Goal: Task Accomplishment & Management: Manage account settings

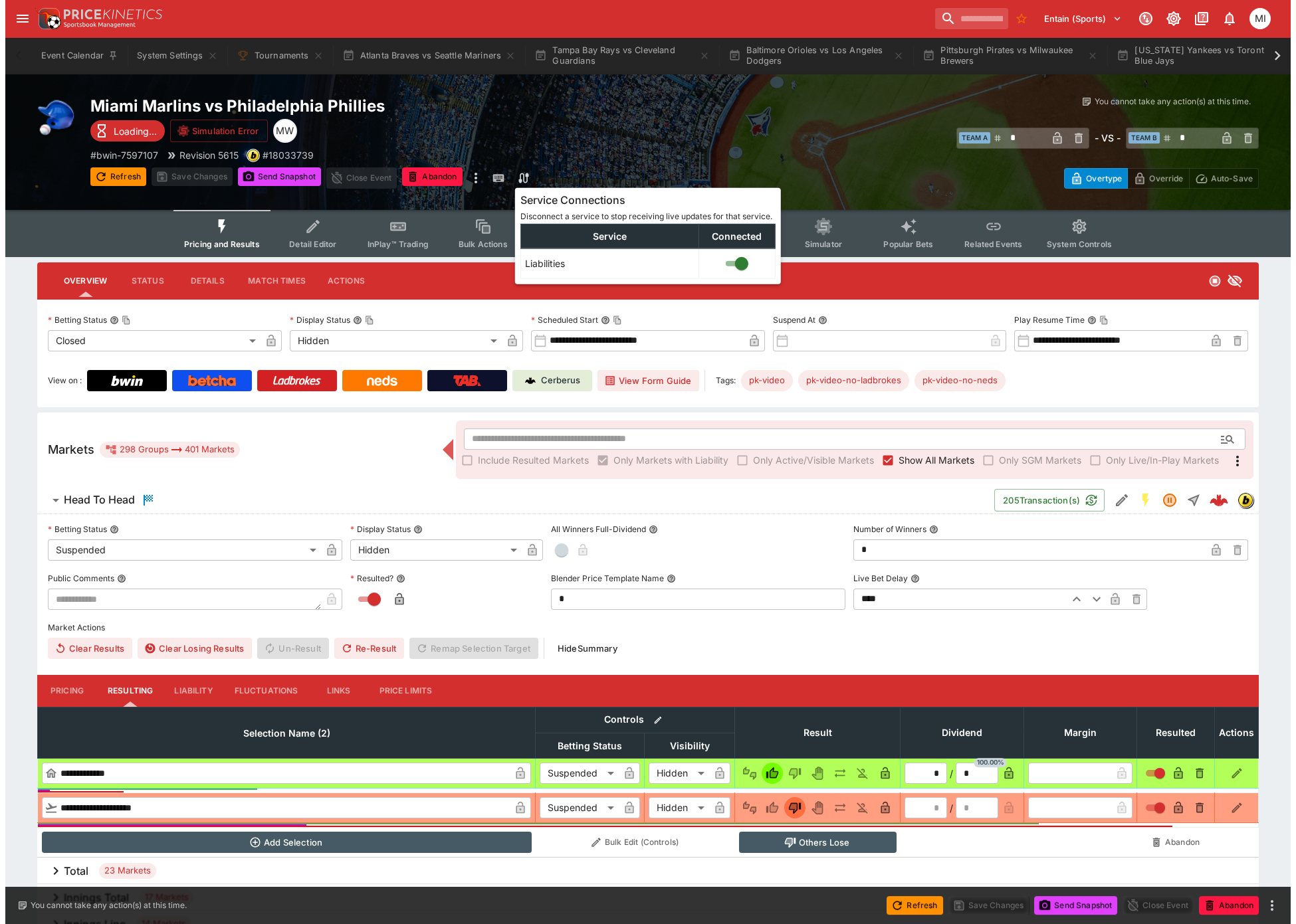
scroll to position [0, 616]
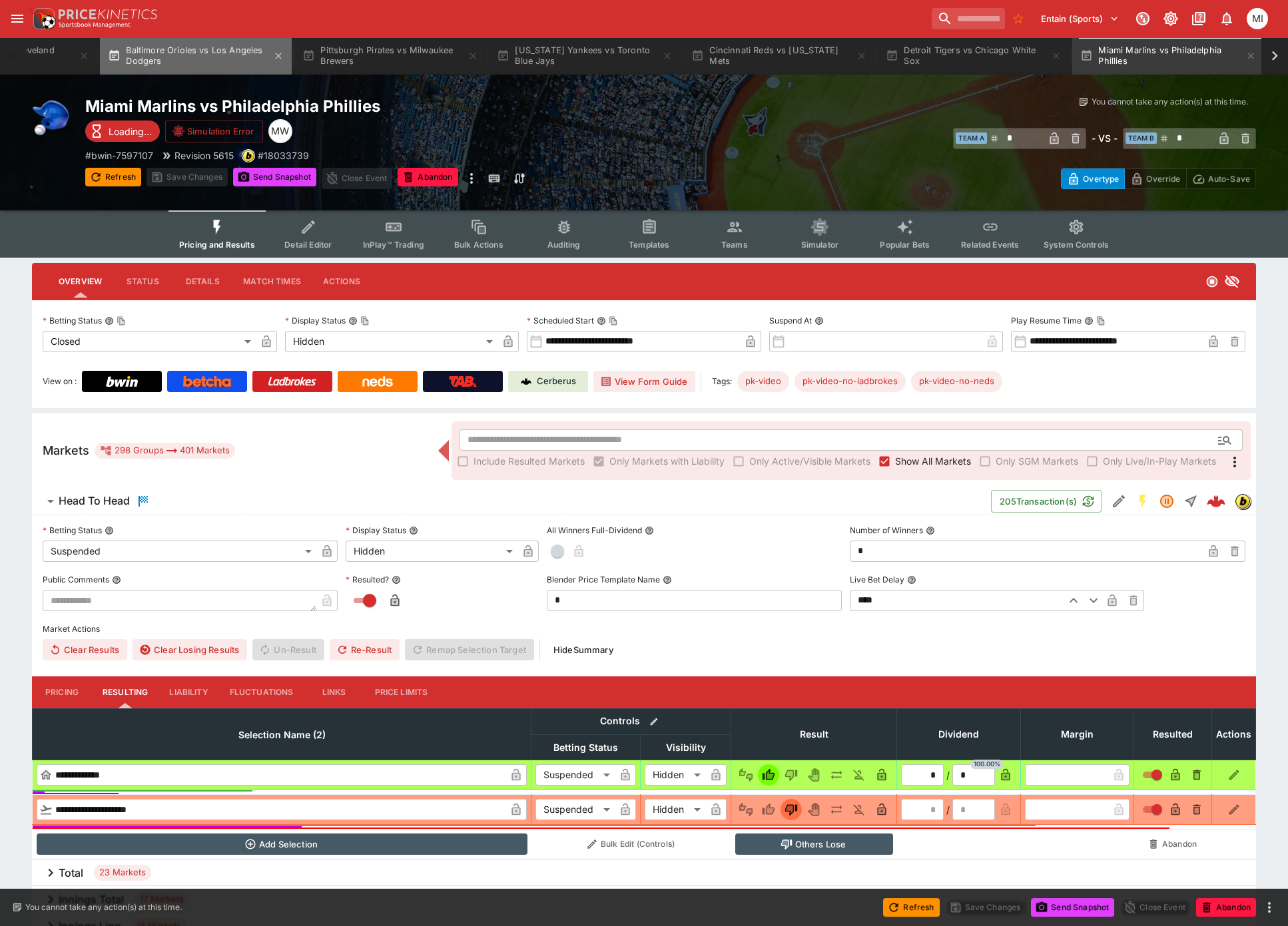
click at [200, 64] on button "Baltimore Orioles vs Los Angeles Dodgers" at bounding box center [196, 56] width 192 height 37
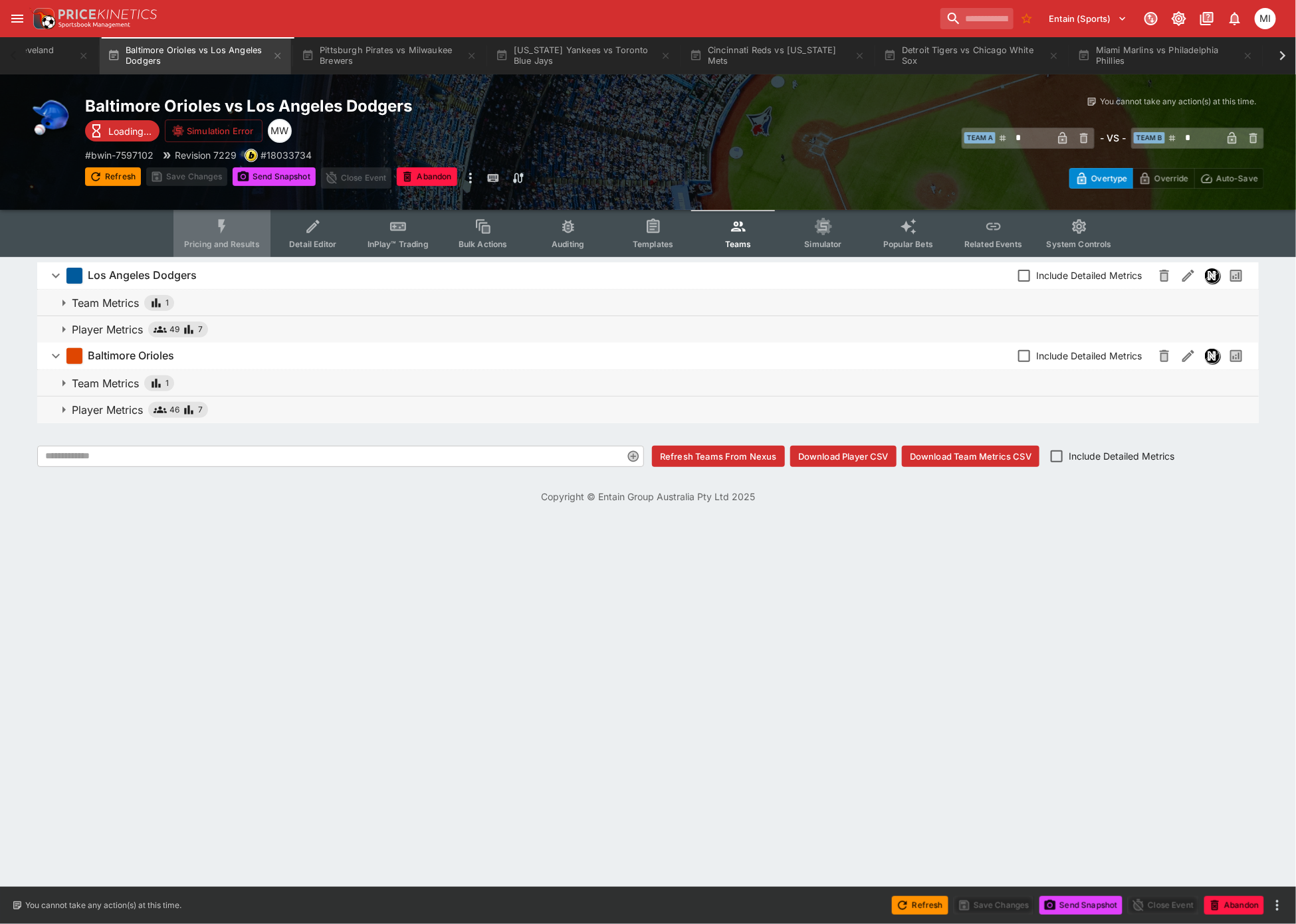
click at [215, 239] on span "Pricing and Results" at bounding box center [222, 244] width 76 height 10
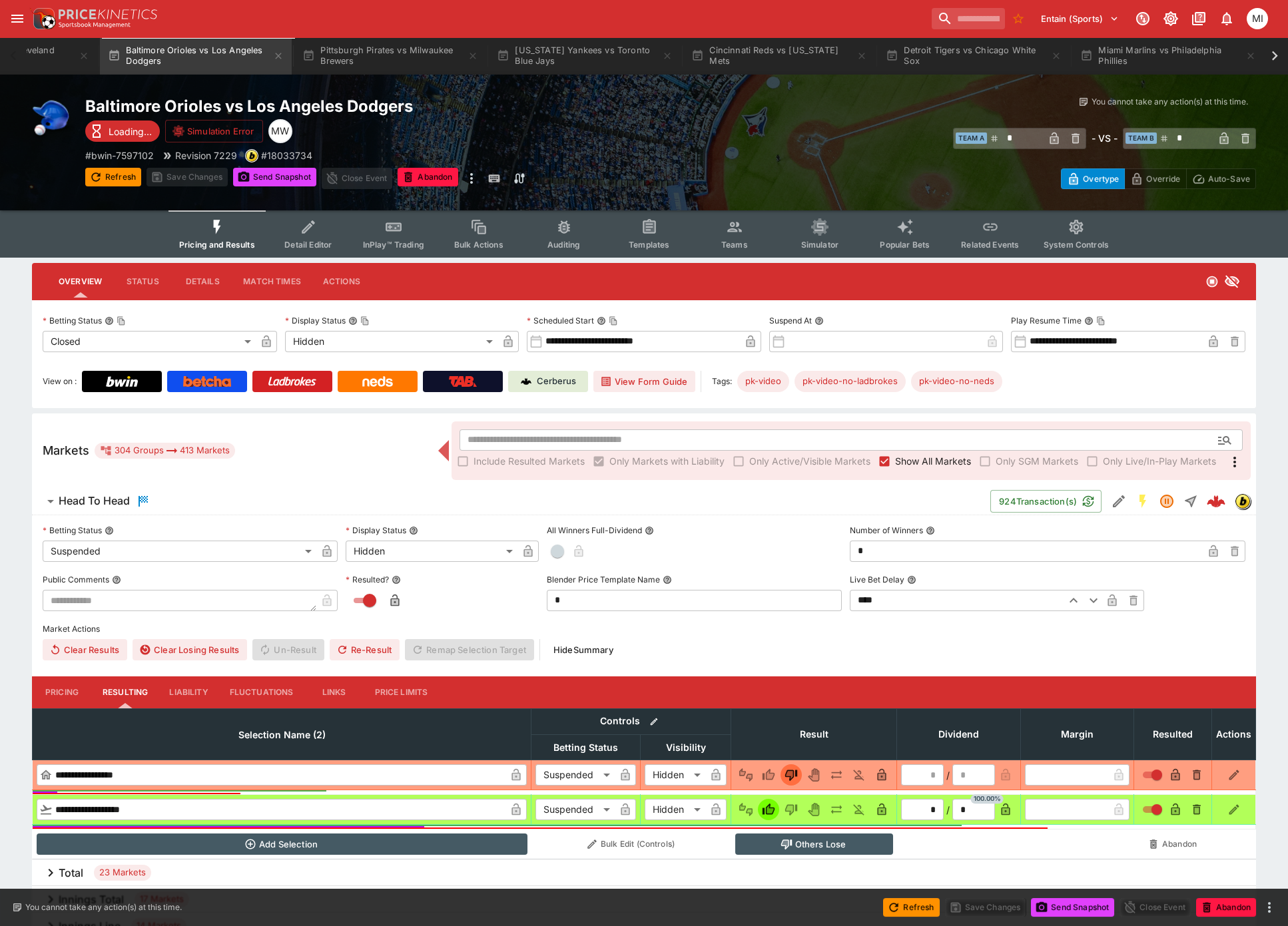
click at [919, 467] on label "Show All Markets" at bounding box center [923, 462] width 97 height 21
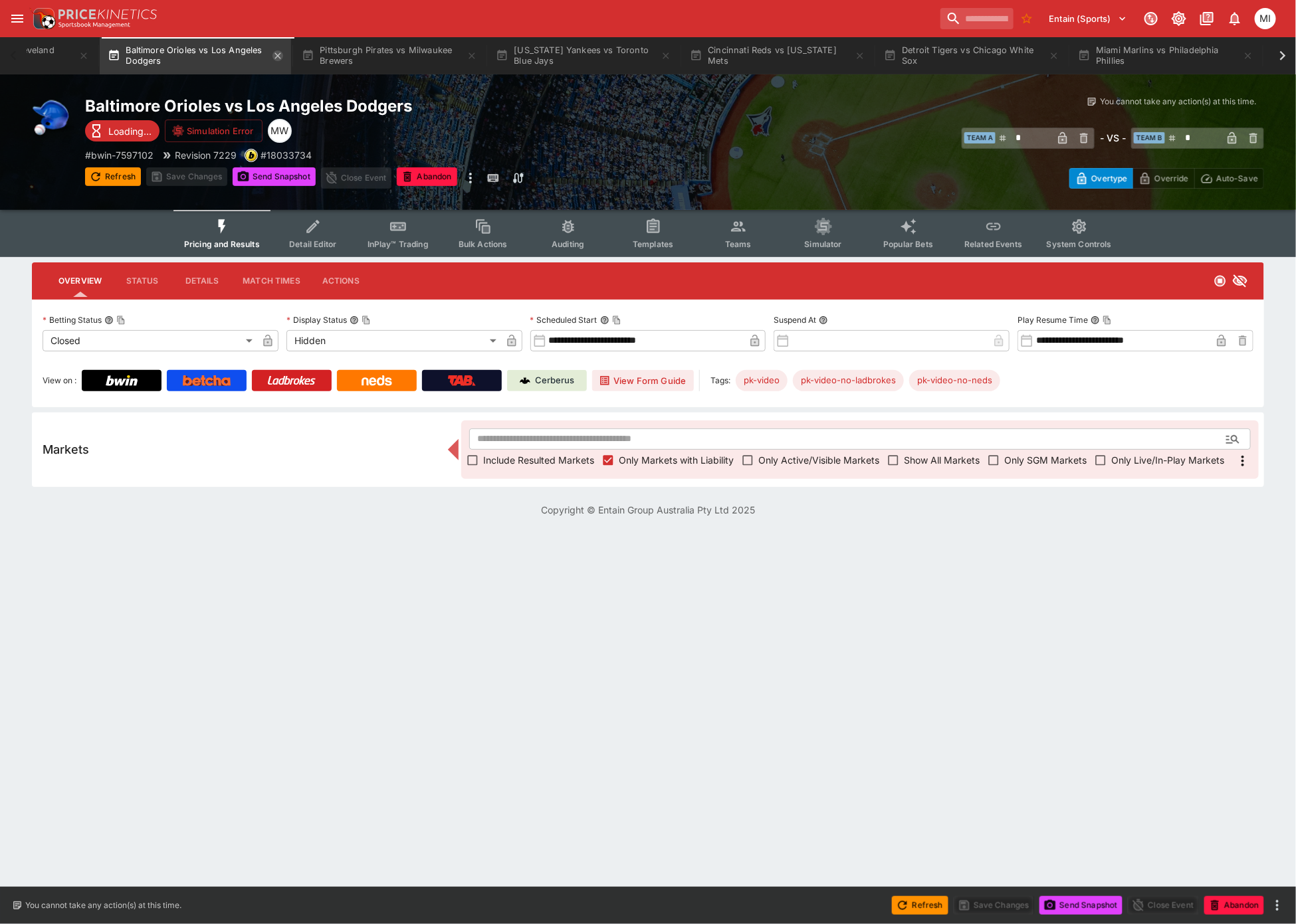
click at [282, 54] on icon "button" at bounding box center [277, 56] width 11 height 11
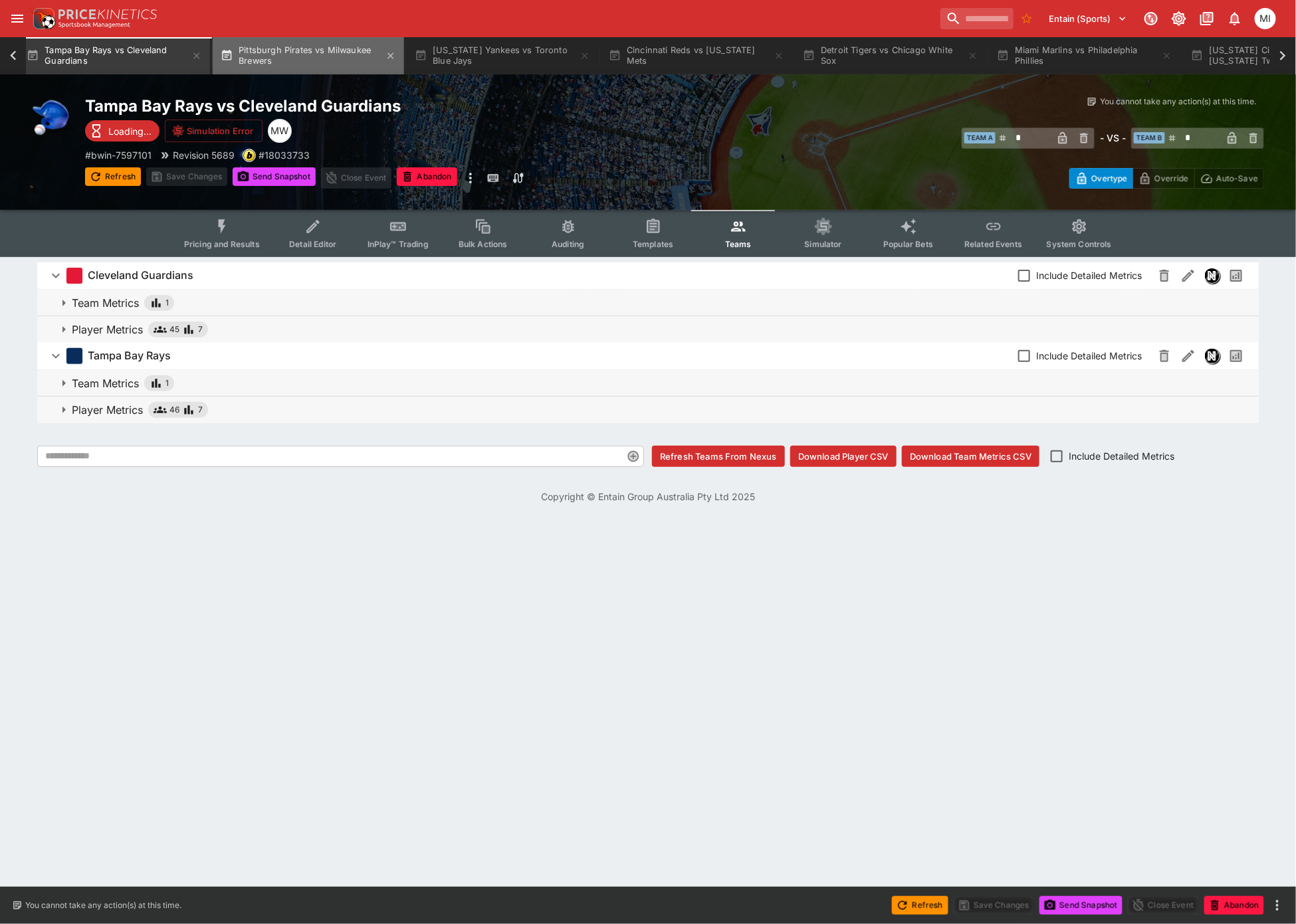
click at [243, 53] on button "Pittsburgh Pirates vs Milwaukee Brewers" at bounding box center [308, 56] width 191 height 37
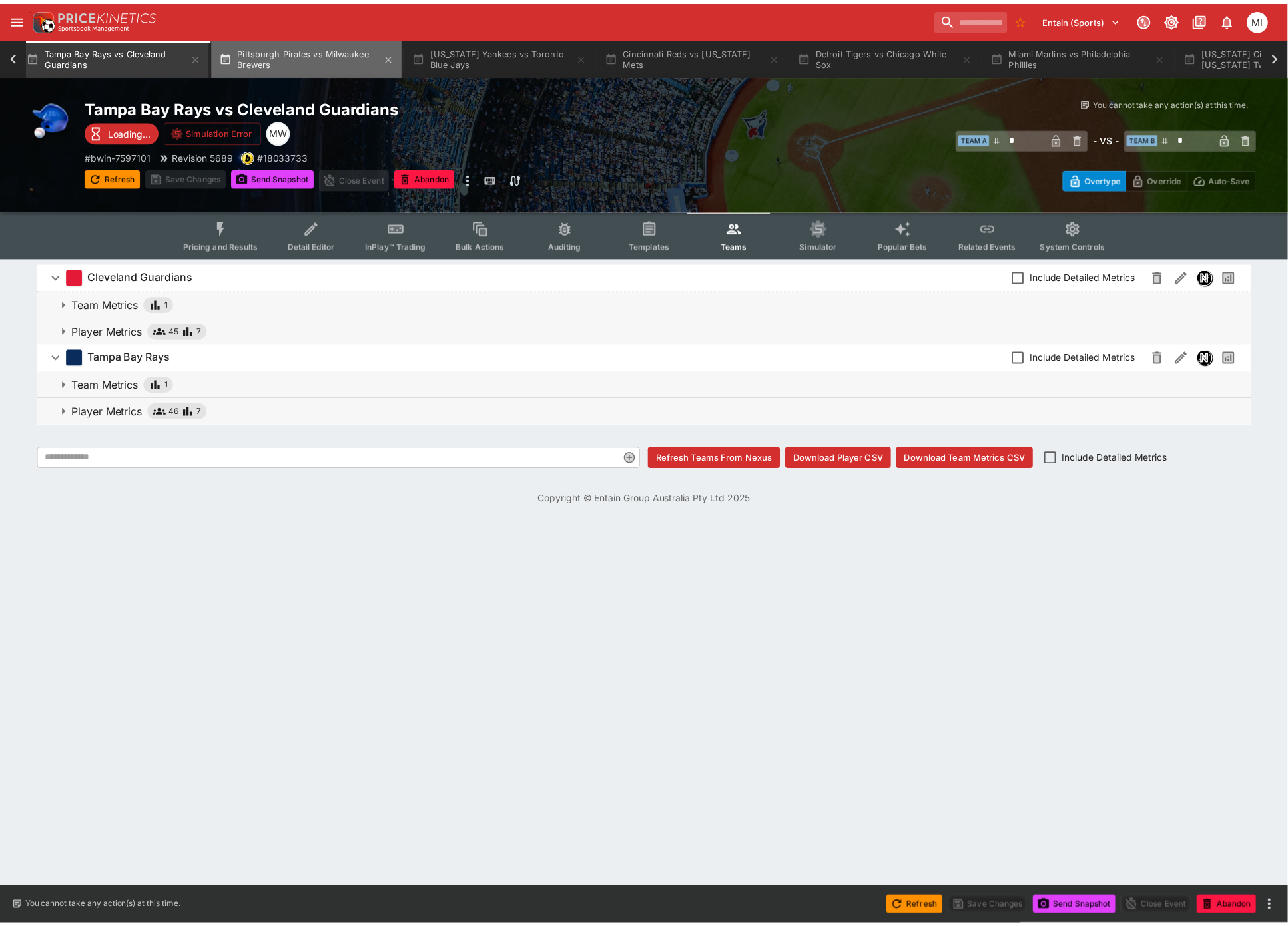
scroll to position [0, 495]
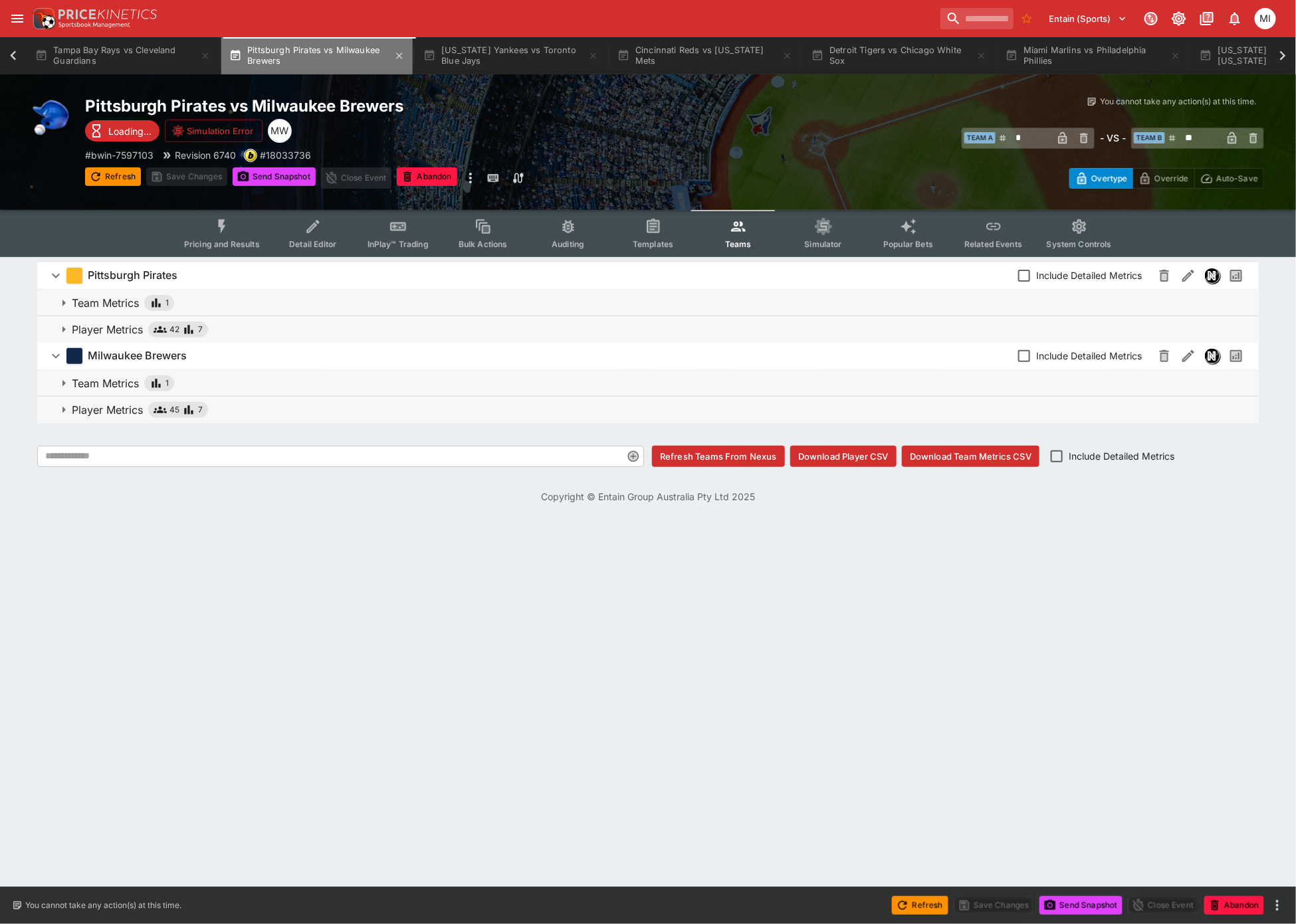
click at [266, 58] on button "Pittsburgh Pirates vs Milwaukee Brewers" at bounding box center [317, 56] width 191 height 37
click at [220, 239] on span "Pricing and Results" at bounding box center [222, 244] width 76 height 10
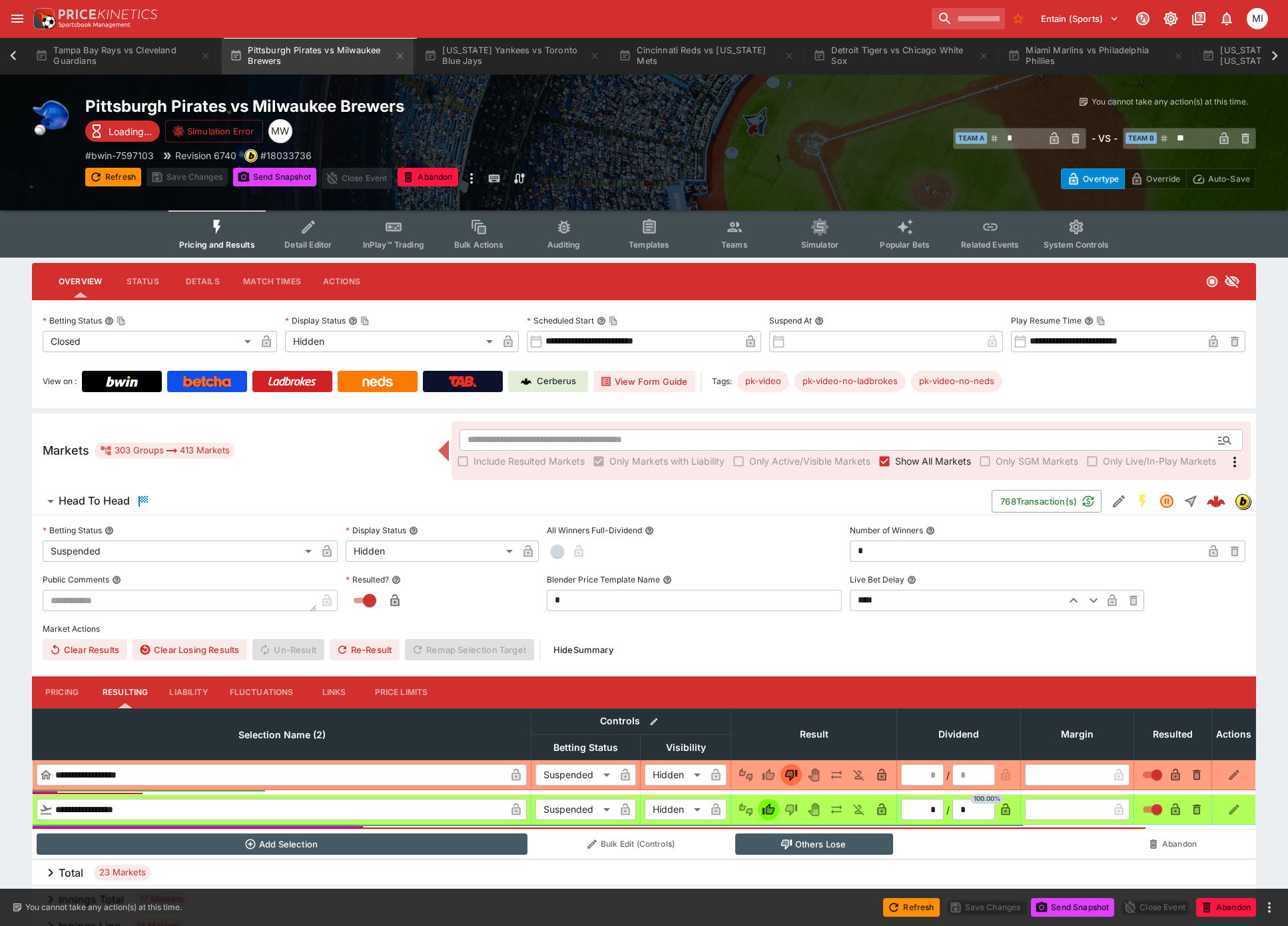
click at [906, 461] on span "Show All Markets" at bounding box center [933, 462] width 76 height 14
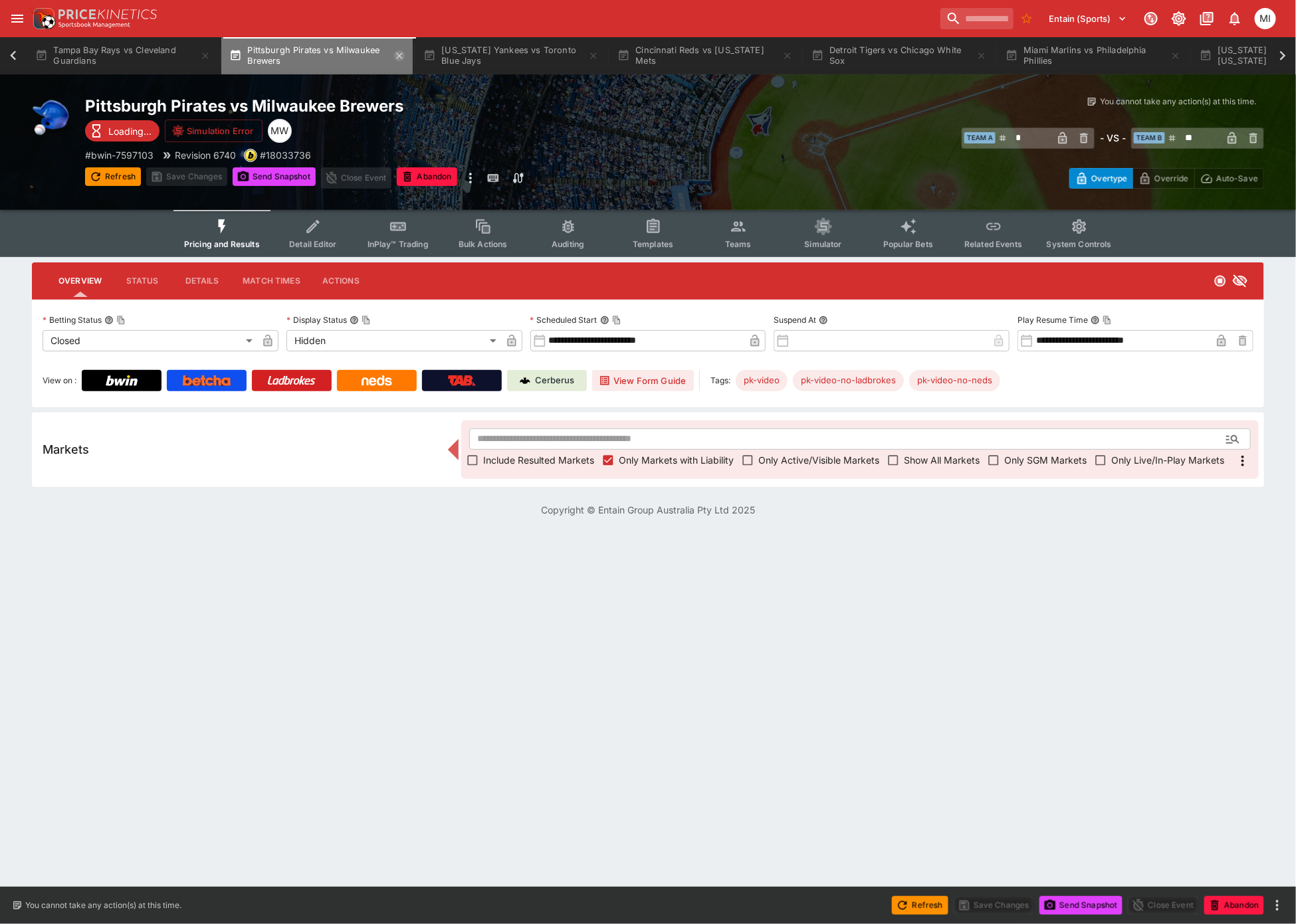
click at [404, 57] on icon "button" at bounding box center [399, 56] width 11 height 11
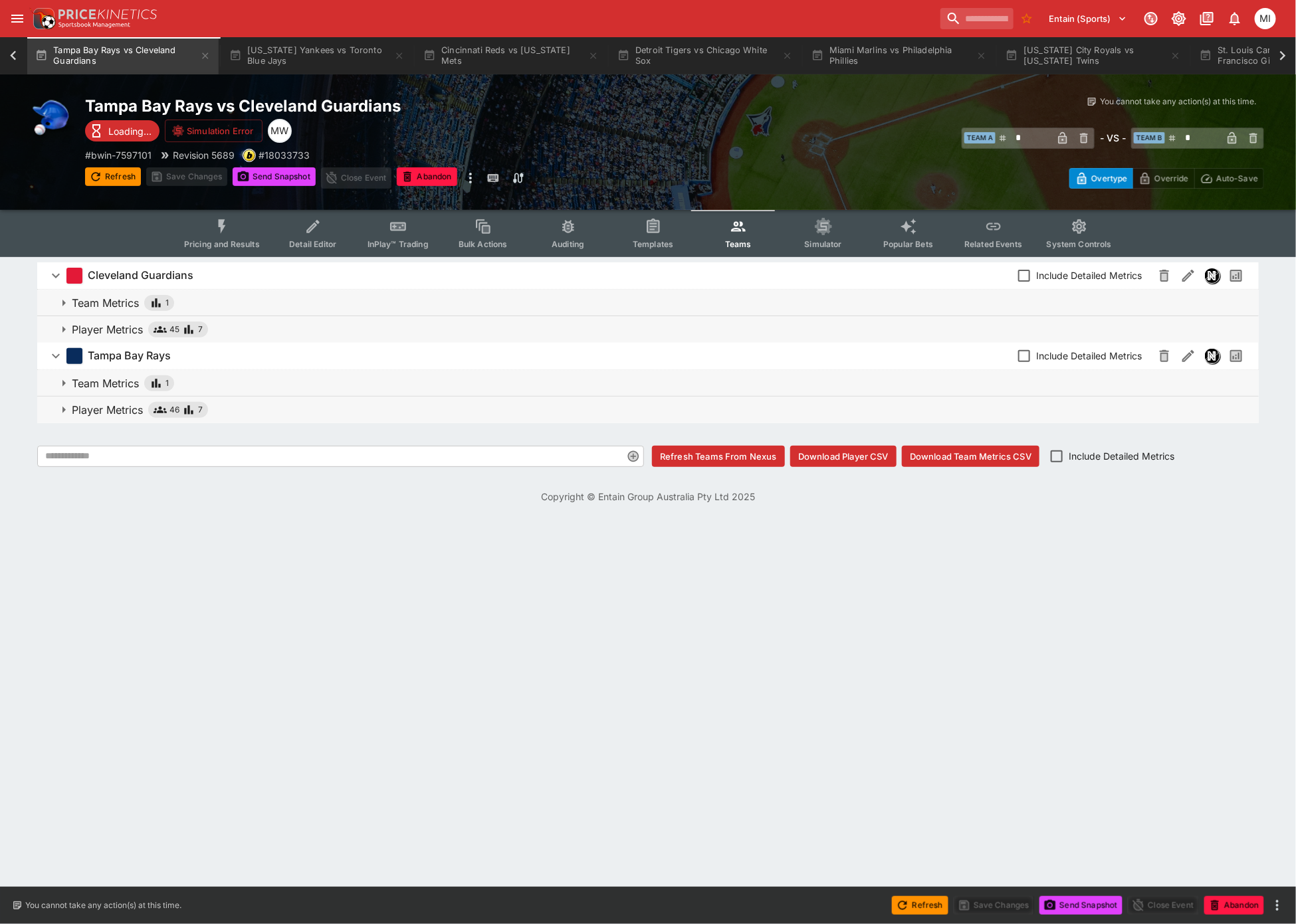
click at [233, 244] on span "Pricing and Results" at bounding box center [222, 244] width 76 height 10
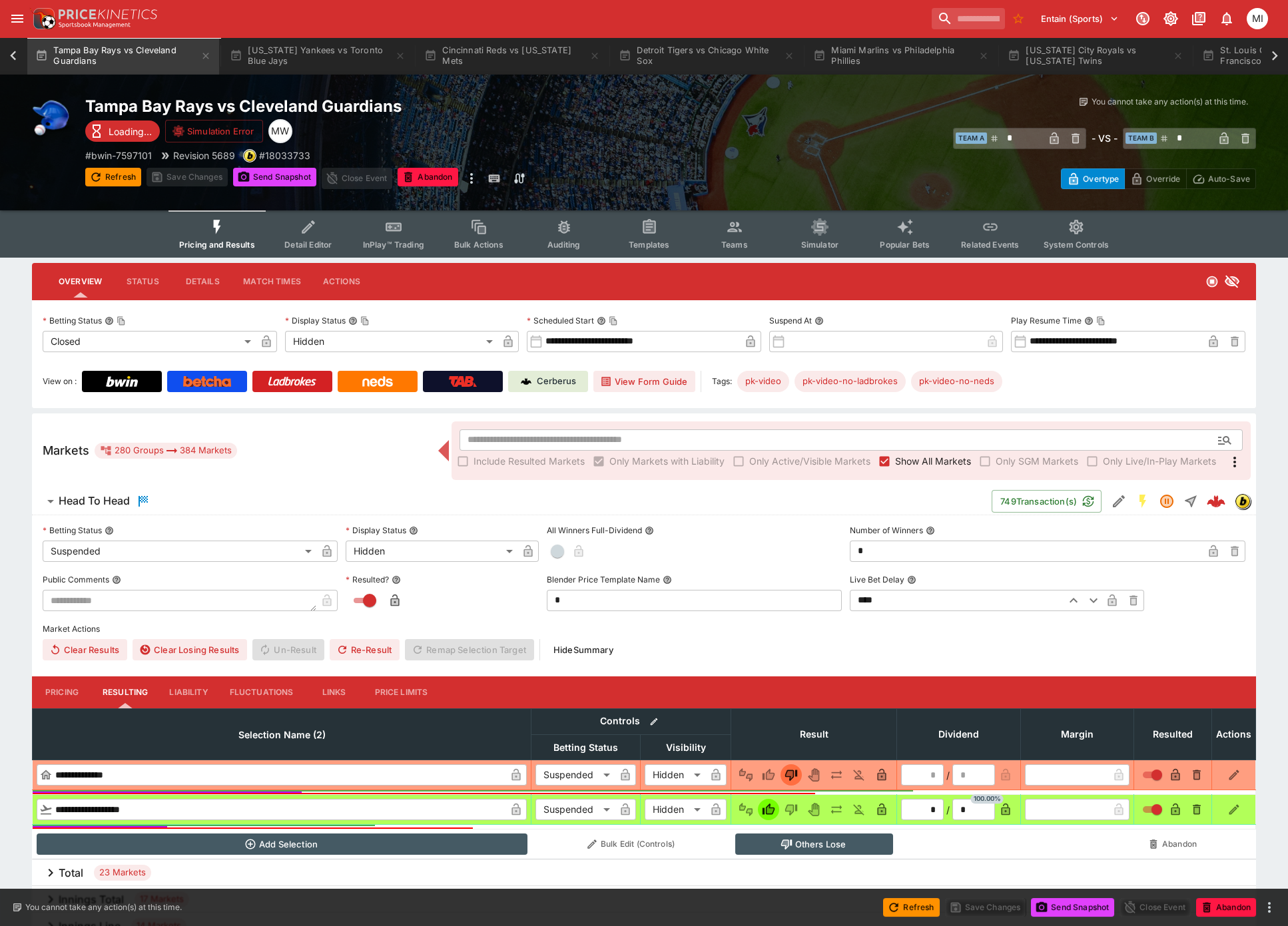
click at [901, 460] on span "Show All Markets" at bounding box center [933, 462] width 76 height 14
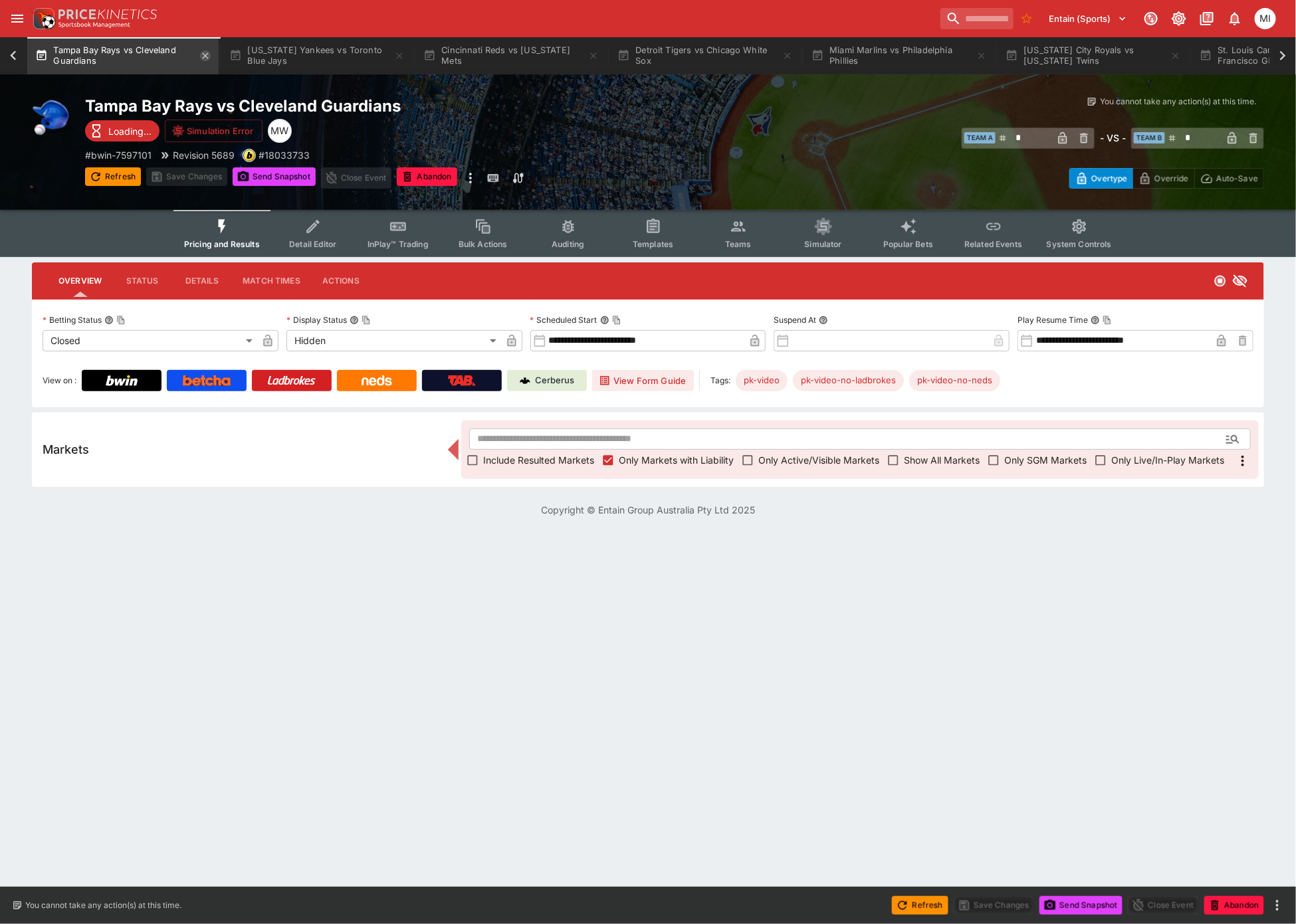
click at [207, 55] on icon "button" at bounding box center [205, 56] width 6 height 6
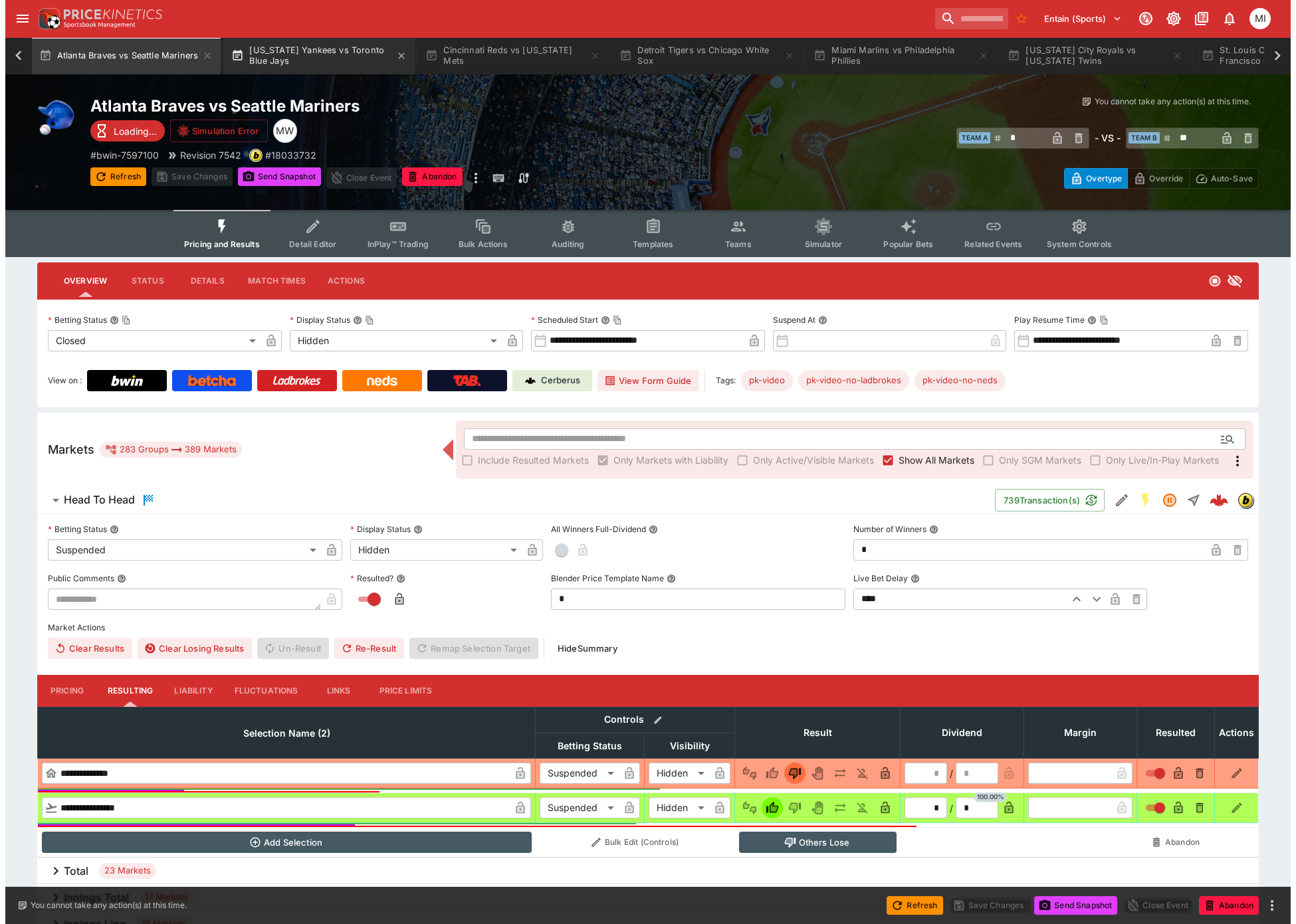
scroll to position [0, 302]
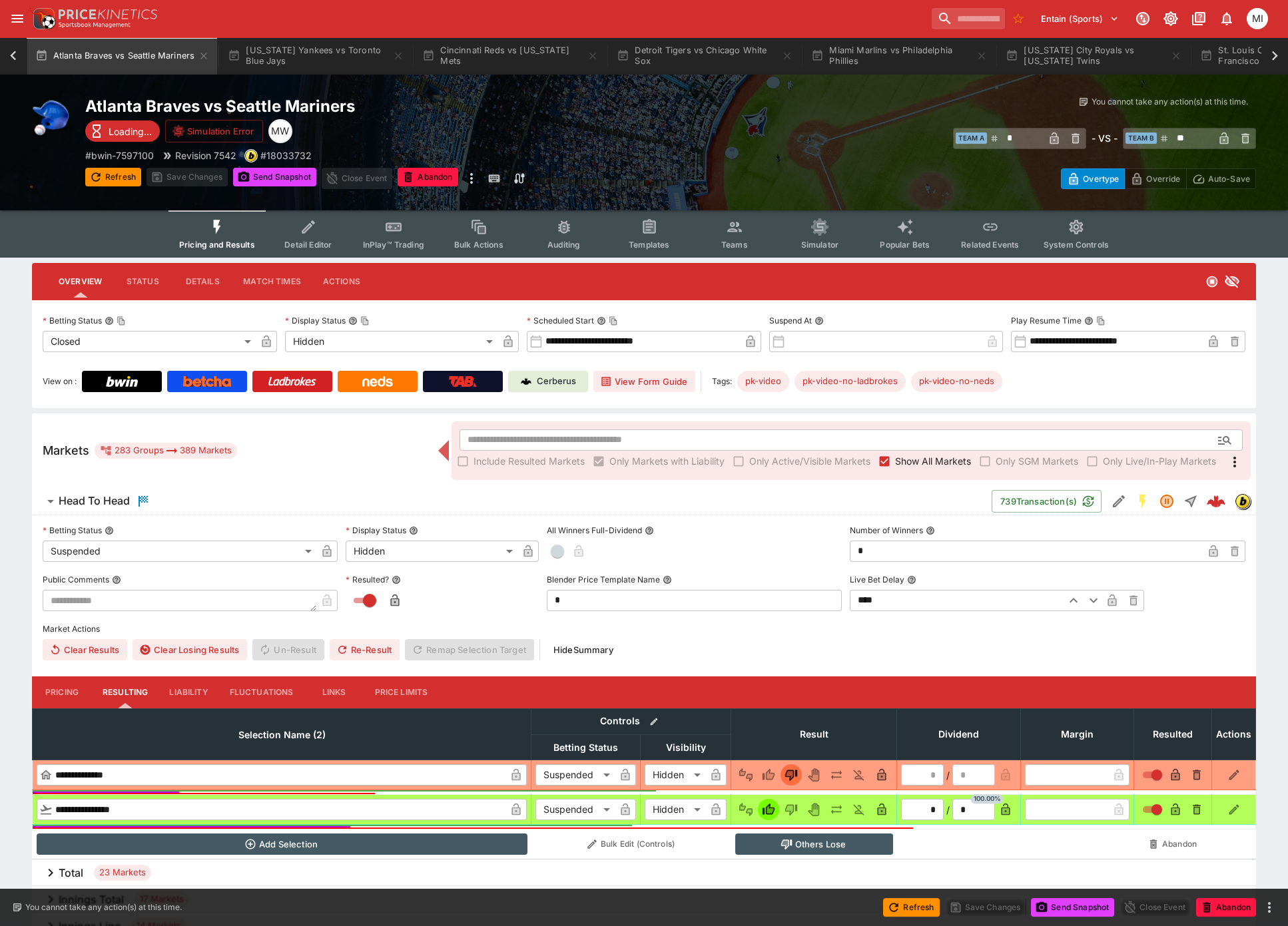
click at [913, 459] on span "Show All Markets" at bounding box center [933, 462] width 76 height 14
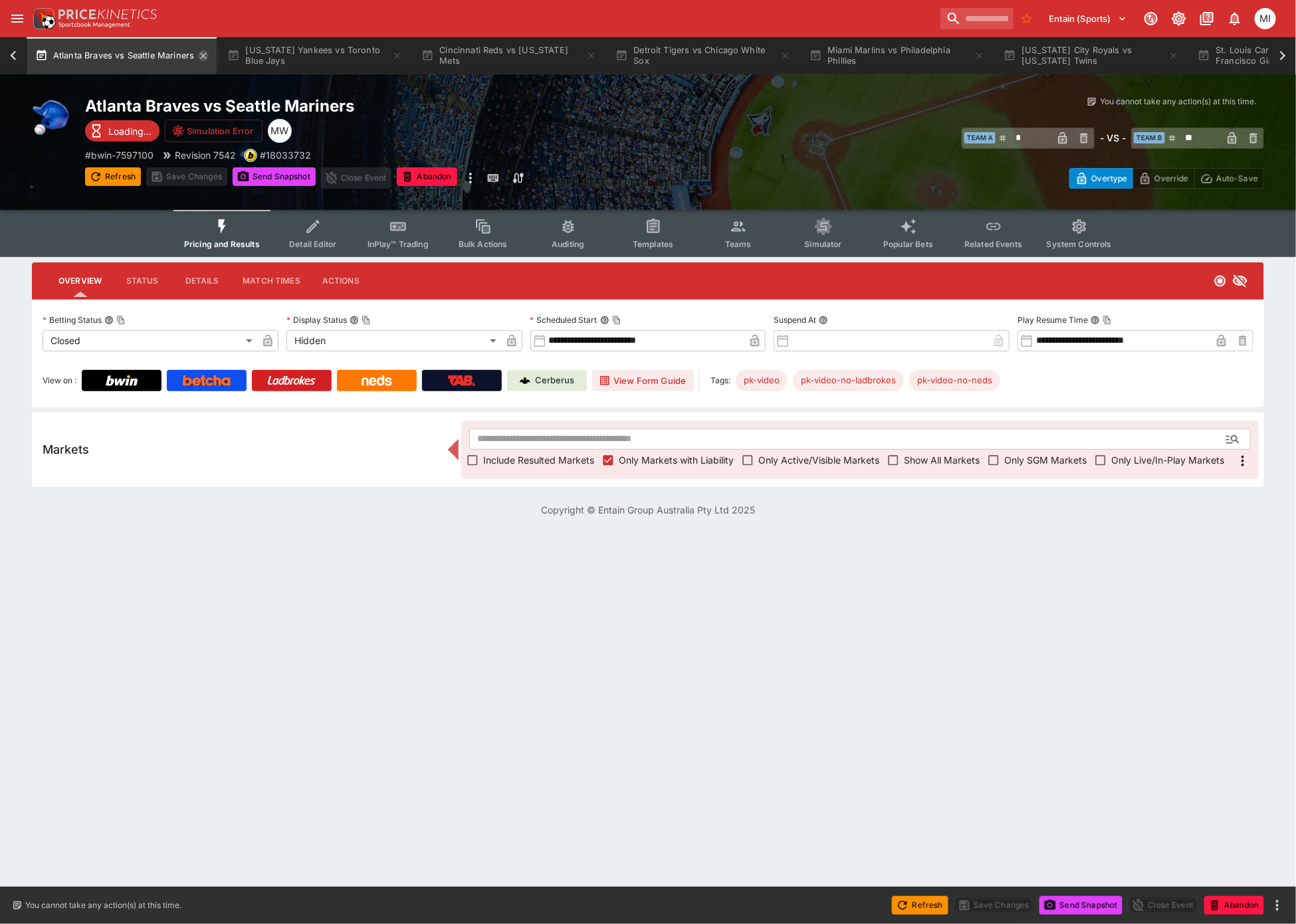
click at [207, 53] on icon "button" at bounding box center [203, 56] width 11 height 11
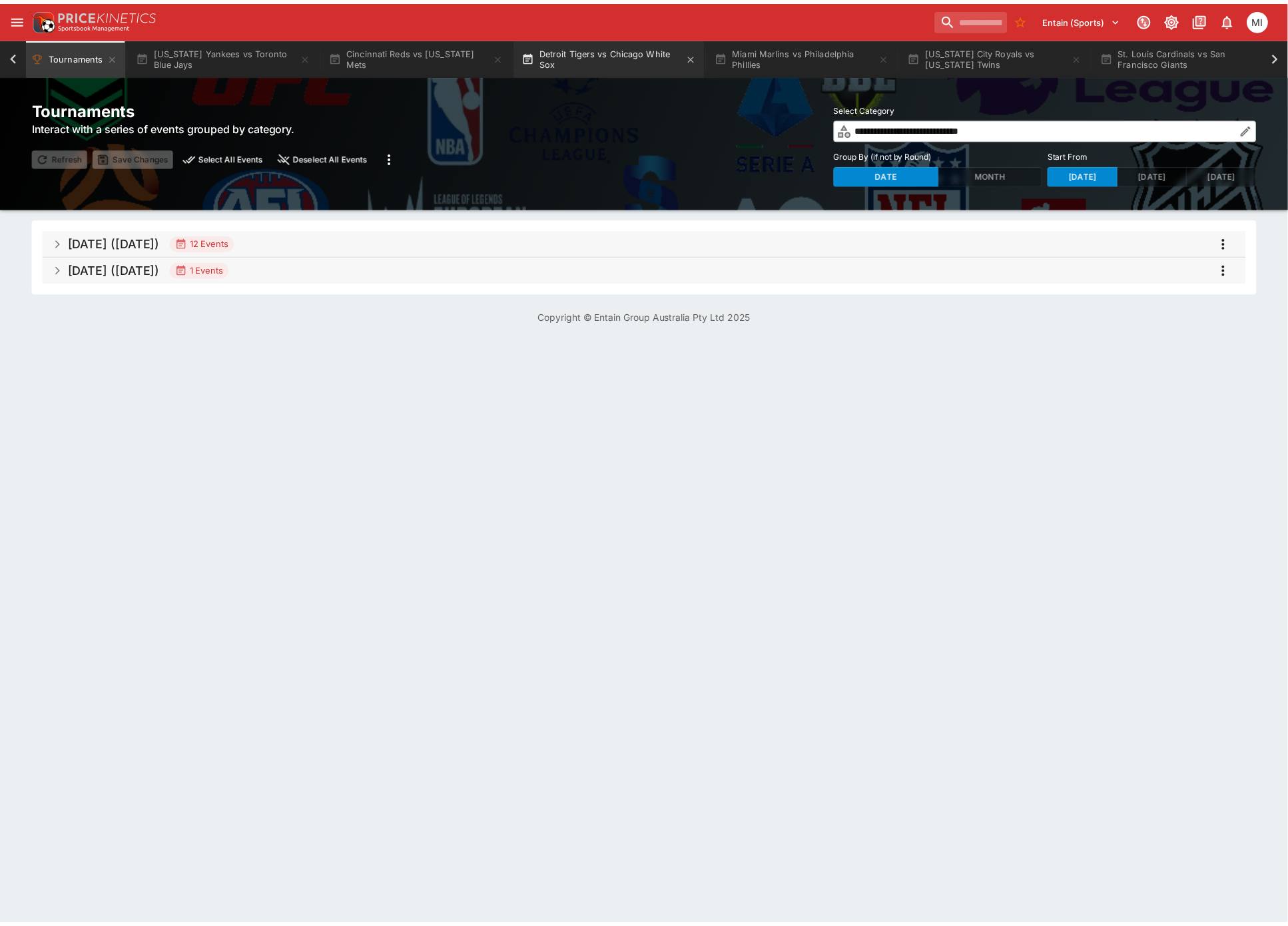
scroll to position [0, 197]
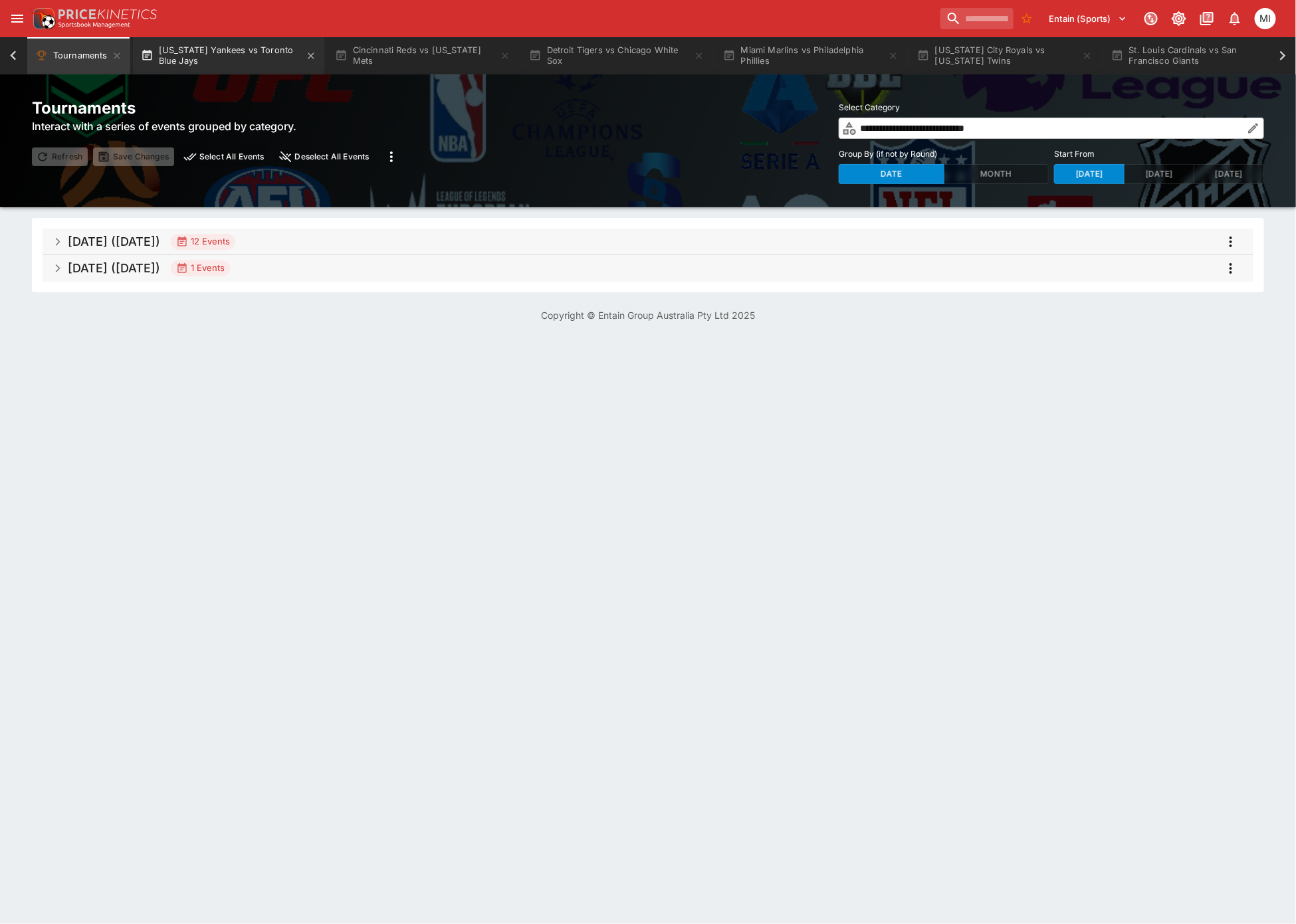
click at [252, 55] on button "[US_STATE] Yankees vs Toronto Blue Jays" at bounding box center [228, 56] width 191 height 37
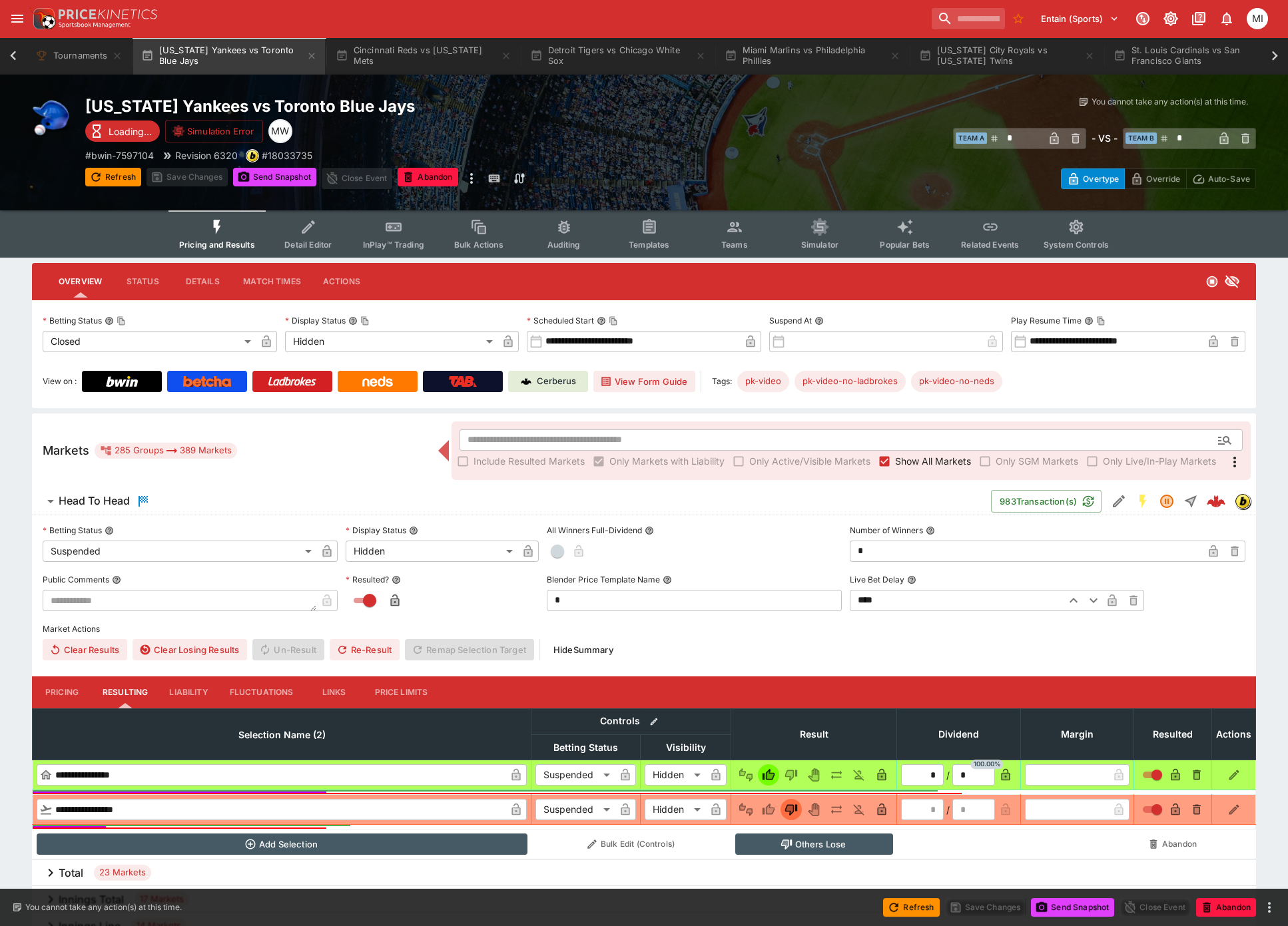
click at [944, 459] on span "Show All Markets" at bounding box center [933, 462] width 76 height 14
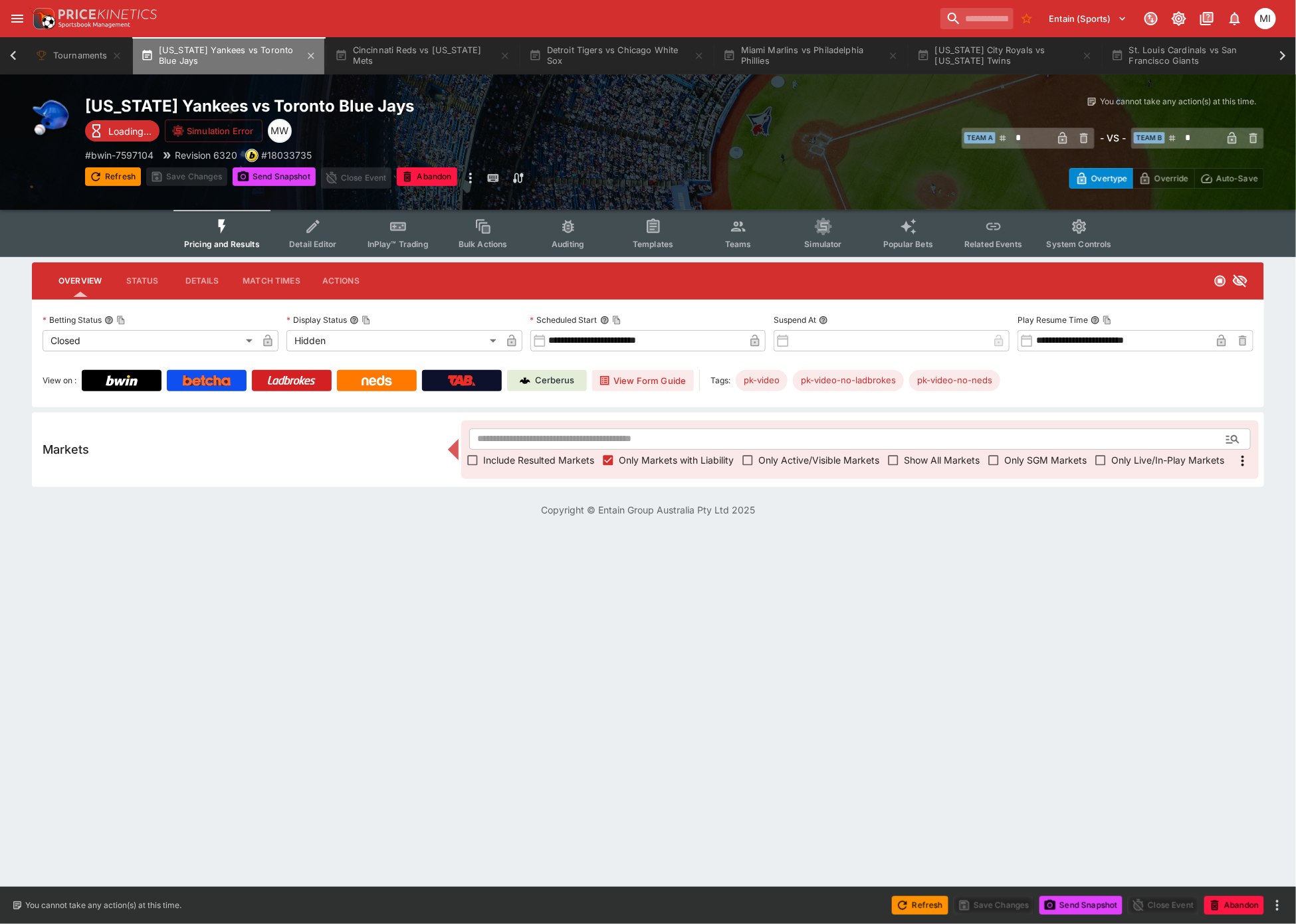
click at [312, 49] on button "[US_STATE] Yankees vs Toronto Blue Jays" at bounding box center [228, 56] width 191 height 37
click at [307, 52] on icon "button" at bounding box center [311, 56] width 11 height 11
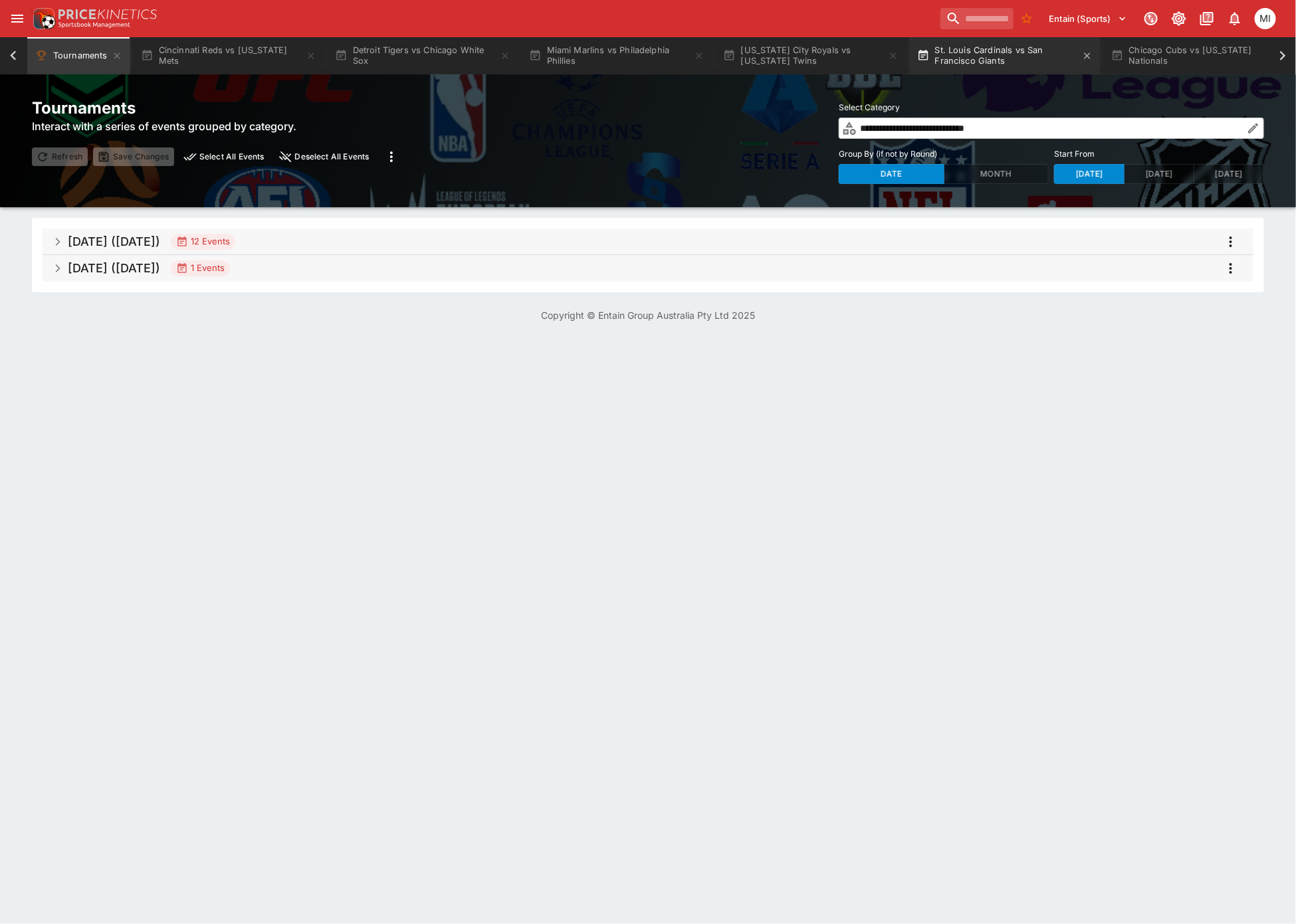
click at [1019, 59] on button "St. Louis Cardinals vs San Francisco Giants" at bounding box center [1005, 56] width 191 height 37
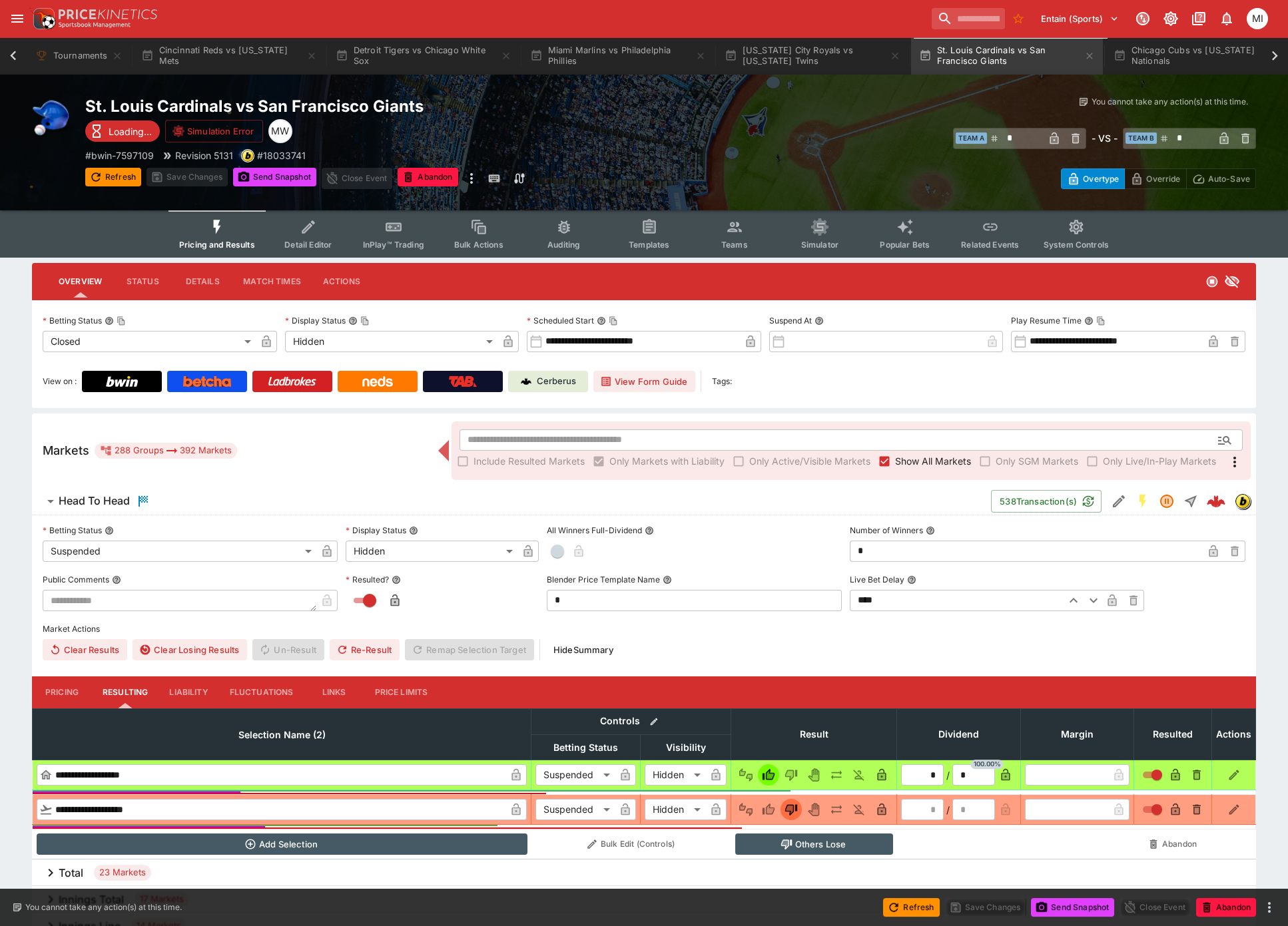
click at [931, 454] on span "Show All Markets" at bounding box center [933, 462] width 76 height 14
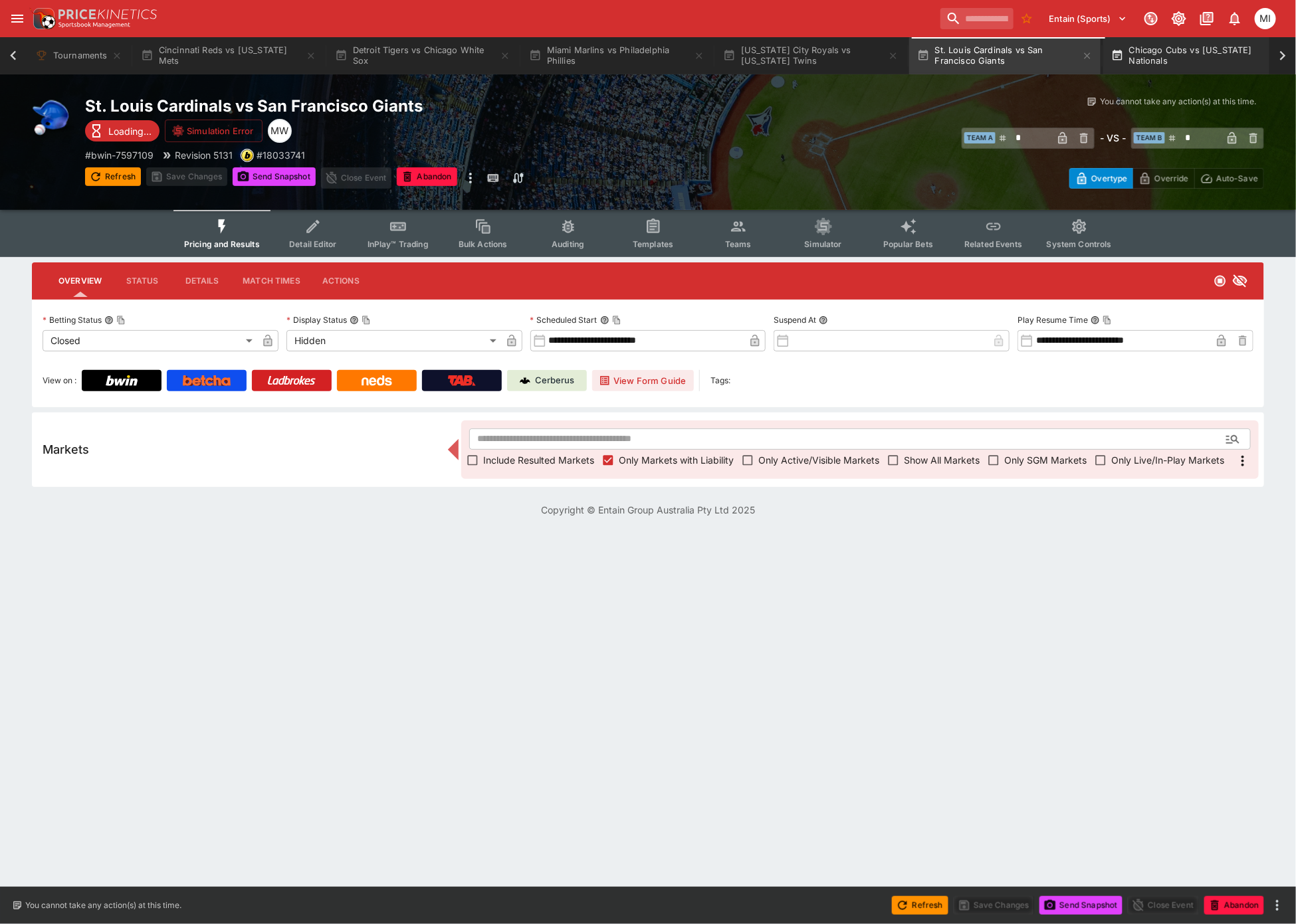
click at [1088, 56] on icon "button" at bounding box center [1087, 56] width 11 height 11
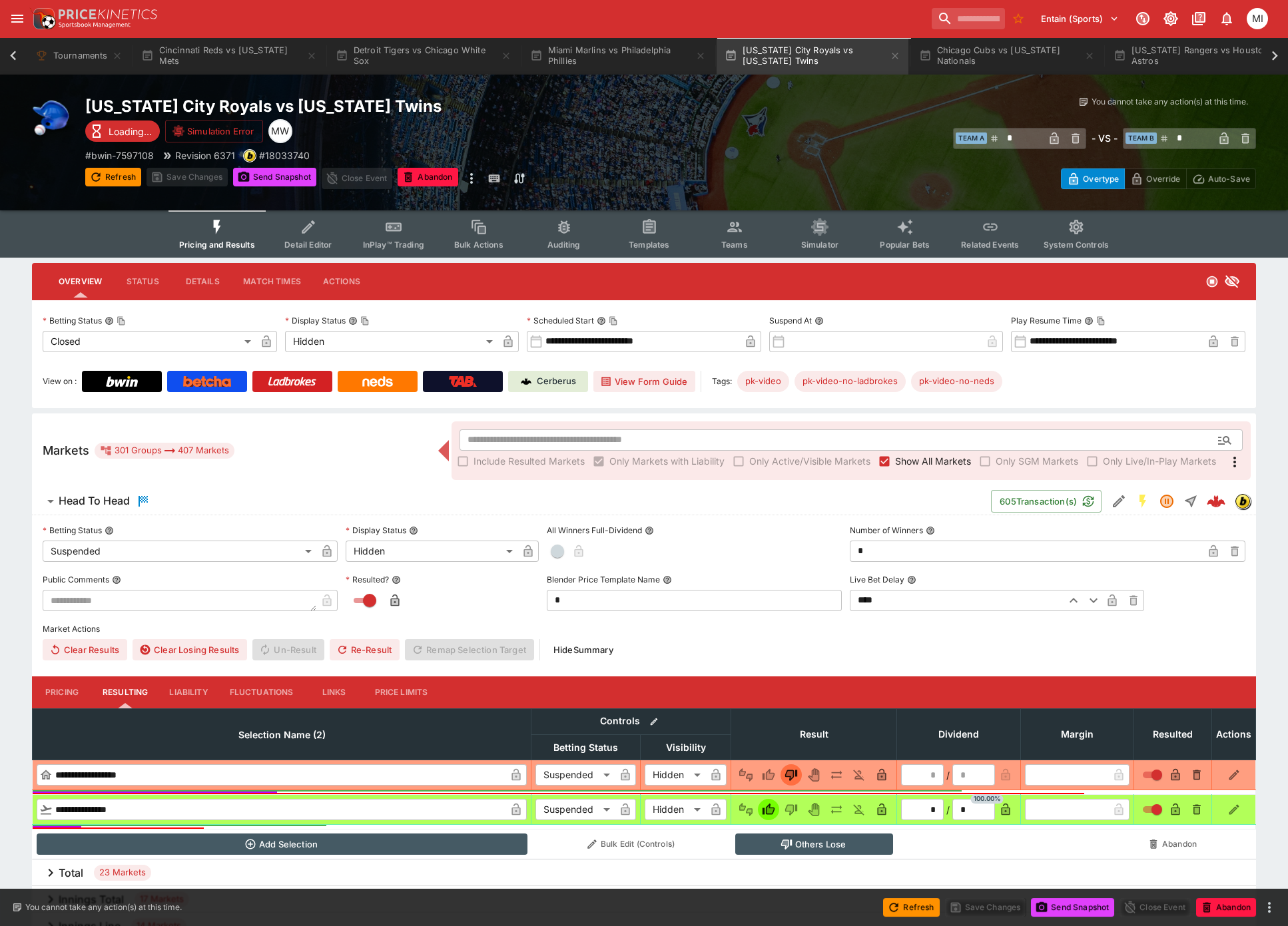
click at [933, 458] on span "Show All Markets" at bounding box center [933, 462] width 76 height 14
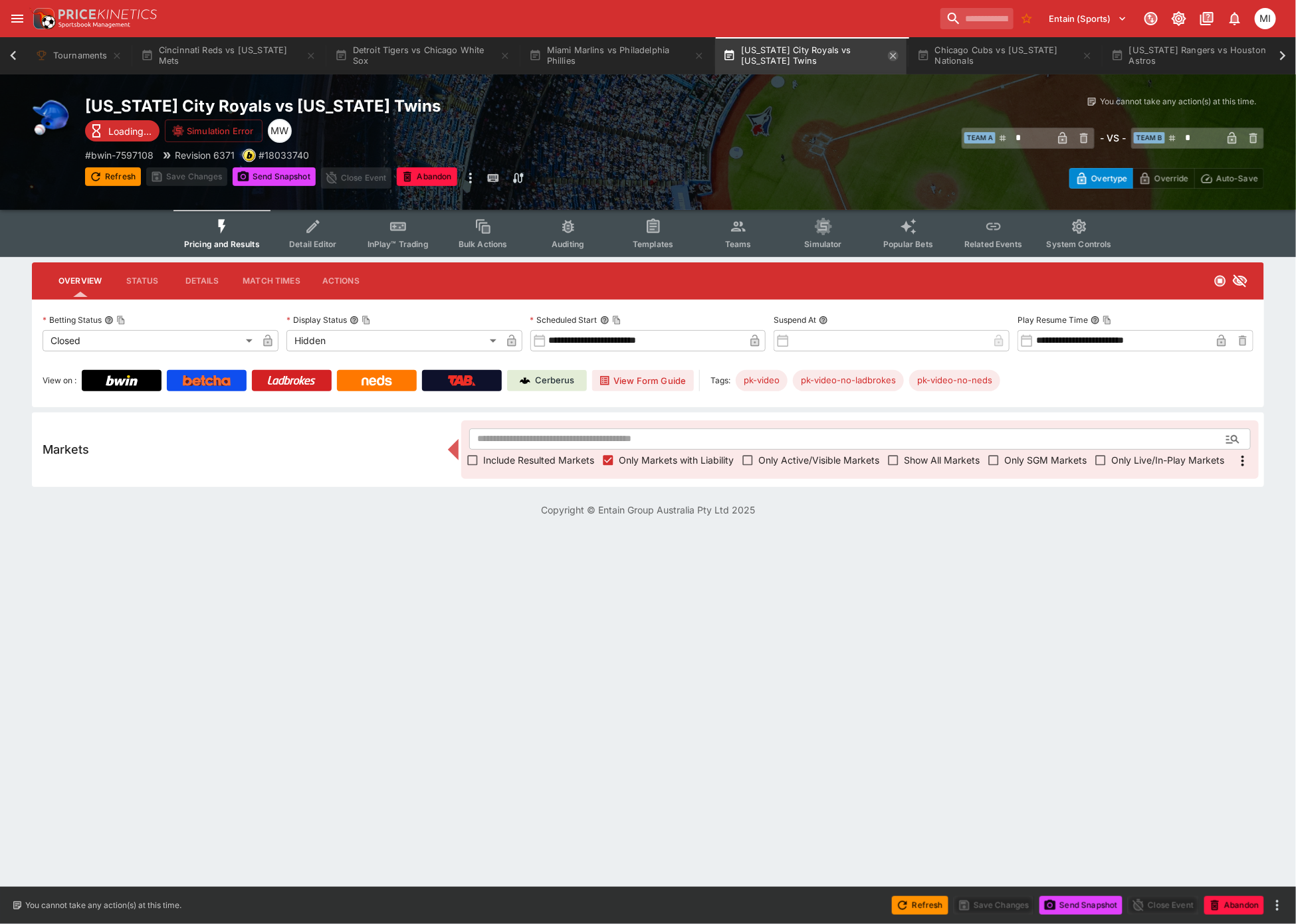
click at [893, 58] on icon "button" at bounding box center [893, 56] width 11 height 11
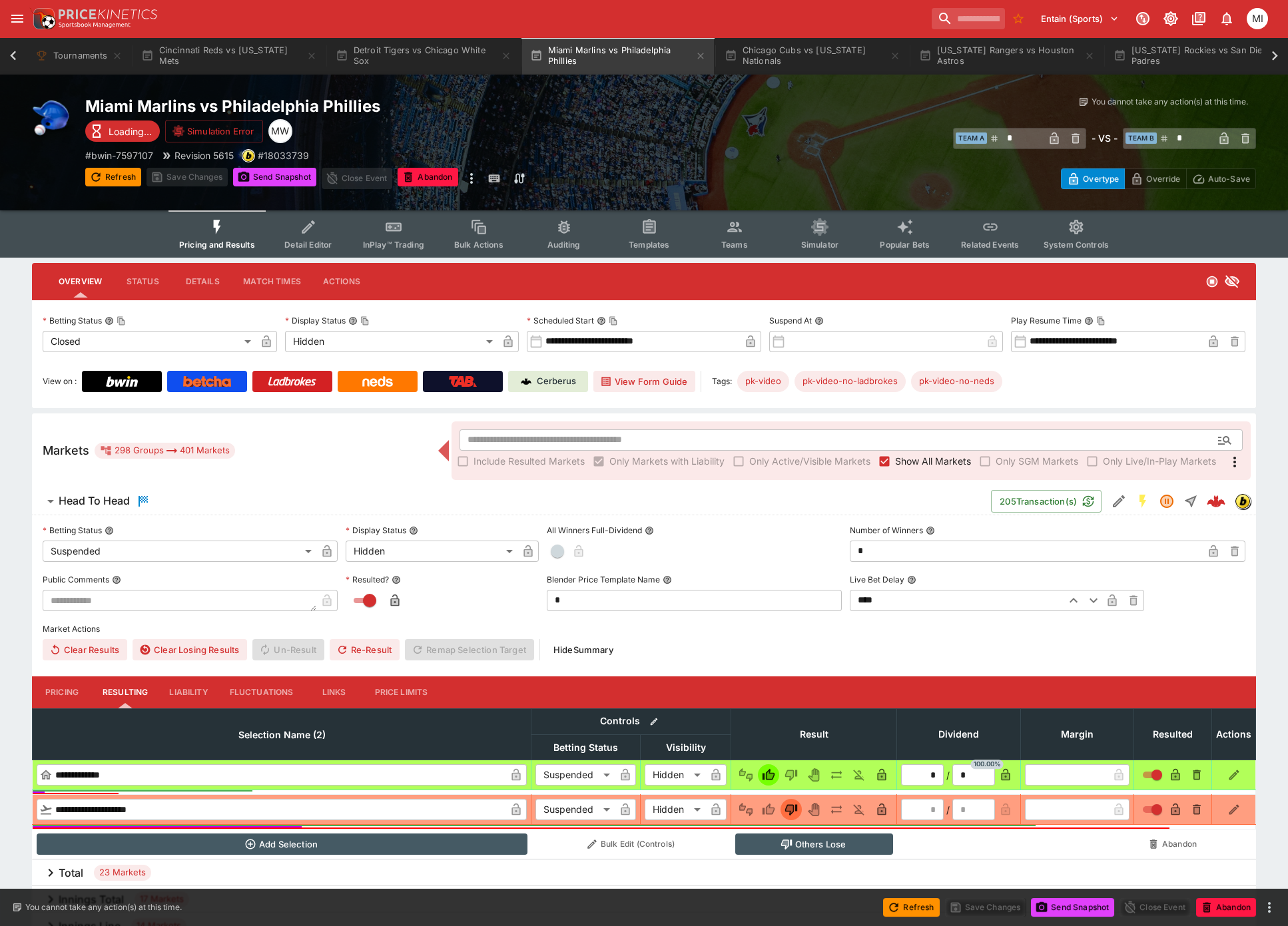
click at [939, 459] on span "Show All Markets" at bounding box center [933, 462] width 76 height 14
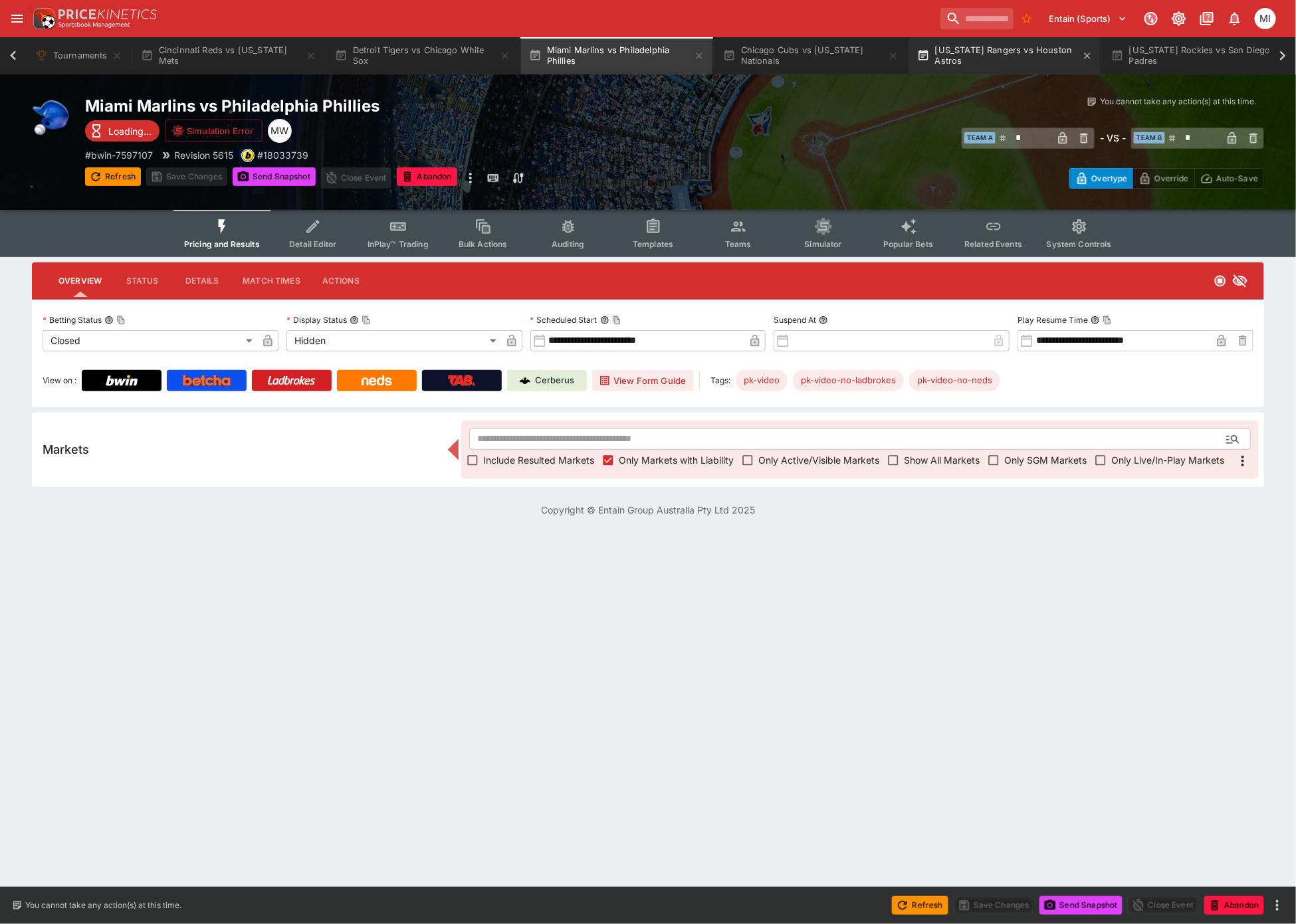
click at [702, 56] on icon "button" at bounding box center [699, 56] width 11 height 11
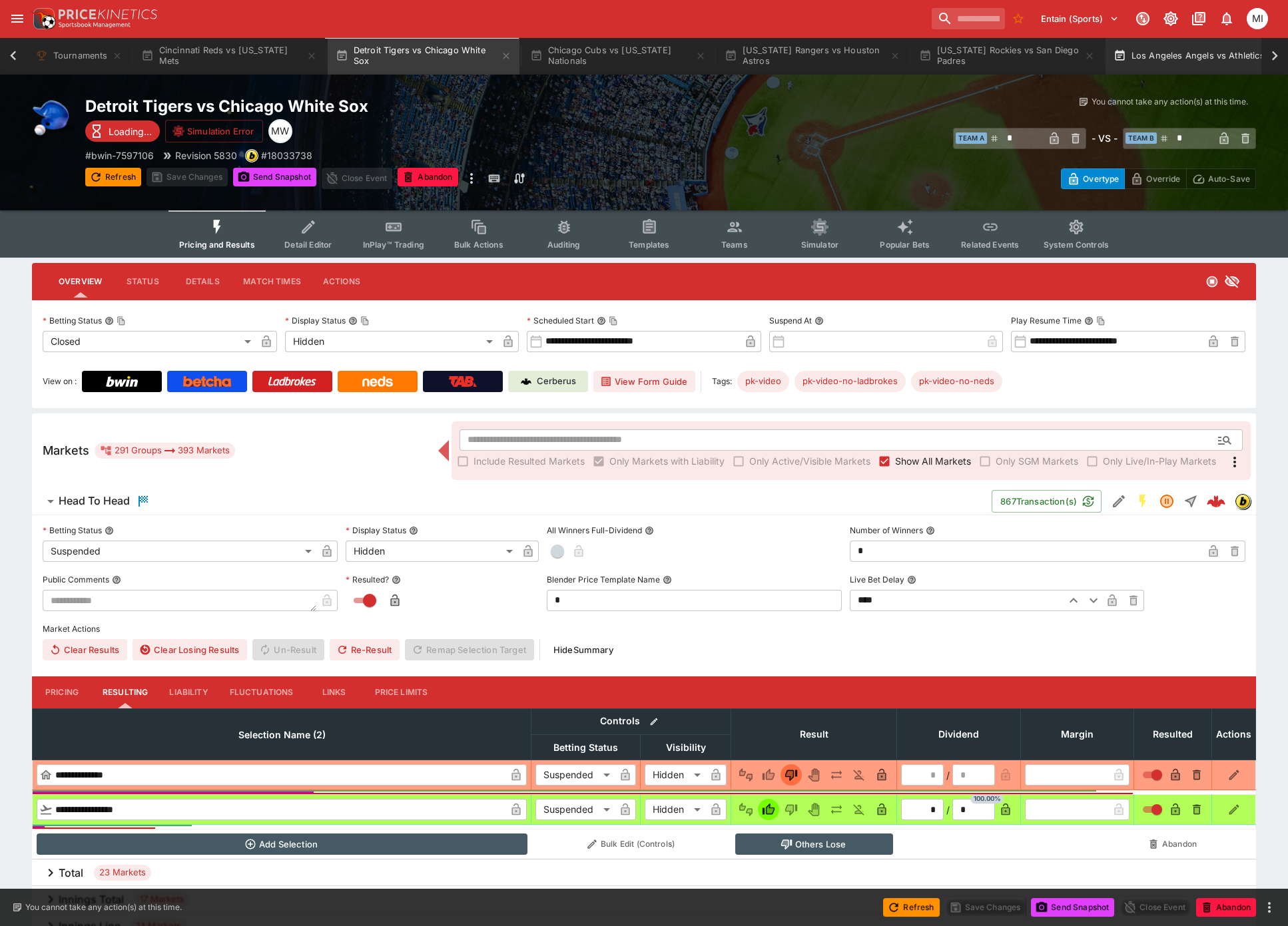
click at [1194, 59] on button "Los Angeles Angels vs Athletics" at bounding box center [1197, 56] width 182 height 37
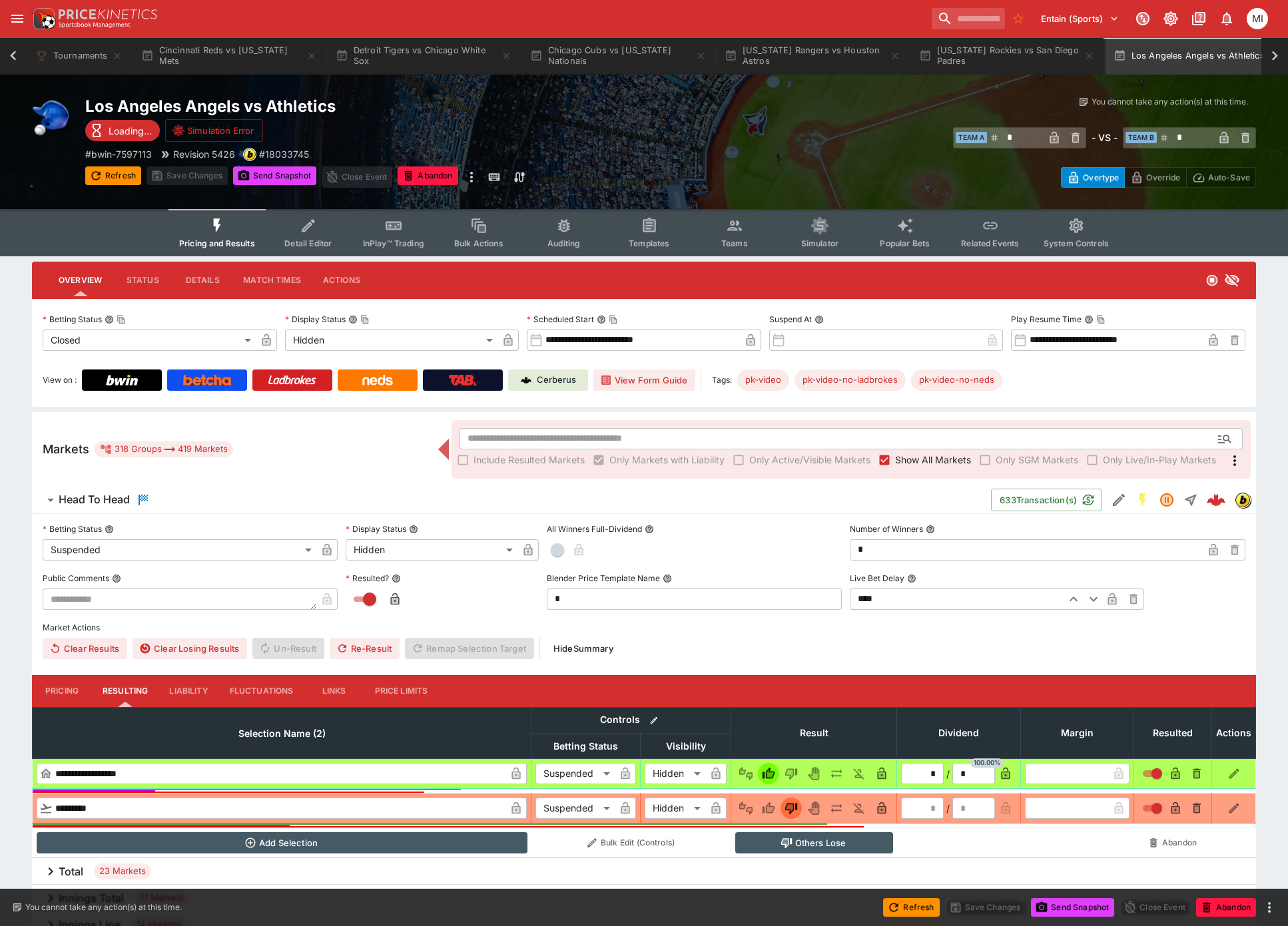
scroll to position [0, 219]
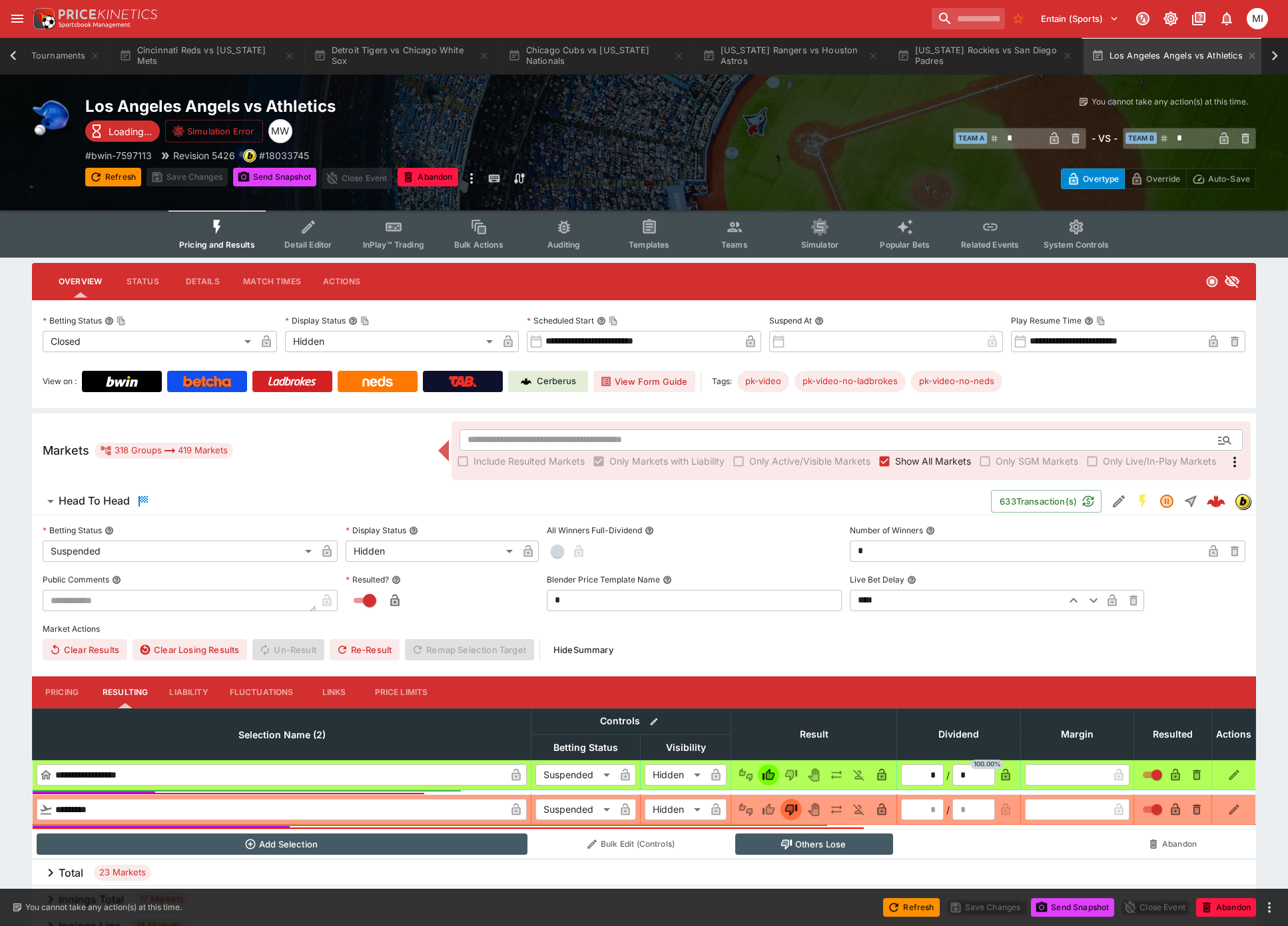
click at [908, 457] on span "Show All Markets" at bounding box center [933, 462] width 76 height 14
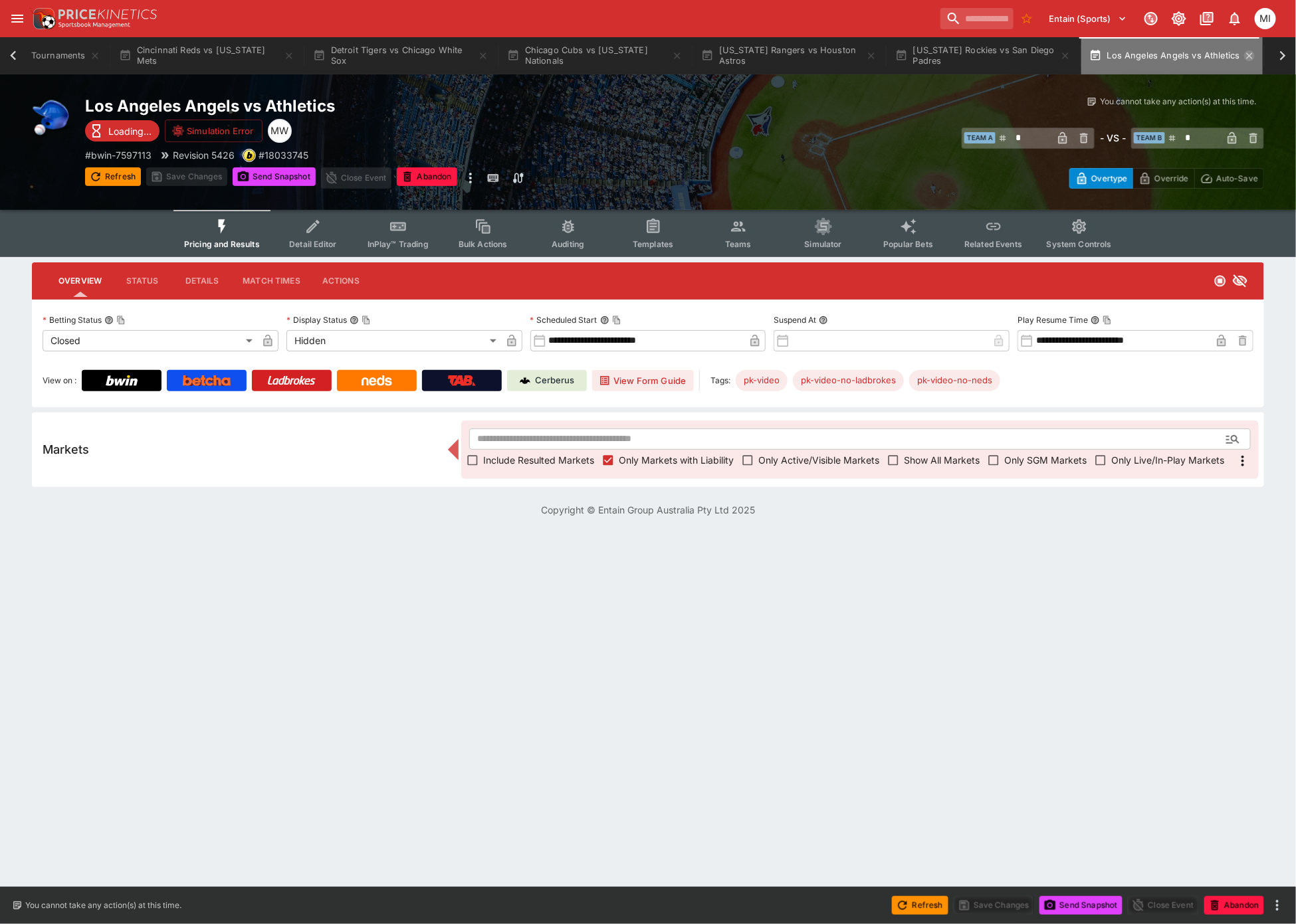
click at [1244, 56] on icon "button" at bounding box center [1249, 56] width 11 height 11
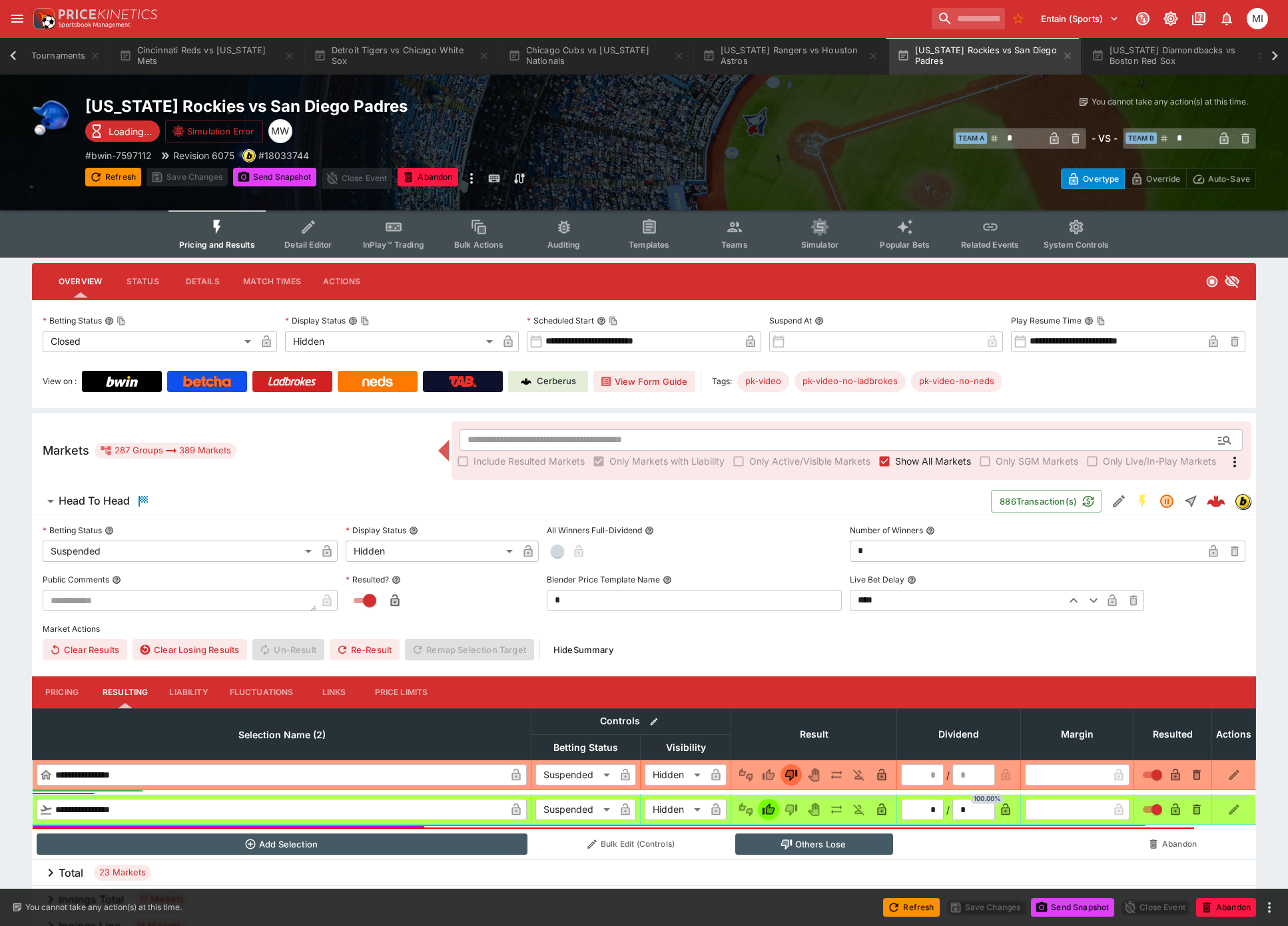
click at [908, 464] on span "Show All Markets" at bounding box center [933, 462] width 76 height 14
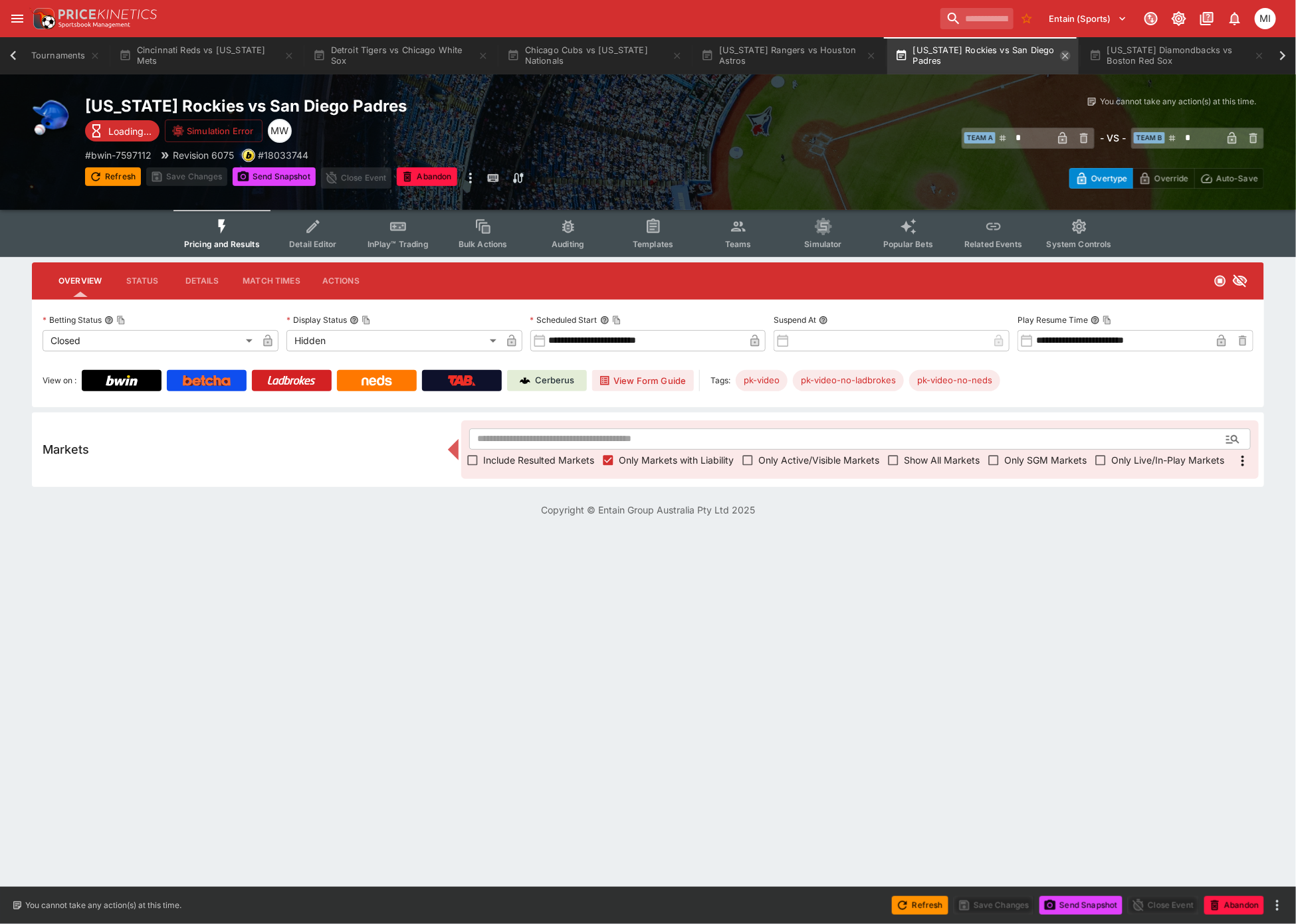
click at [1064, 53] on icon "button" at bounding box center [1065, 56] width 6 height 6
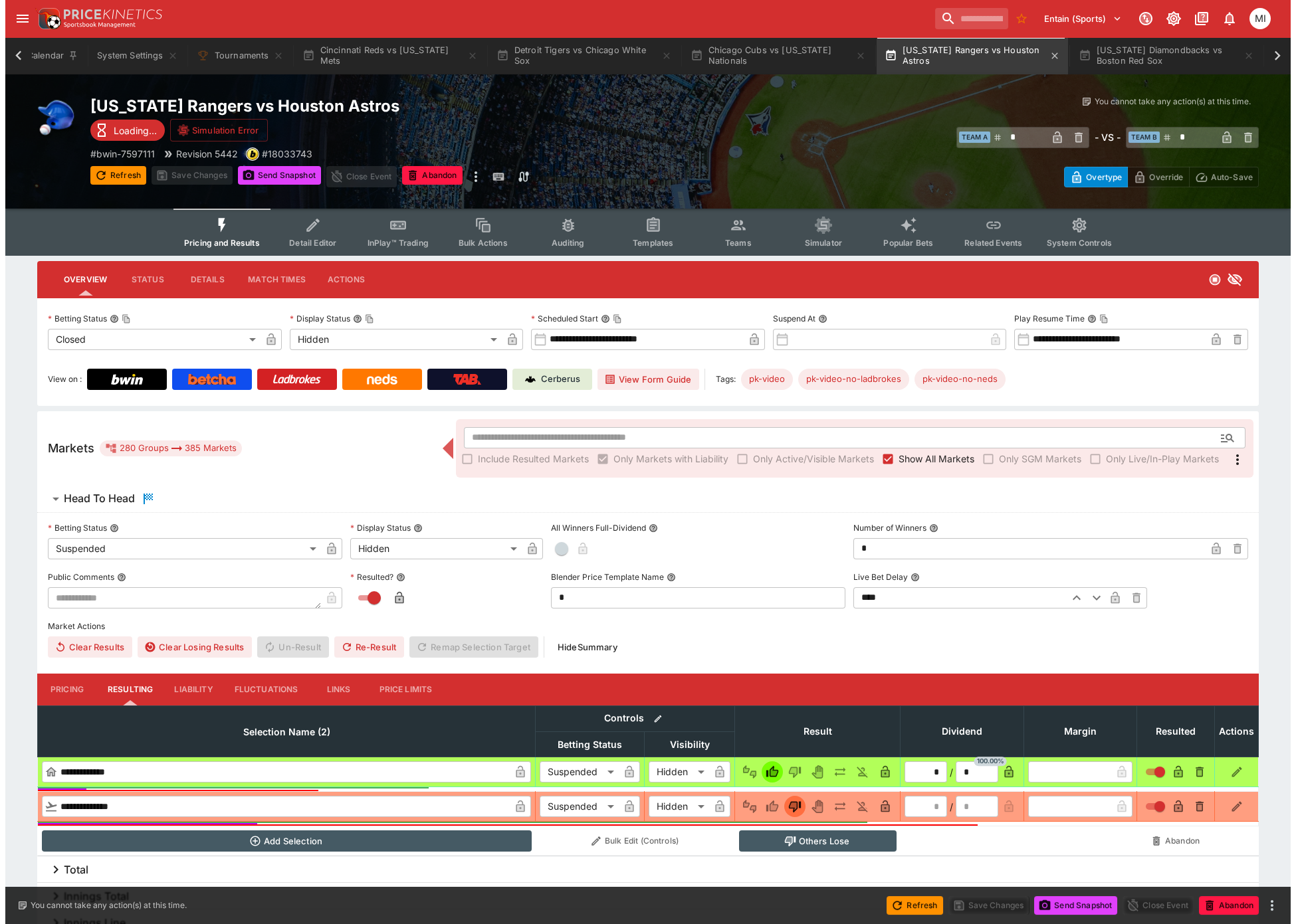
scroll to position [0, 26]
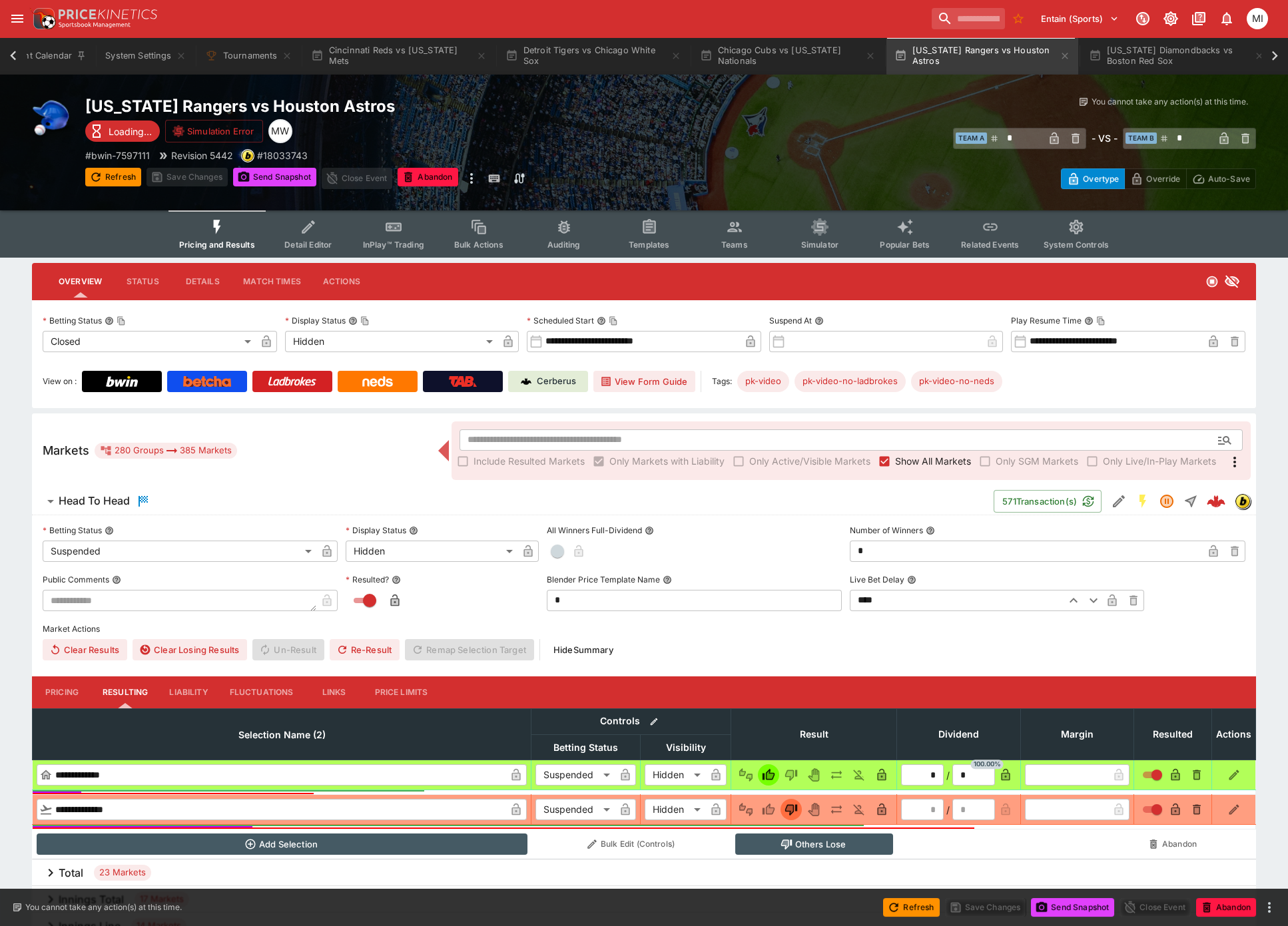
click at [936, 459] on span "Show All Markets" at bounding box center [933, 462] width 76 height 14
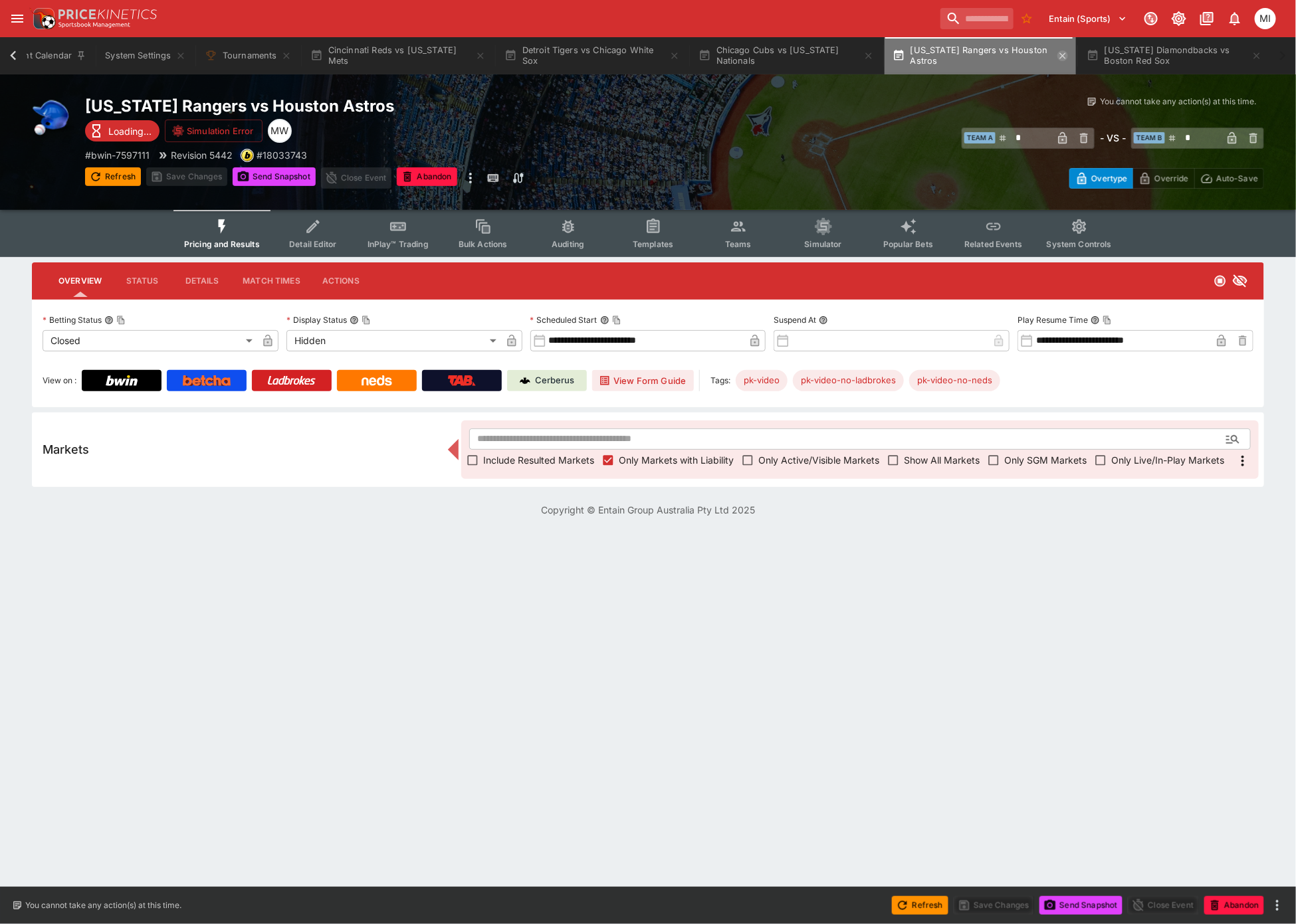
click at [1059, 51] on icon "button" at bounding box center [1063, 56] width 11 height 11
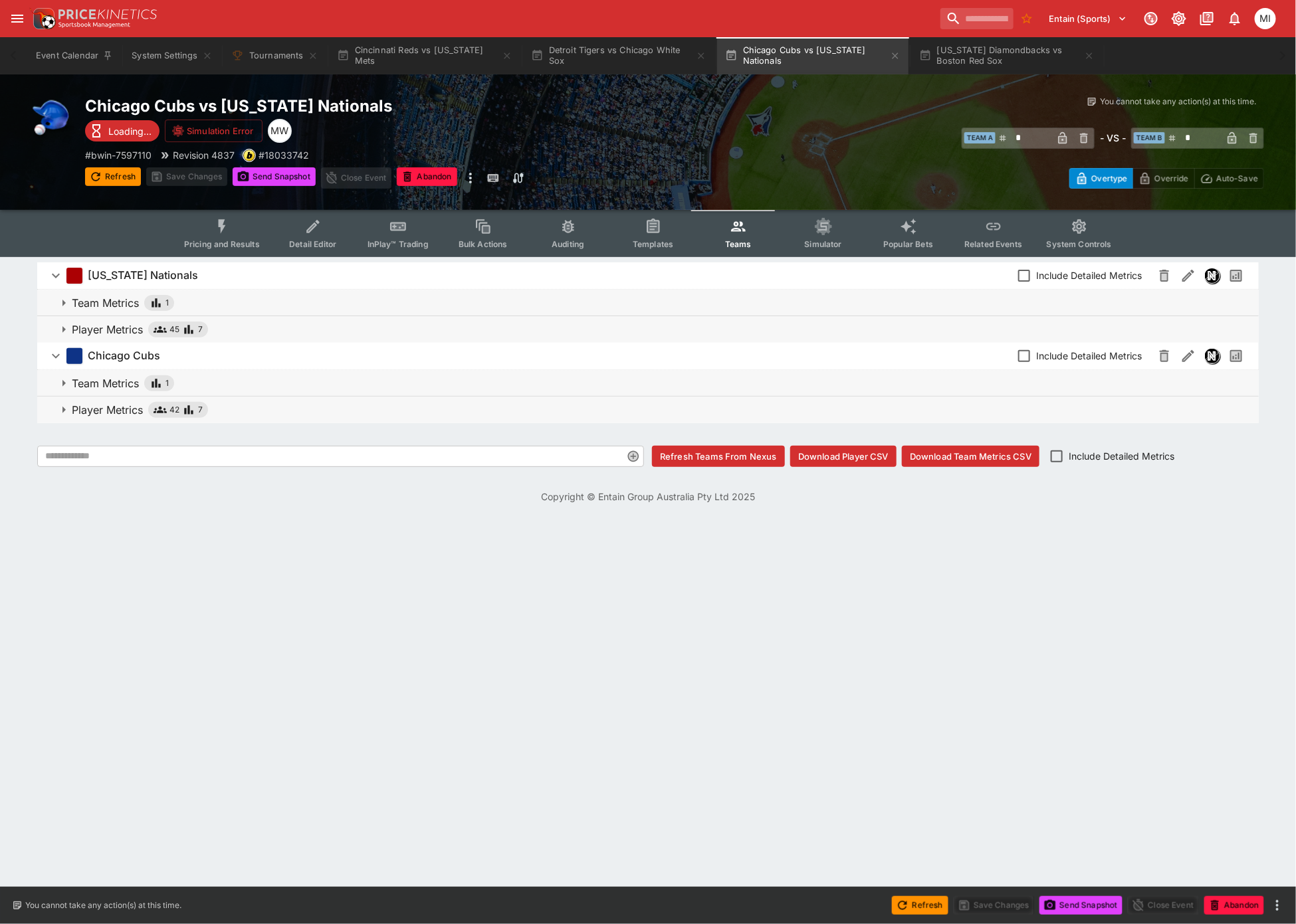
click at [228, 229] on icon "Event type filters" at bounding box center [222, 227] width 17 height 17
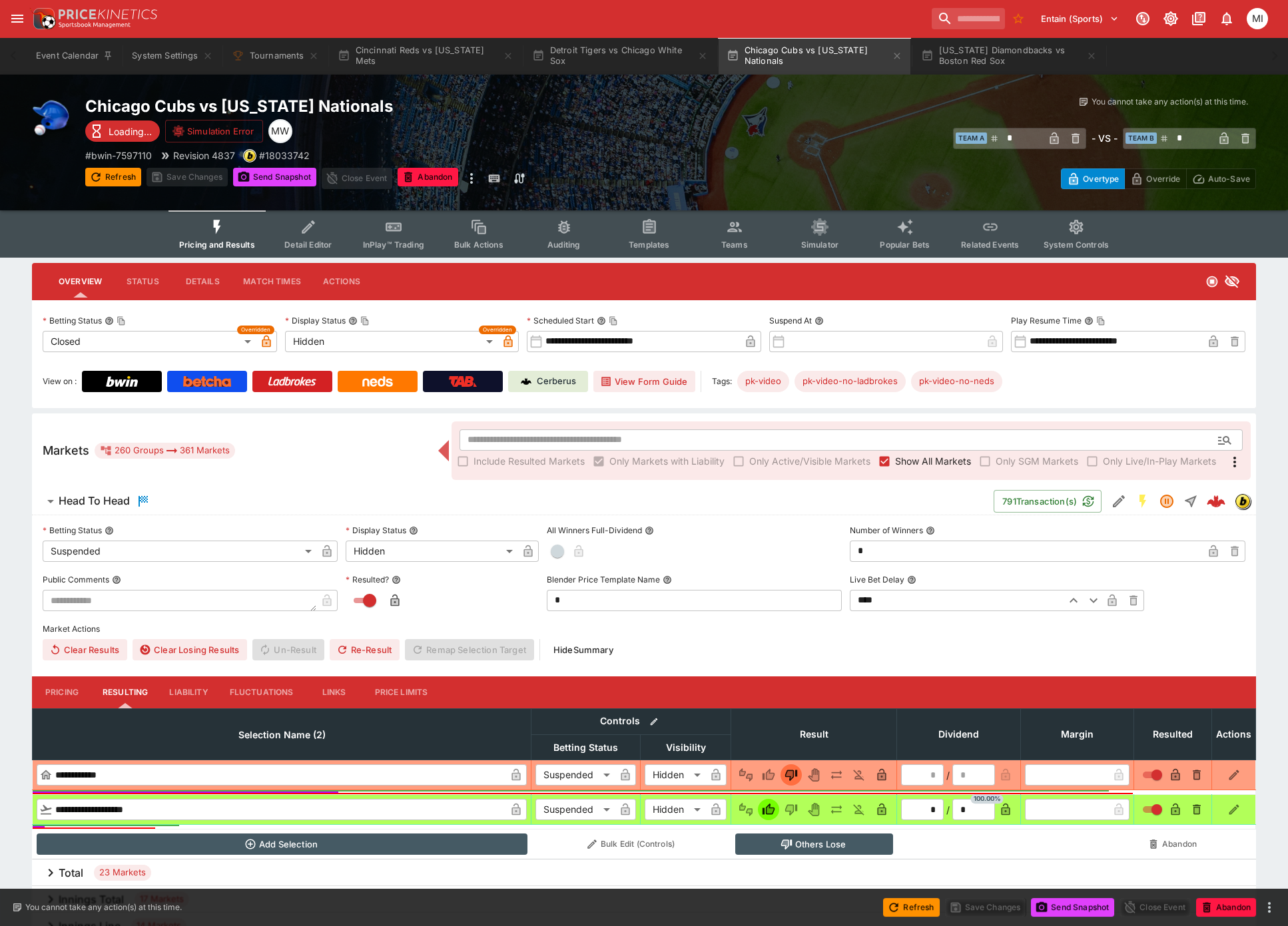
click at [918, 463] on span "Show All Markets" at bounding box center [933, 462] width 76 height 14
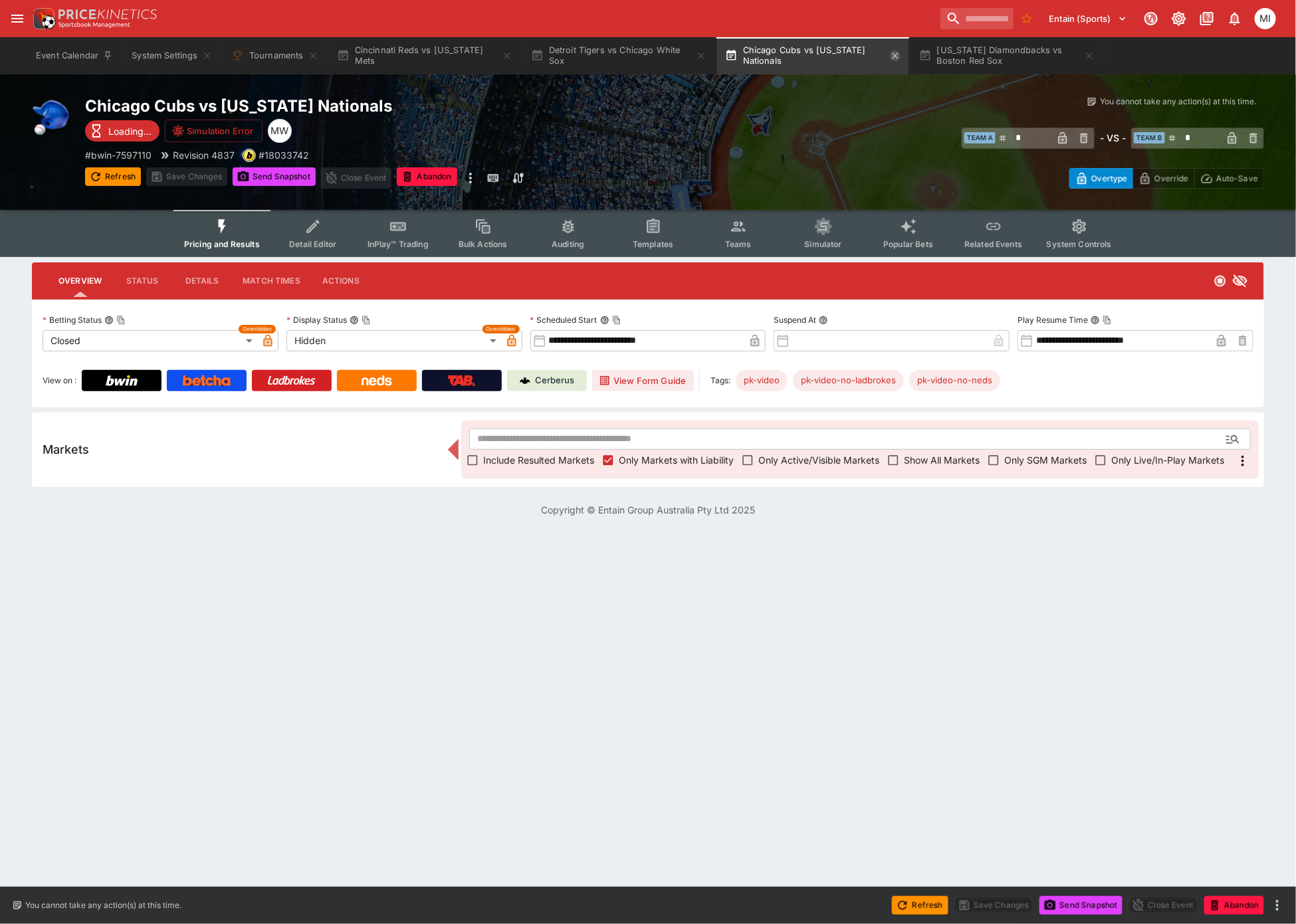
click at [897, 53] on icon "button" at bounding box center [895, 56] width 11 height 11
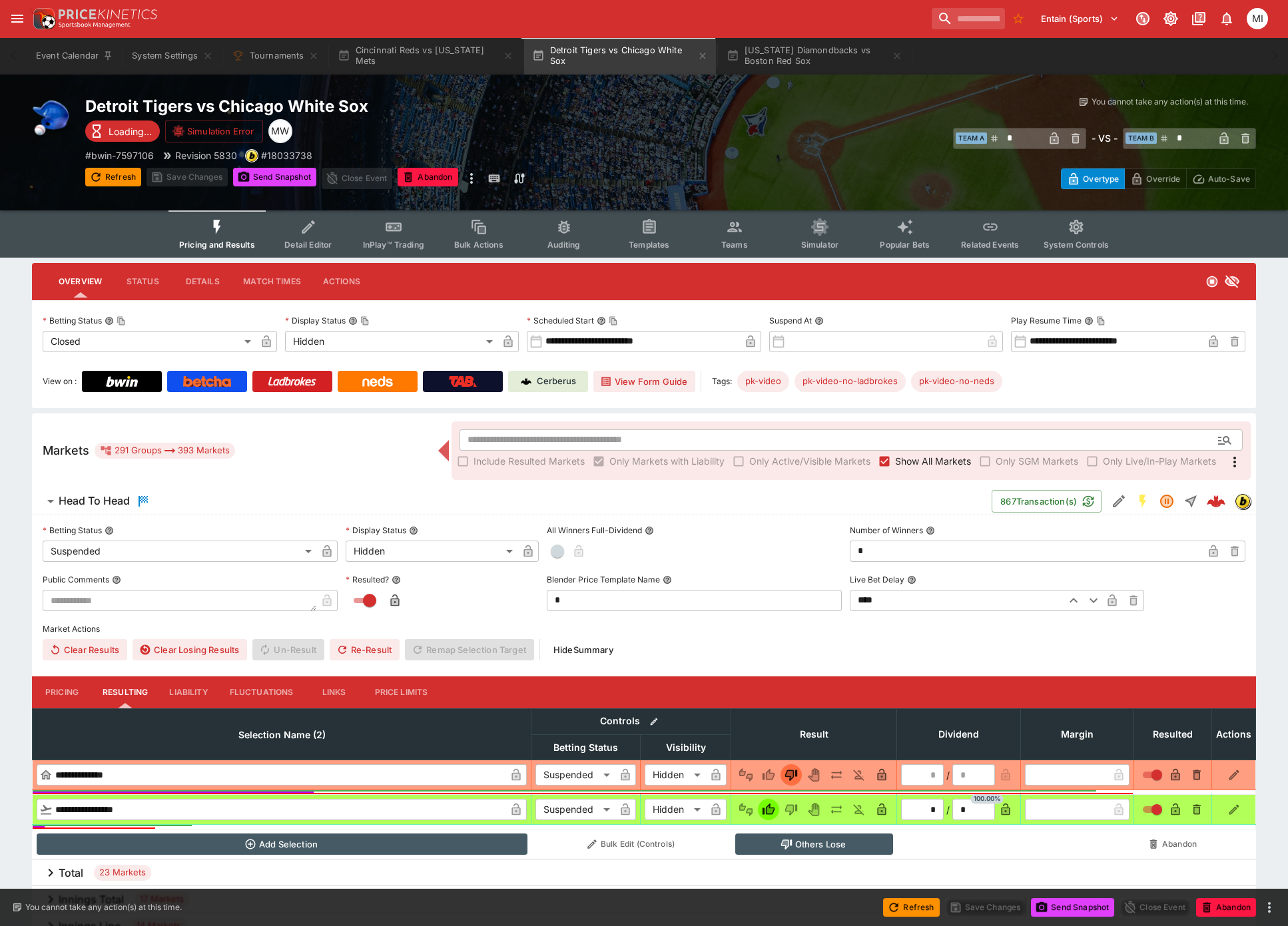
click at [916, 459] on span "Show All Markets" at bounding box center [933, 462] width 76 height 14
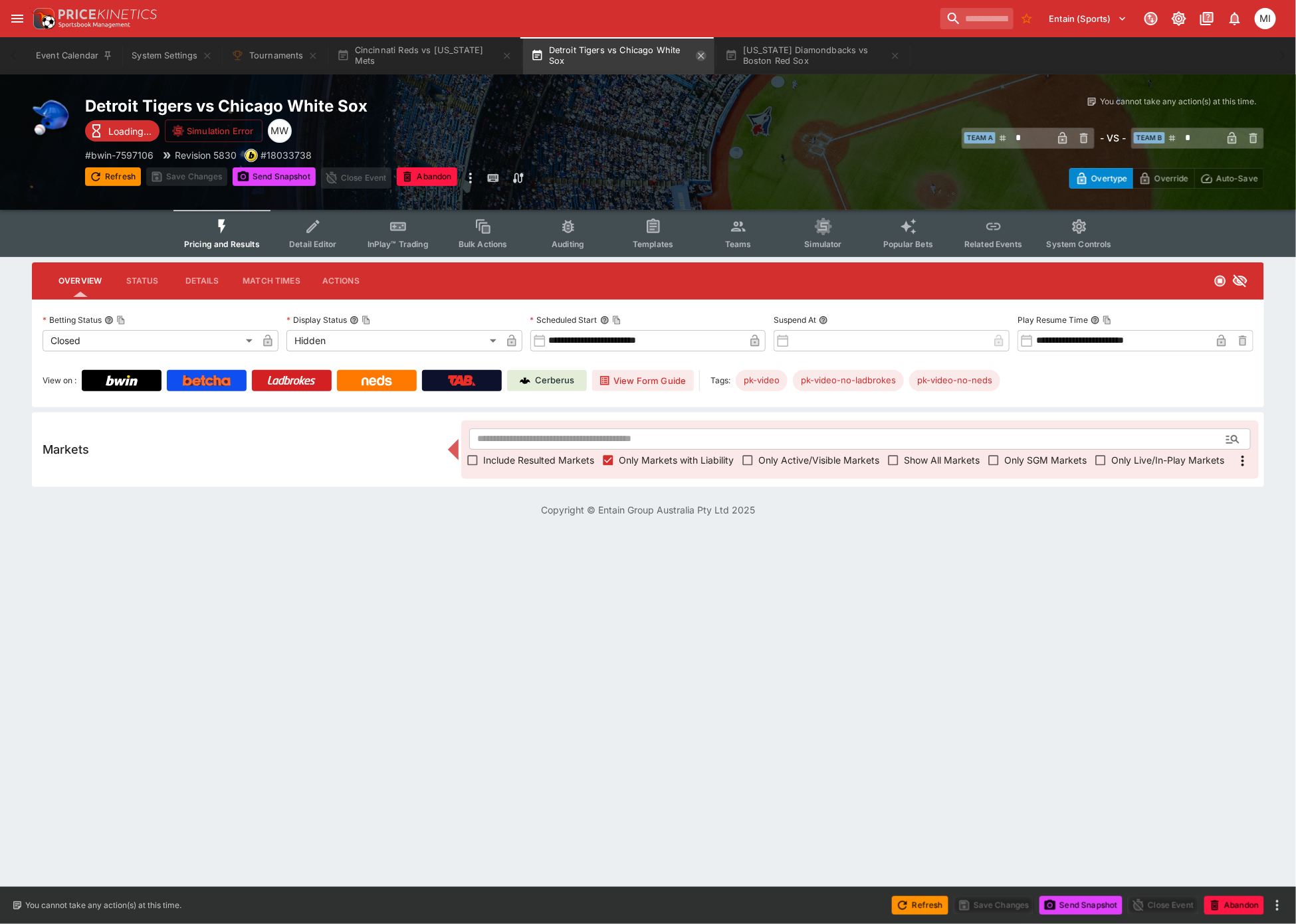
click at [696, 56] on icon "button" at bounding box center [701, 56] width 11 height 11
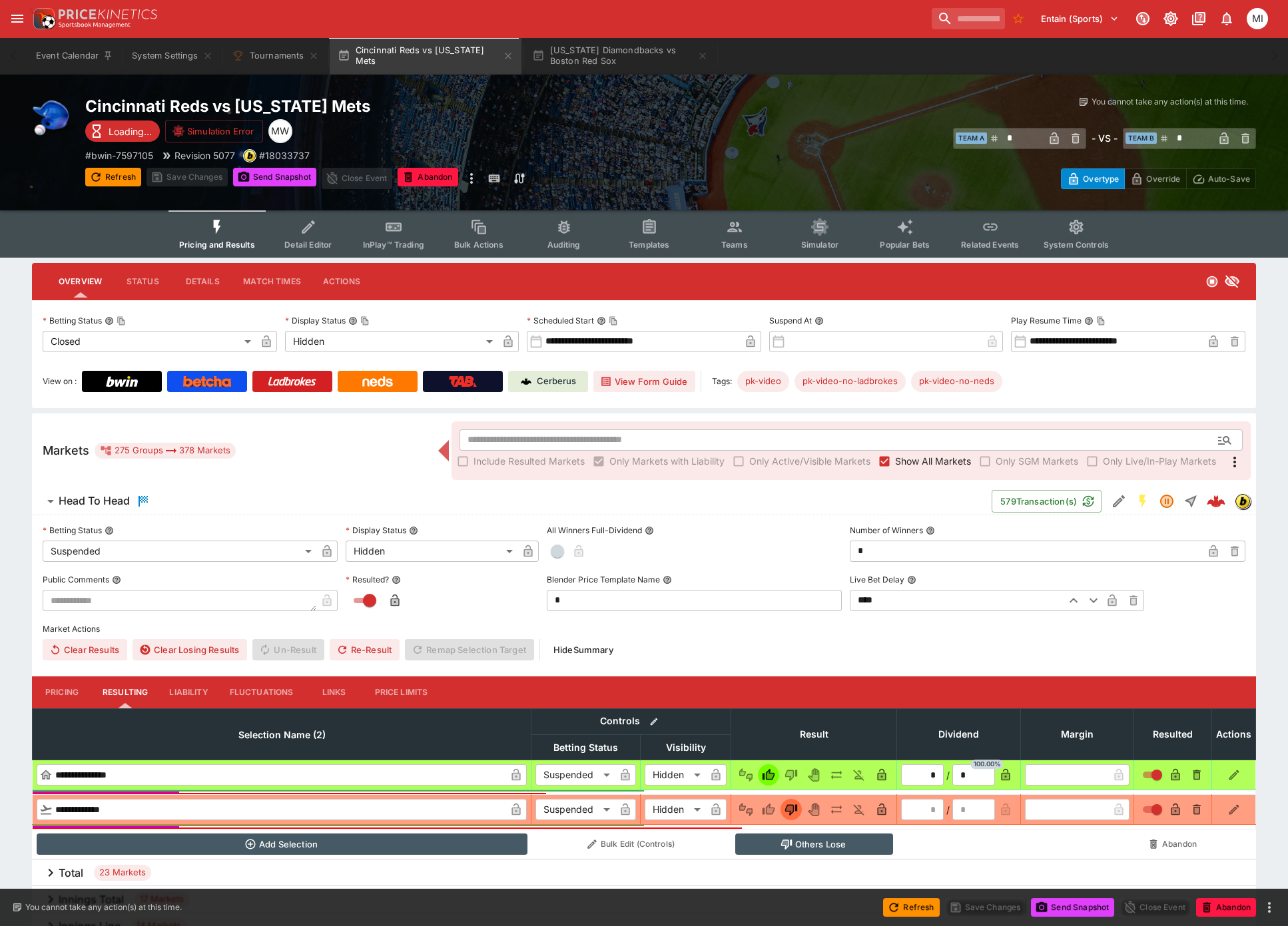
click at [919, 457] on span "Show All Markets" at bounding box center [933, 462] width 76 height 14
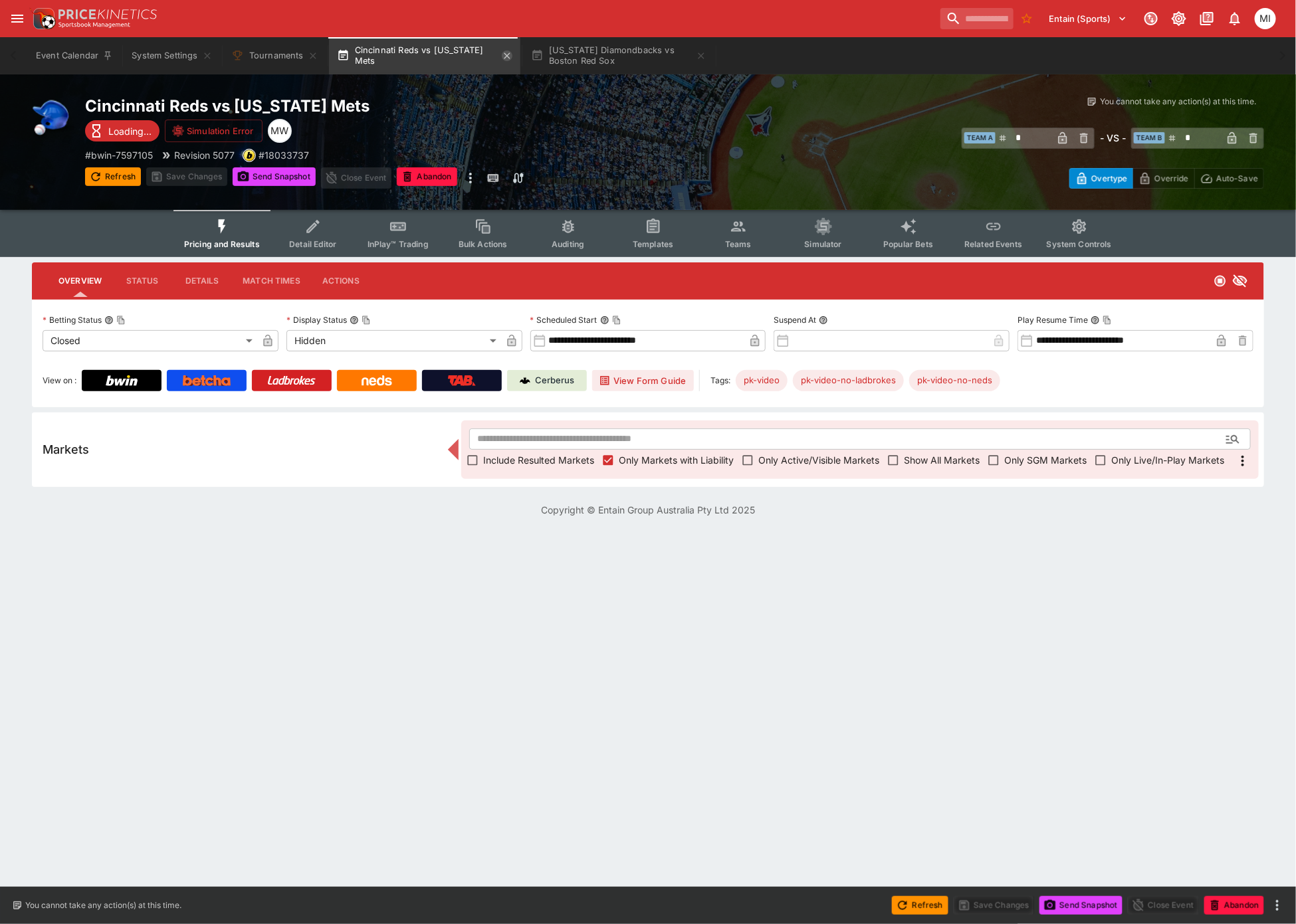
click at [502, 55] on icon "button" at bounding box center [507, 56] width 11 height 11
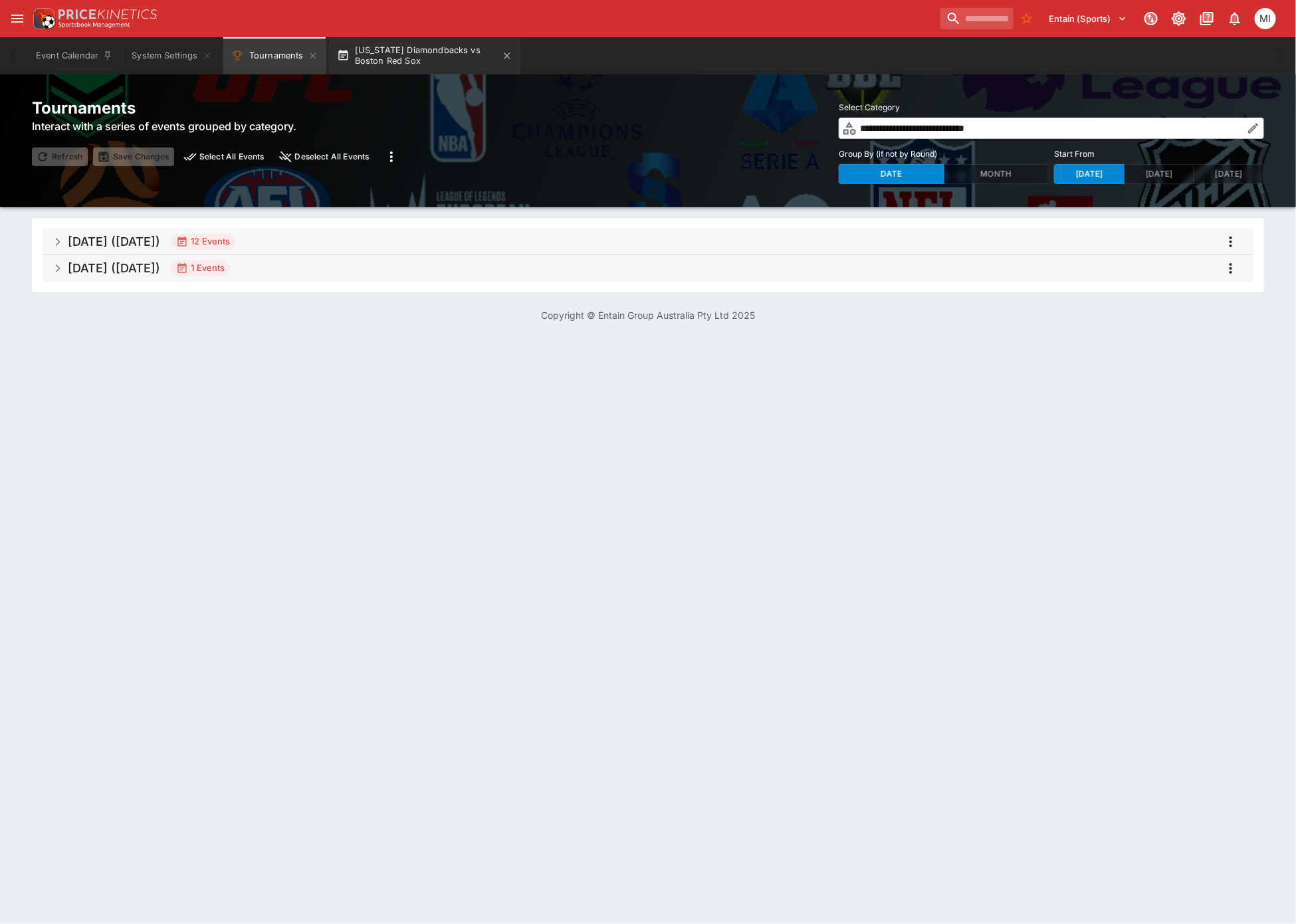
click at [434, 54] on button "[US_STATE] Diamondbacks vs Boston Red Sox" at bounding box center [424, 56] width 191 height 37
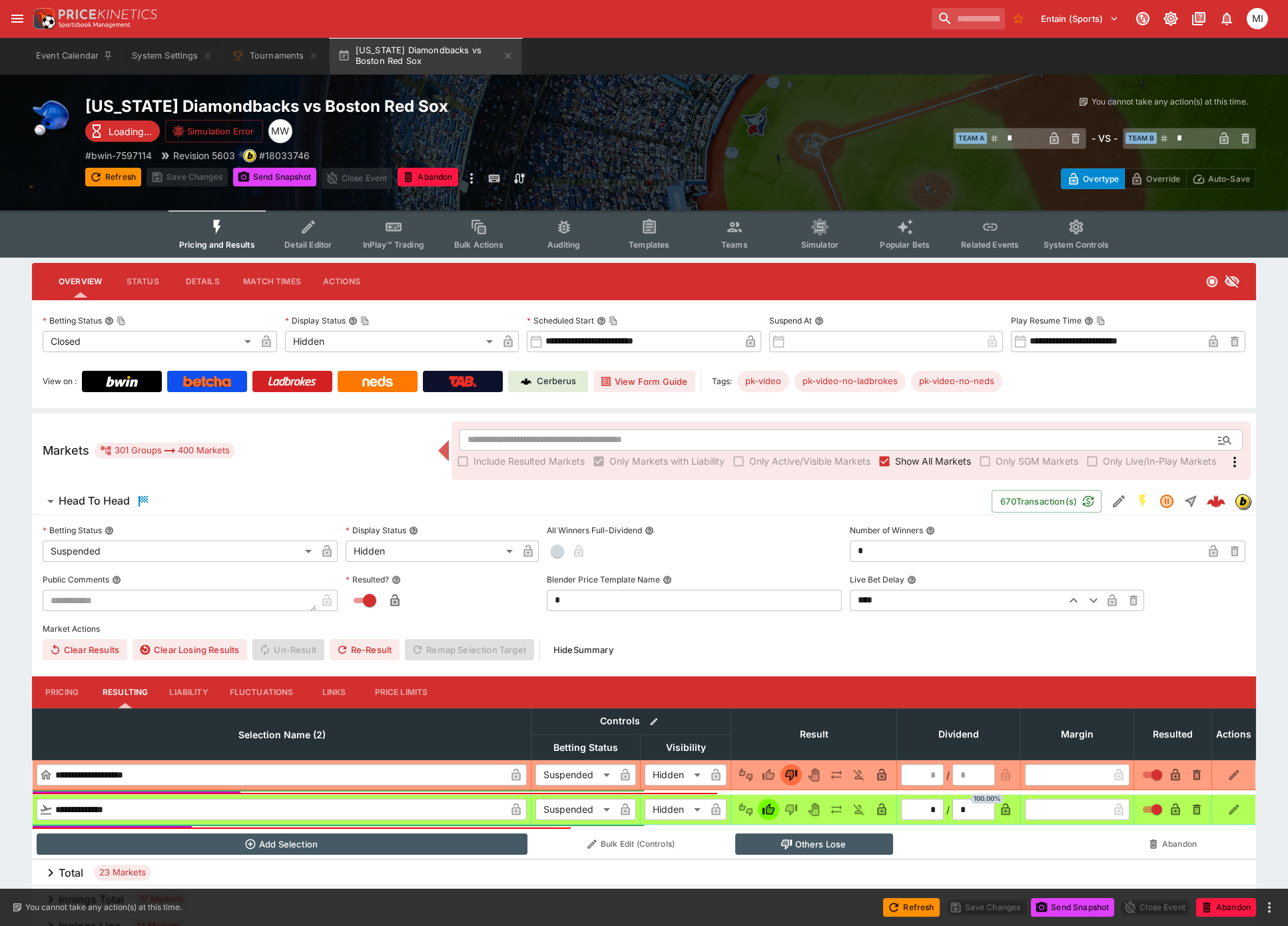
click at [903, 461] on span "Show All Markets" at bounding box center [933, 462] width 76 height 14
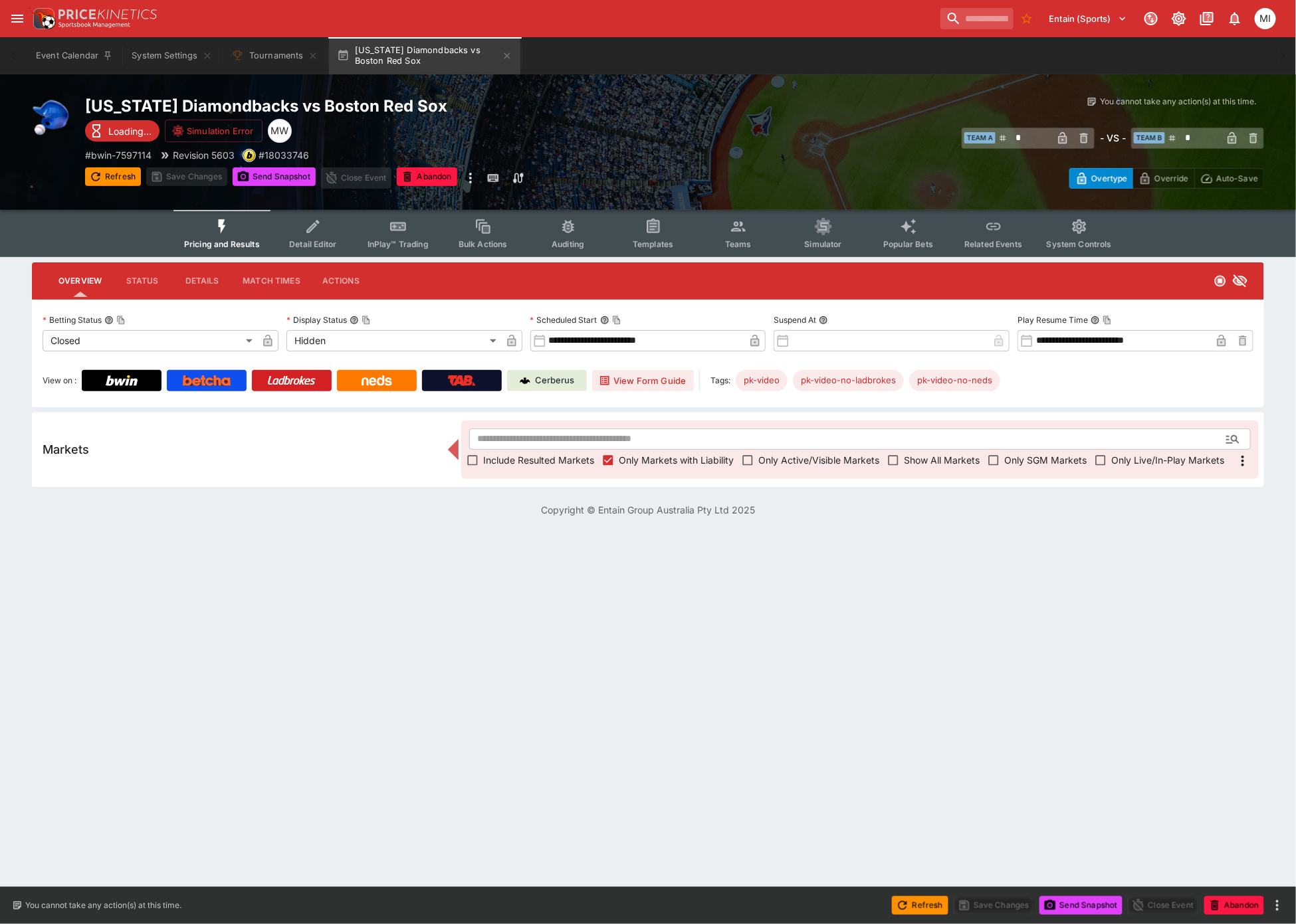
click at [507, 55] on icon "button" at bounding box center [507, 56] width 11 height 11
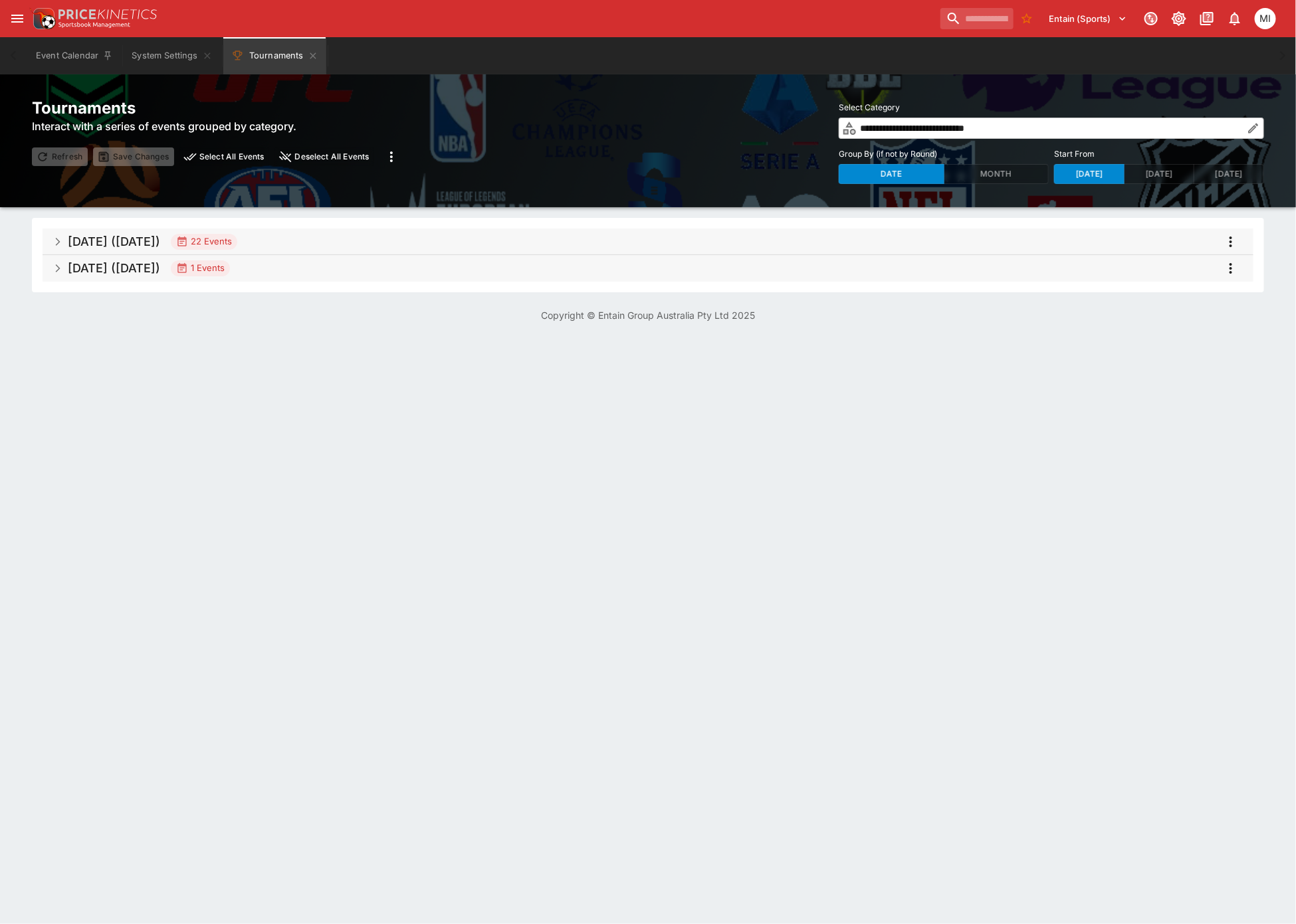
click at [317, 239] on span "Sep 2025 (2025-09-09) 22 Events" at bounding box center [655, 242] width 1175 height 24
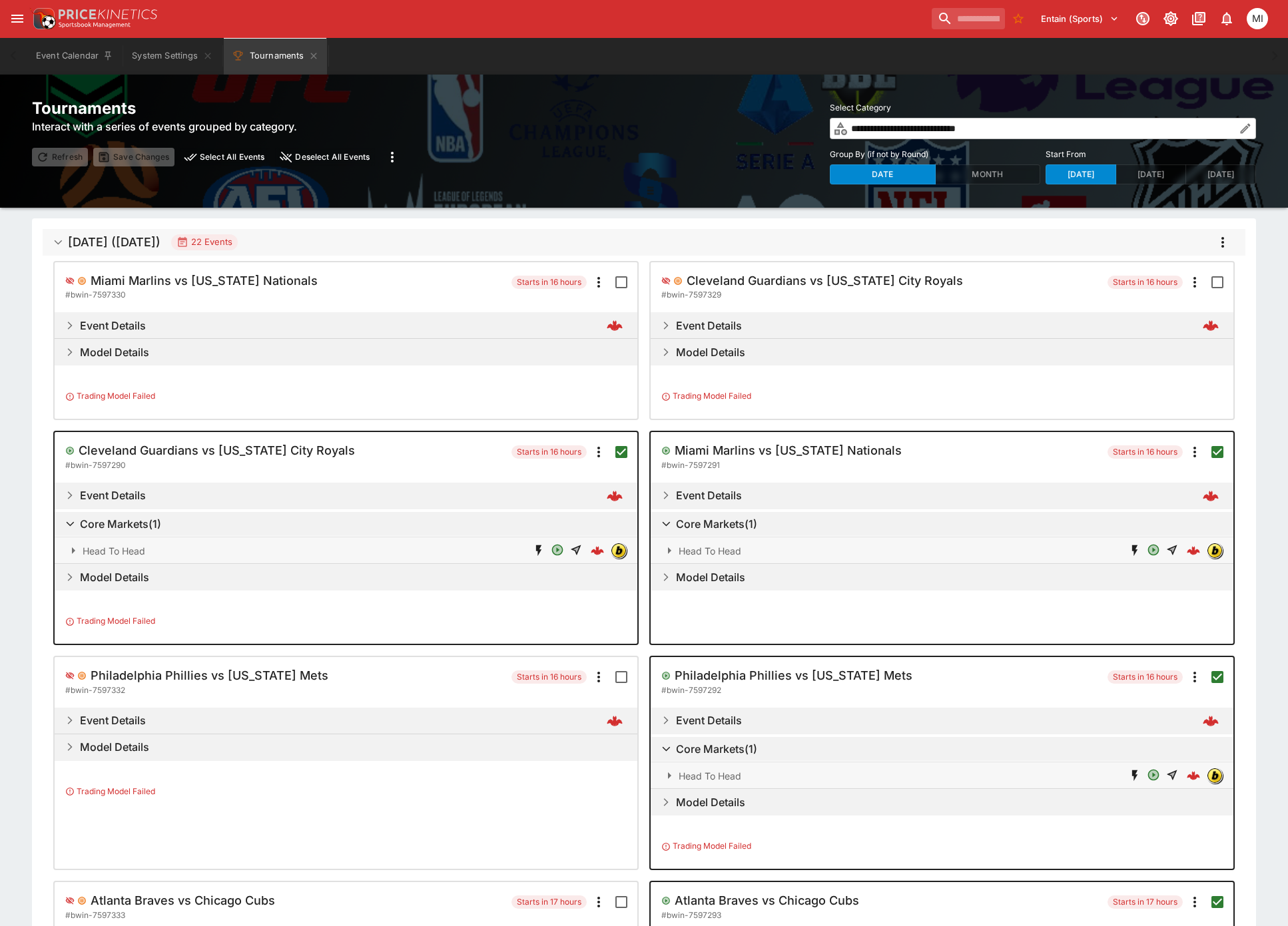
click at [1226, 234] on icon "more" at bounding box center [1223, 242] width 16 height 16
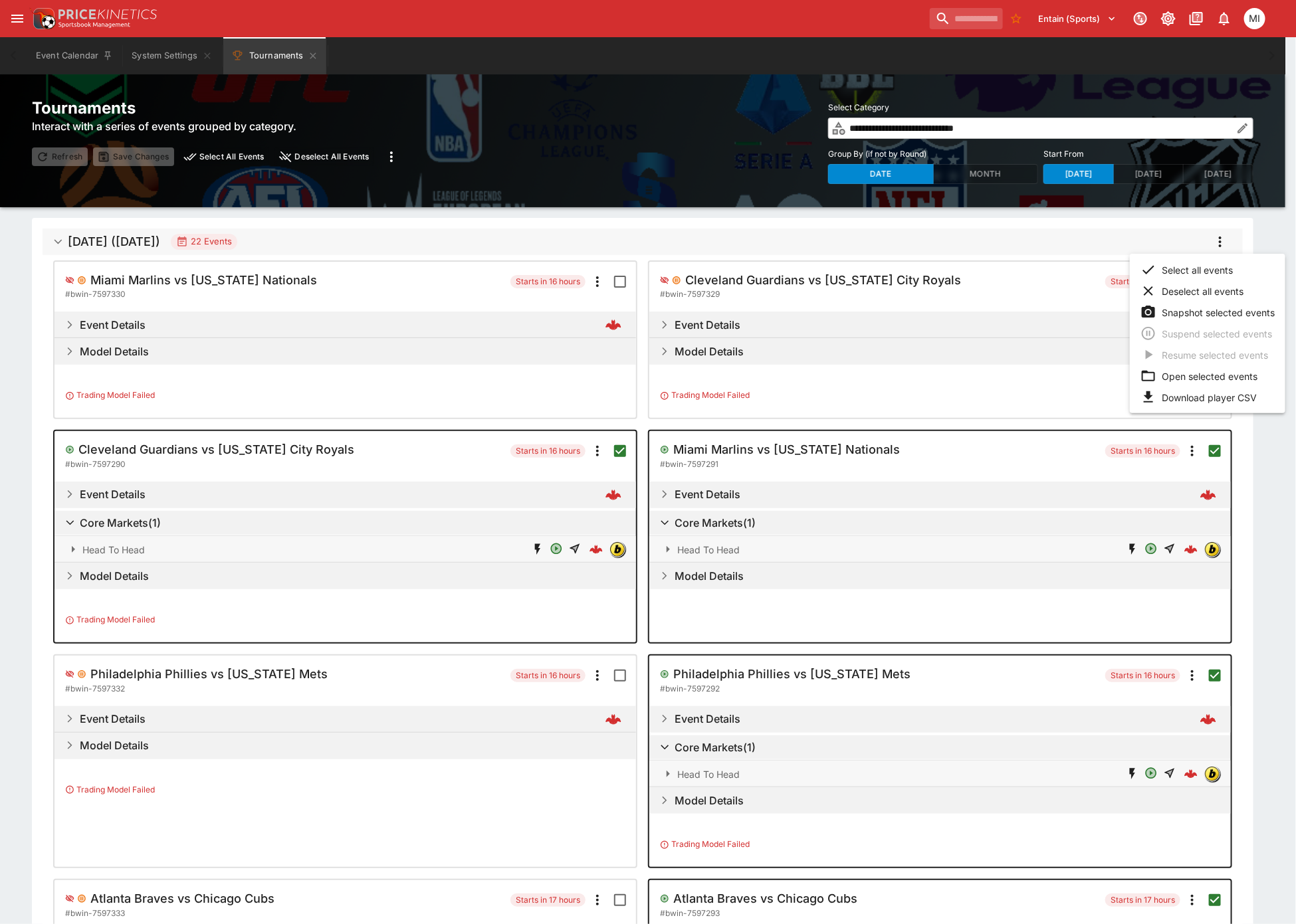
click at [1203, 369] on li "Open selected events" at bounding box center [1208, 376] width 155 height 21
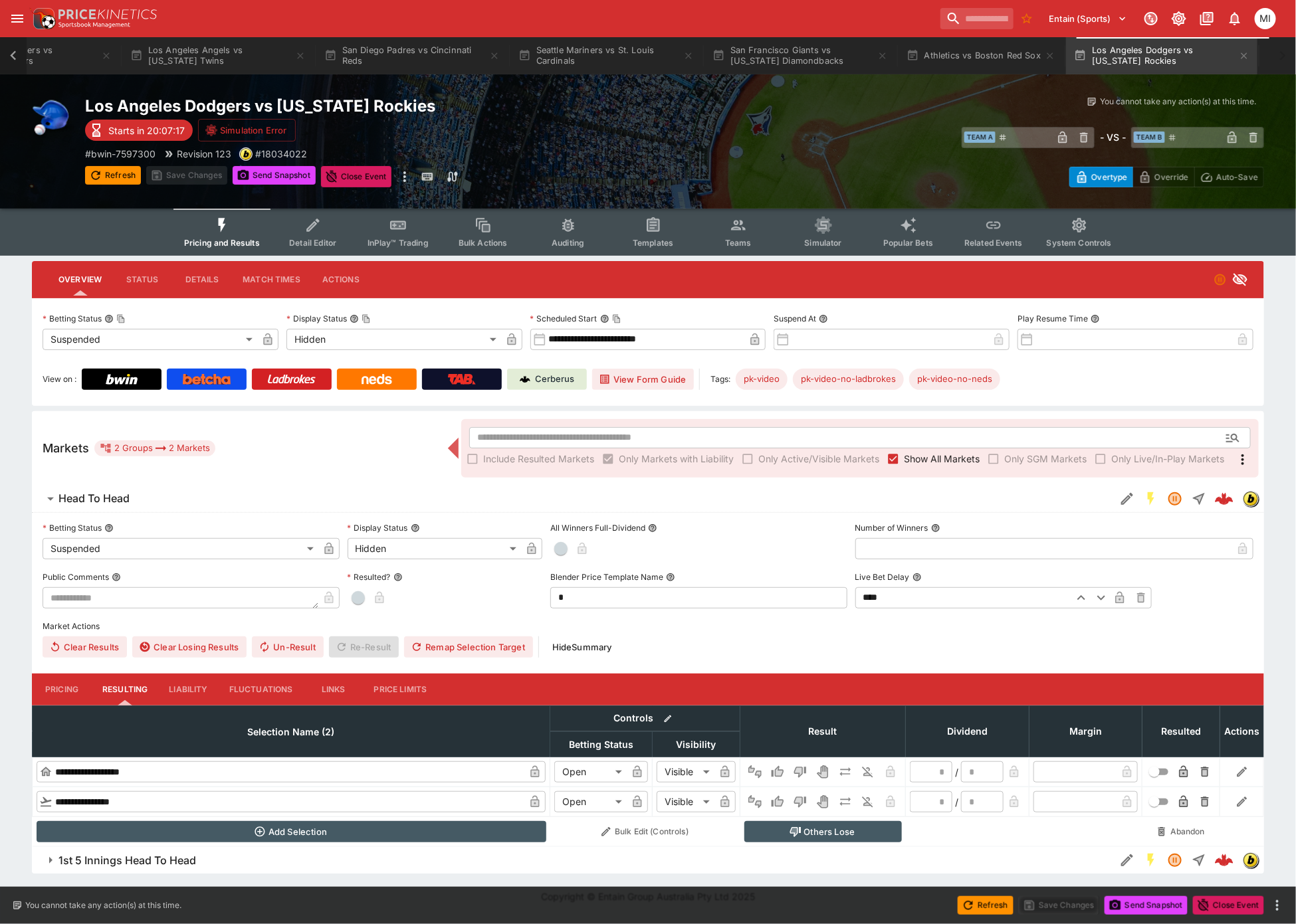
click at [11, 56] on icon at bounding box center [14, 56] width 19 height 19
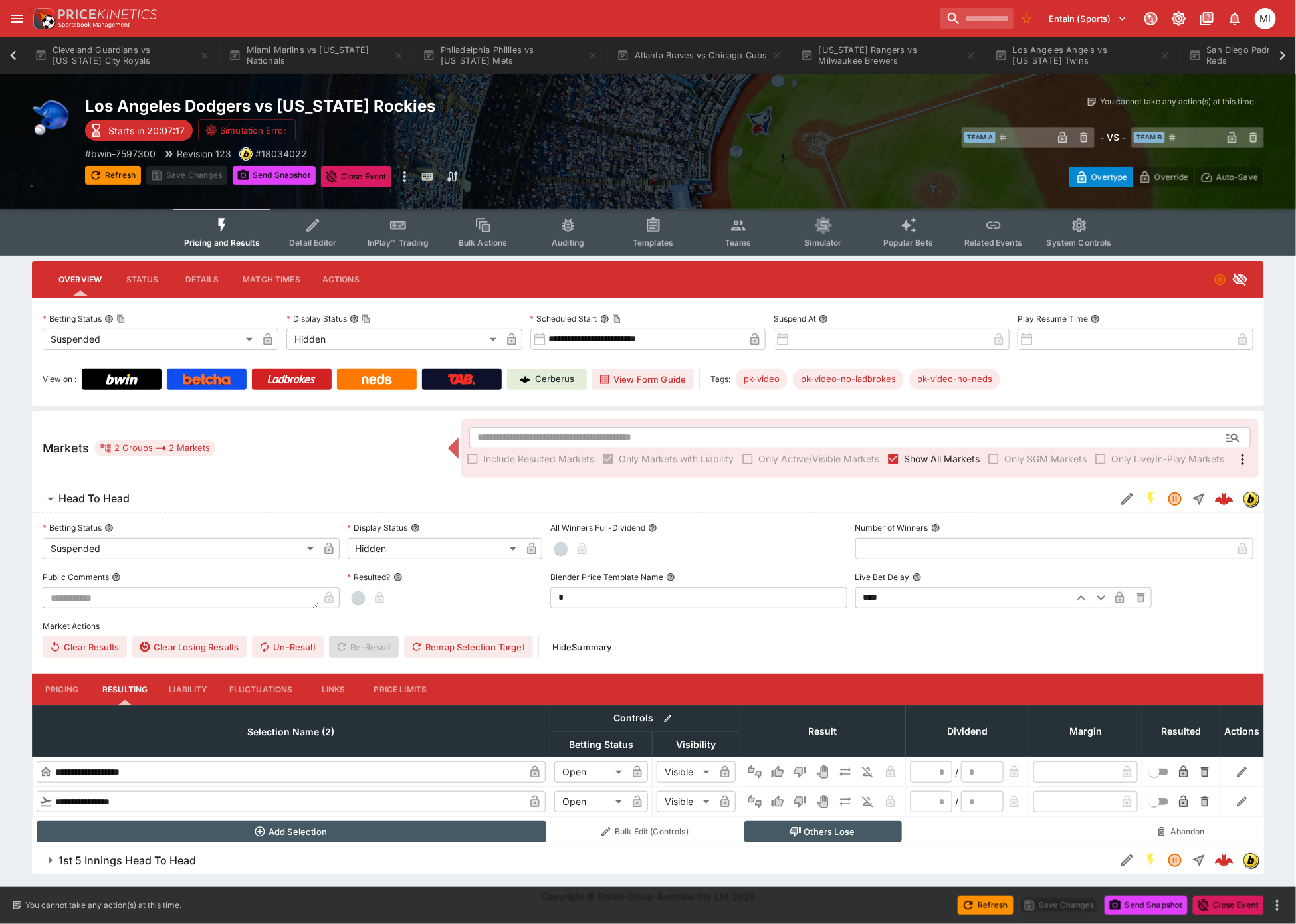
scroll to position [0, 114]
click at [11, 56] on icon at bounding box center [13, 55] width 6 height 9
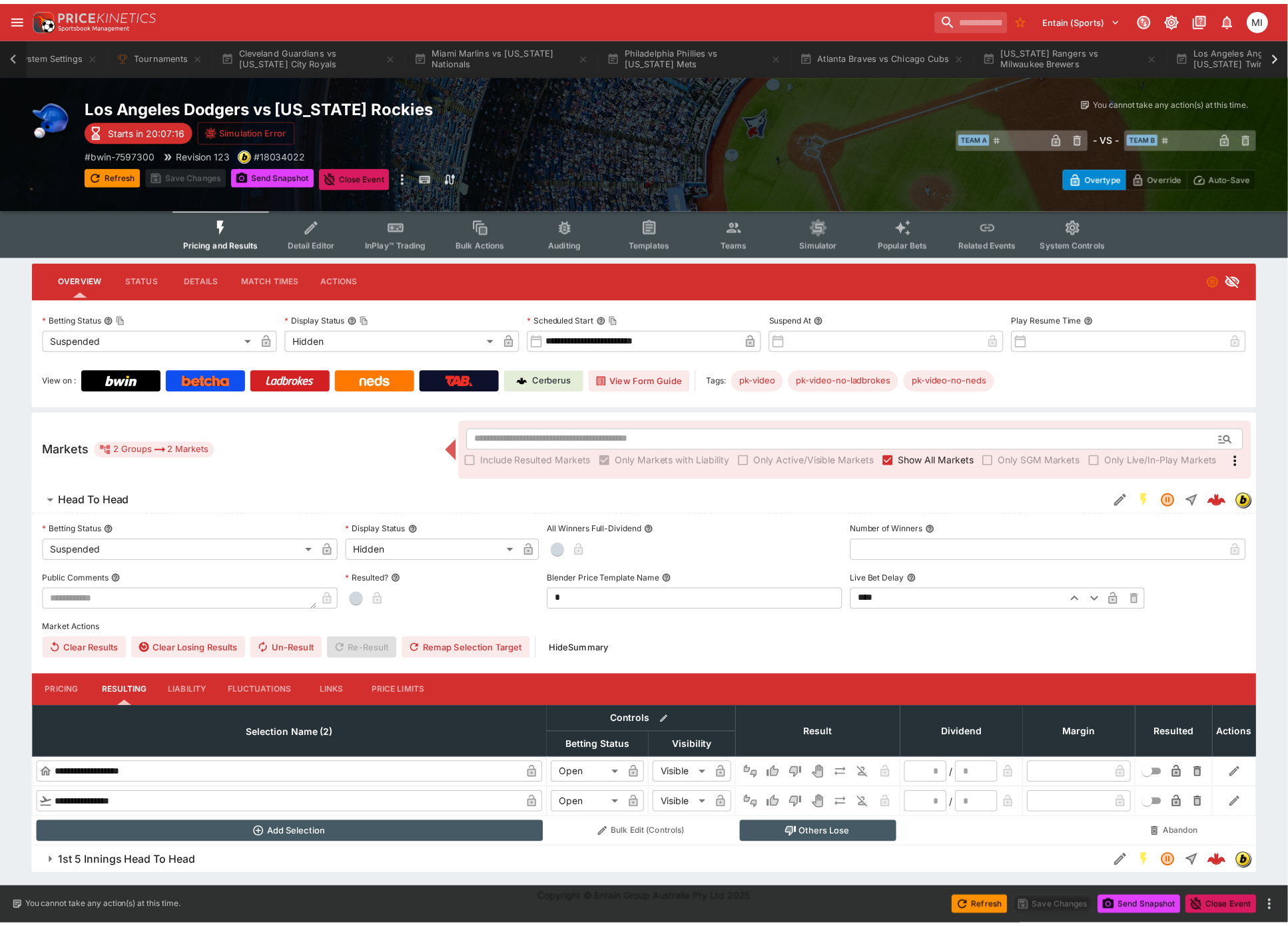
scroll to position [0, 0]
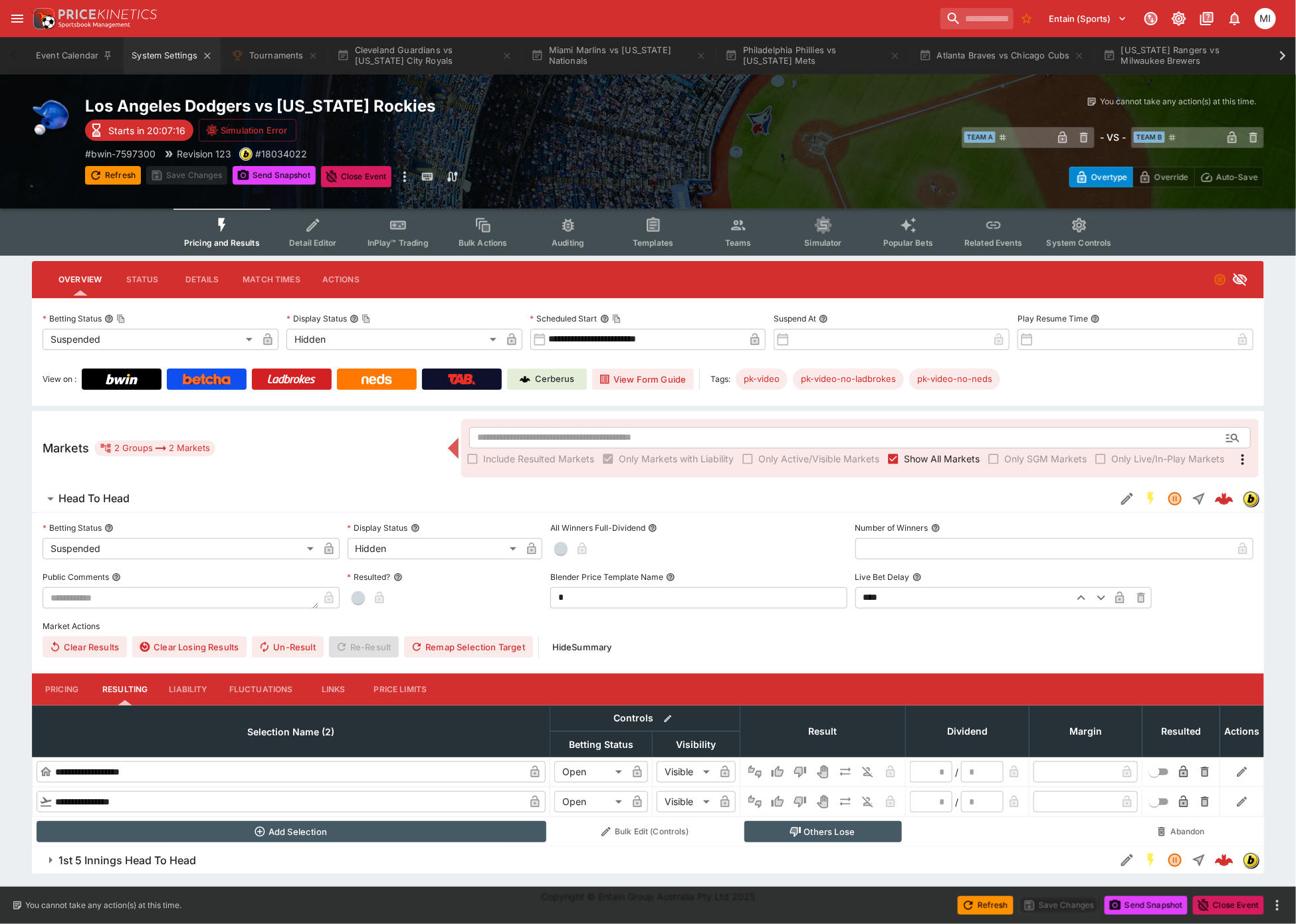
click at [173, 59] on button "System Settings" at bounding box center [171, 56] width 96 height 37
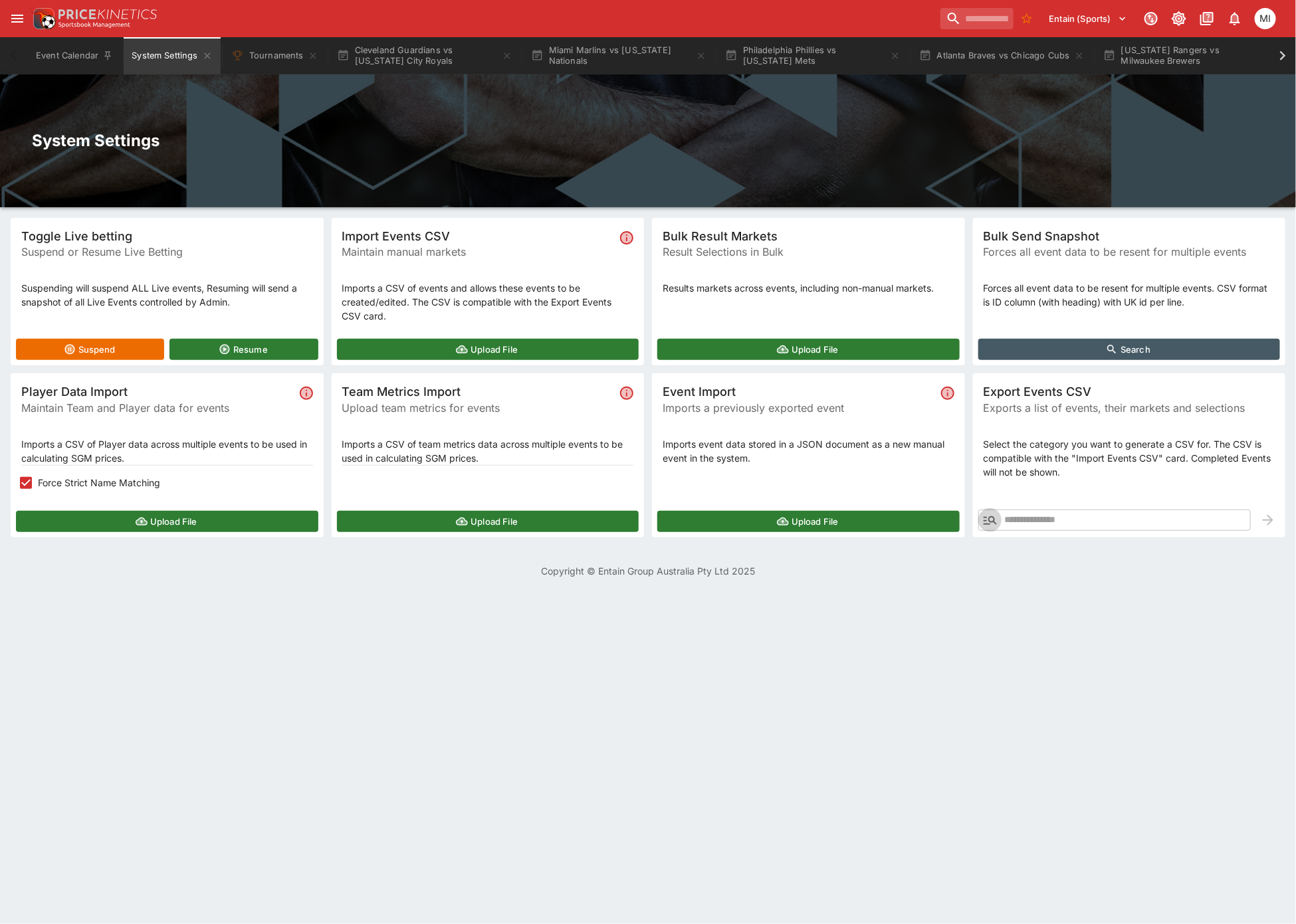
click at [984, 513] on icon "button" at bounding box center [990, 520] width 16 height 16
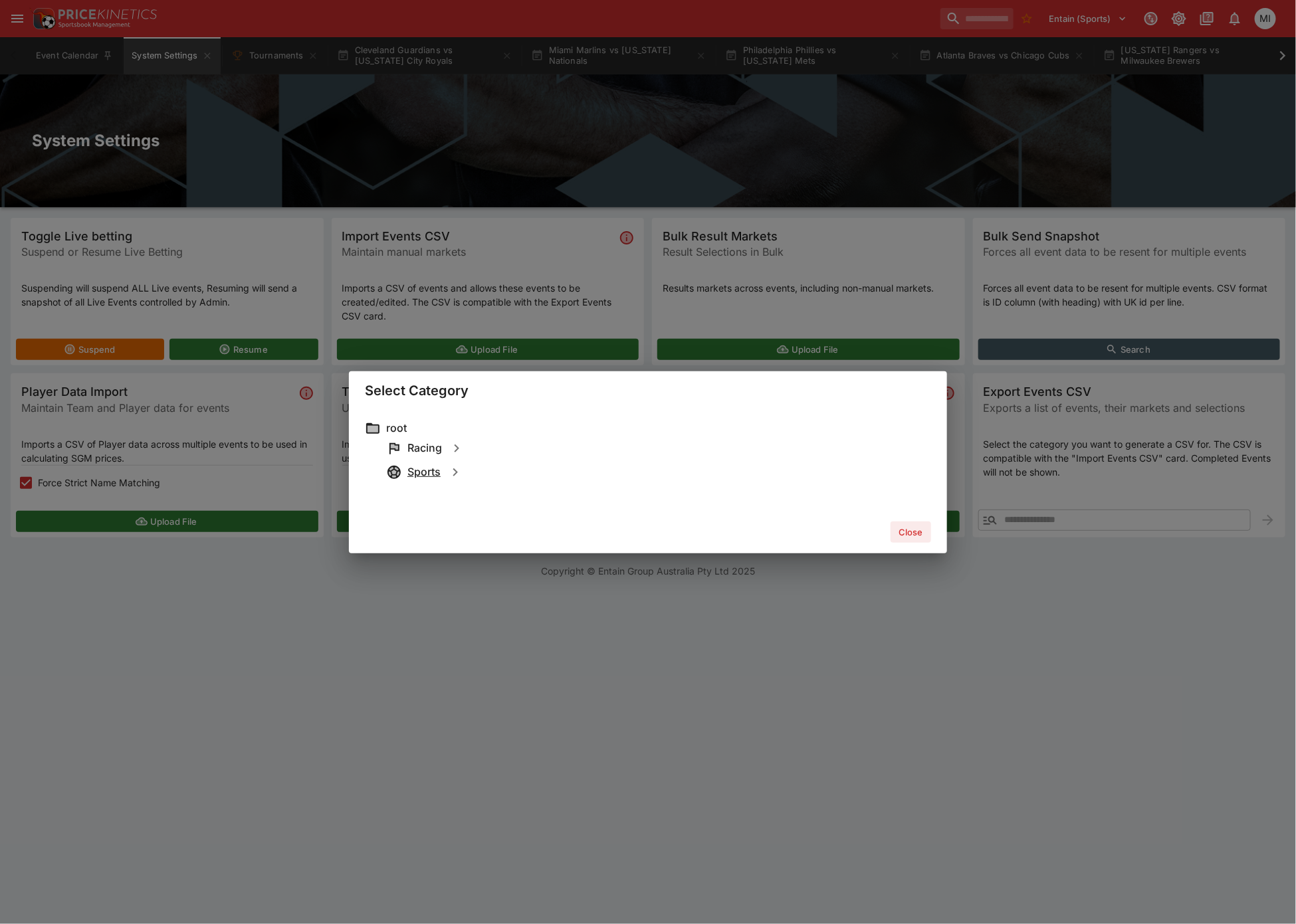
click at [422, 472] on h6 "Sports" at bounding box center [424, 472] width 34 height 14
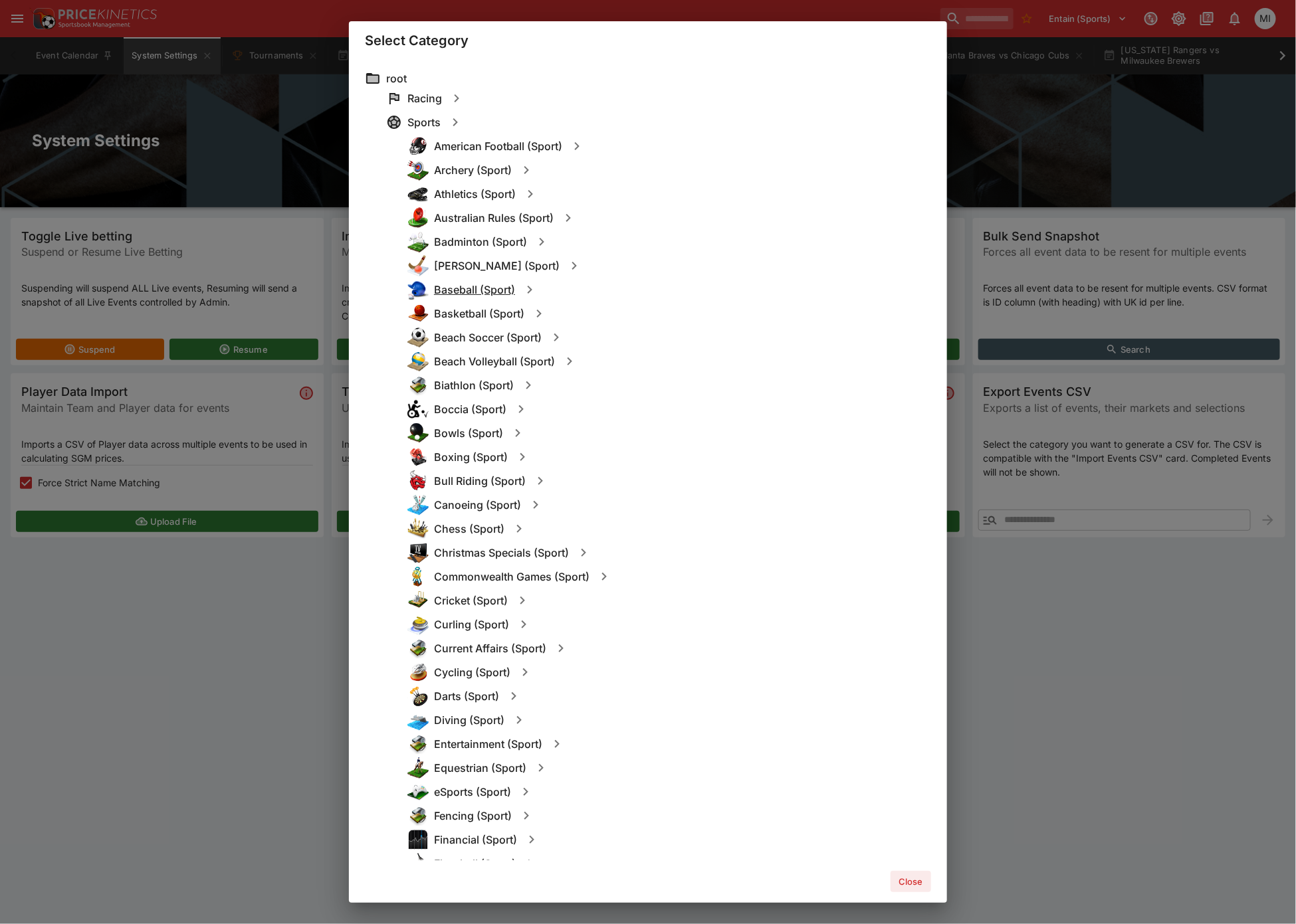
click at [473, 289] on h6 "Baseball (Sport)" at bounding box center [474, 290] width 81 height 14
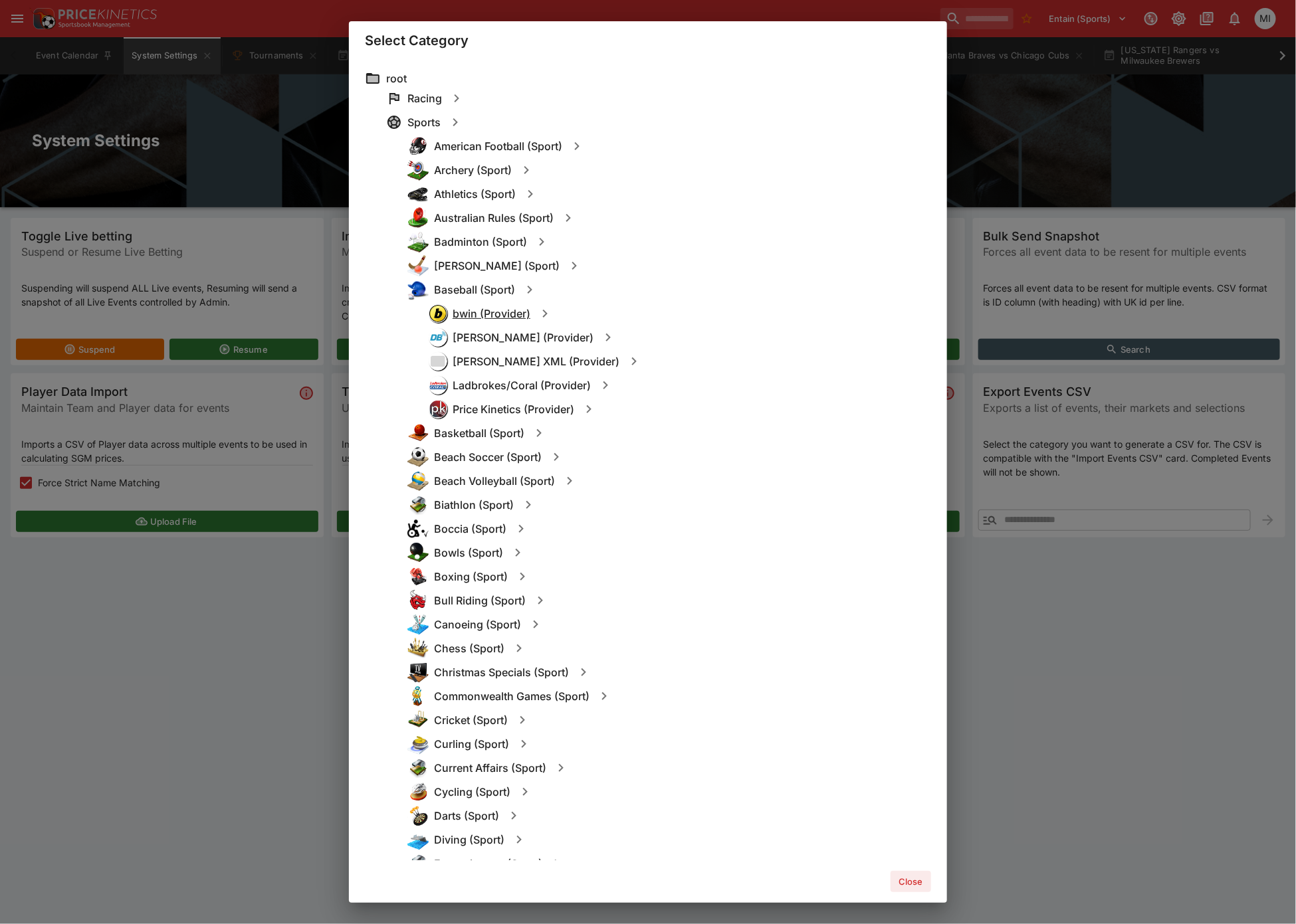
click at [487, 311] on h6 "bwin (Provider)" at bounding box center [491, 314] width 78 height 14
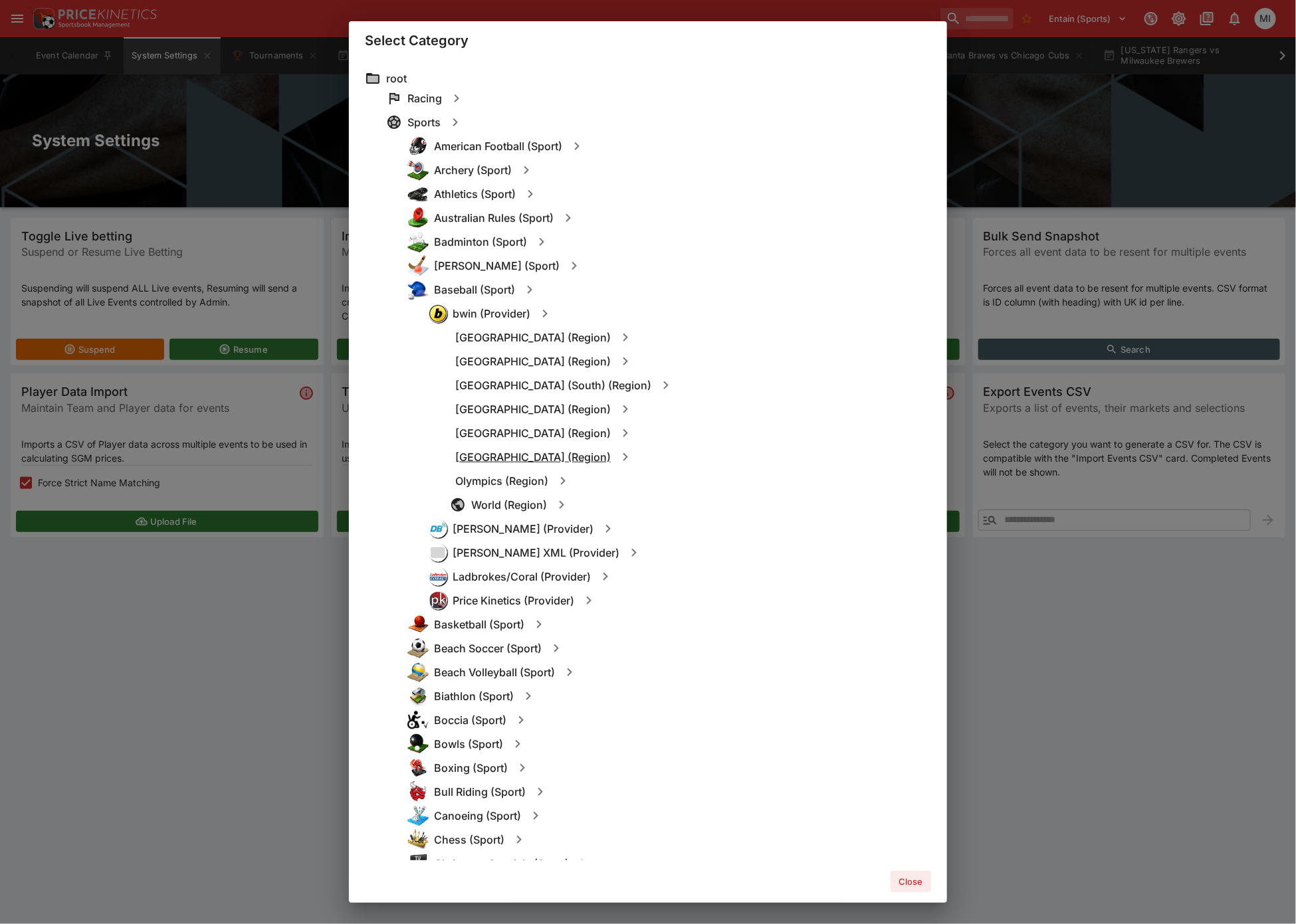
click at [516, 454] on h6 "North America (Region)" at bounding box center [533, 458] width 155 height 14
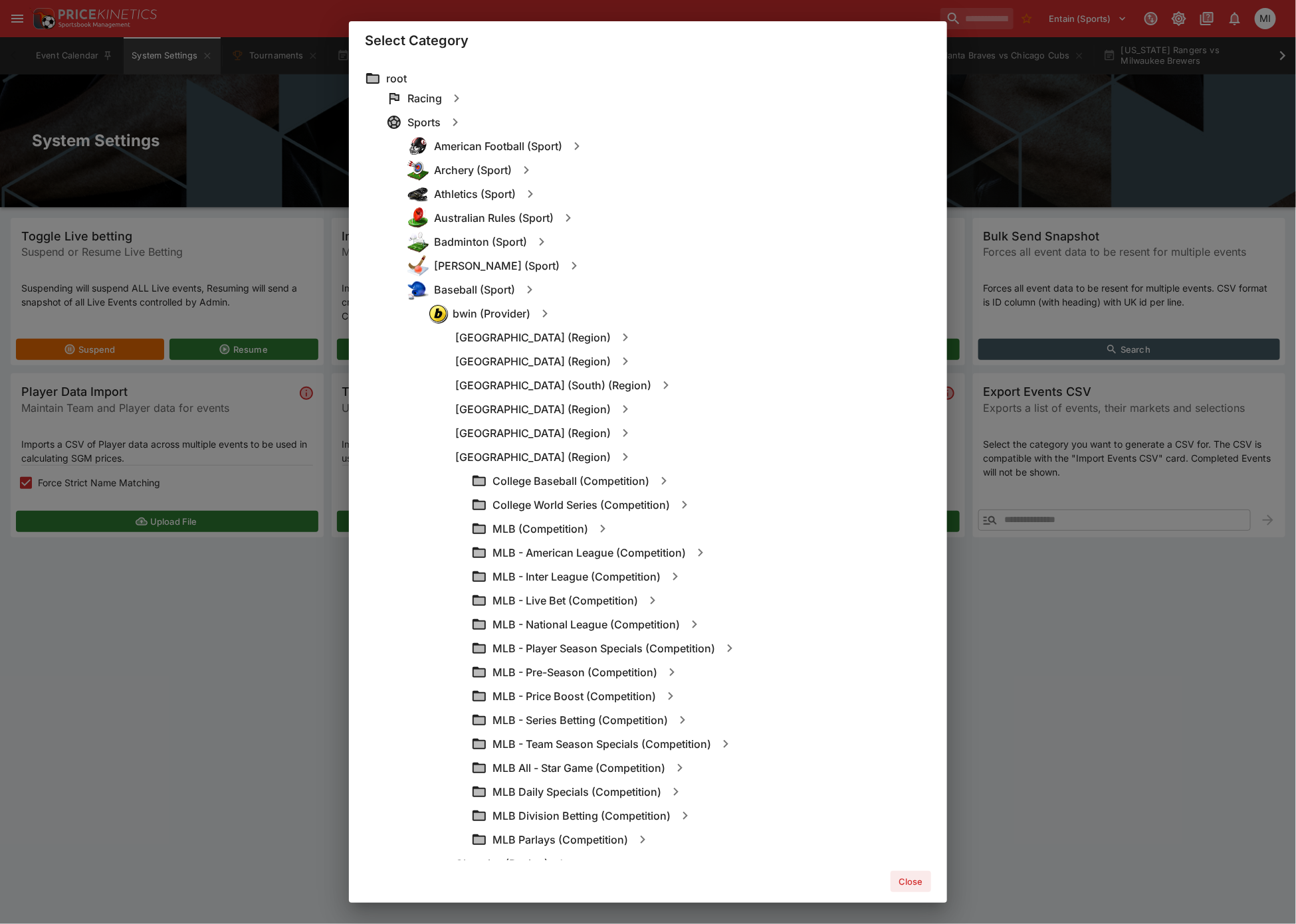
click at [596, 523] on icon "button" at bounding box center [603, 529] width 16 height 16
type input "**********"
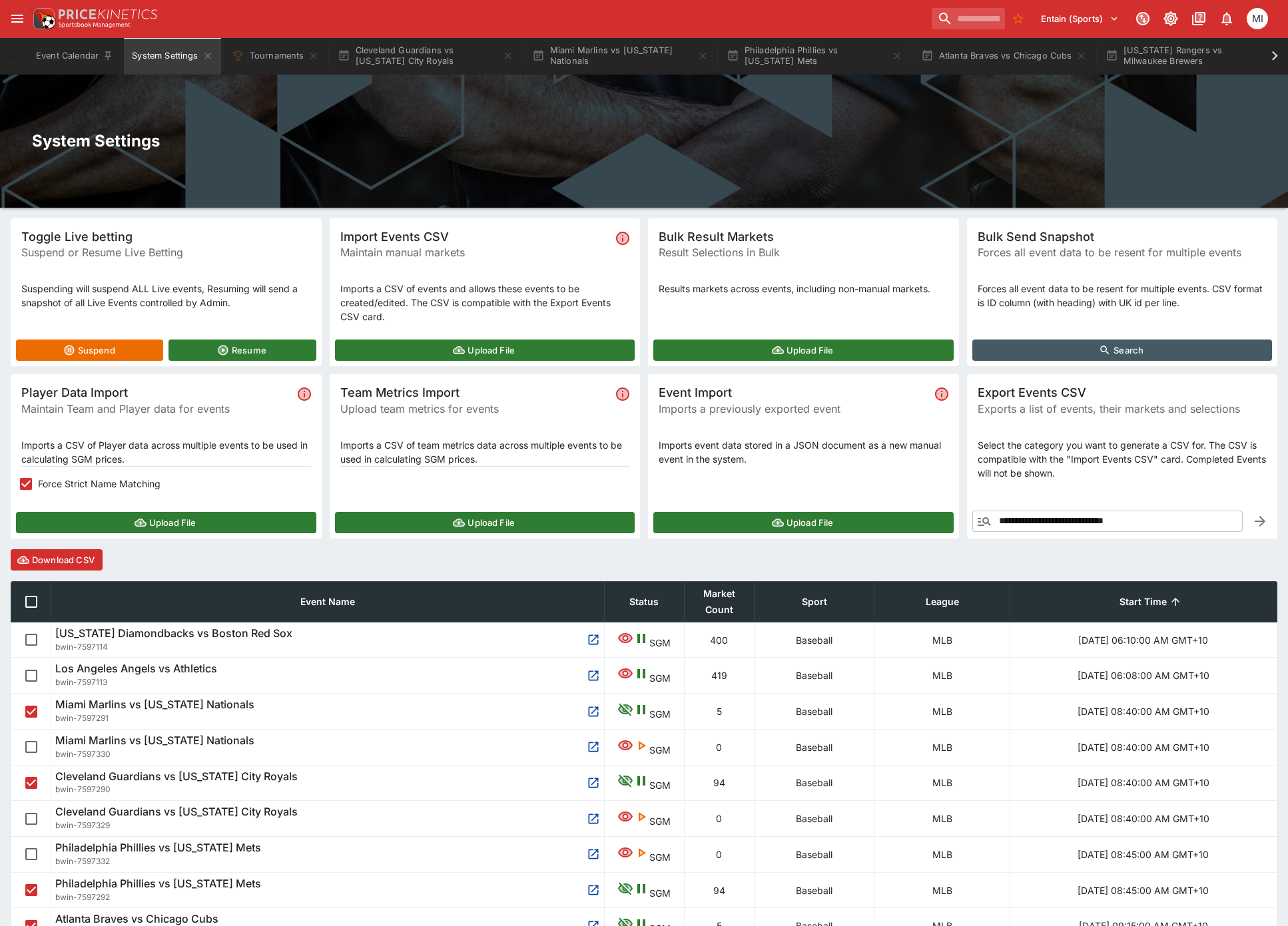
click at [67, 556] on button "Download CSV" at bounding box center [56, 560] width 92 height 21
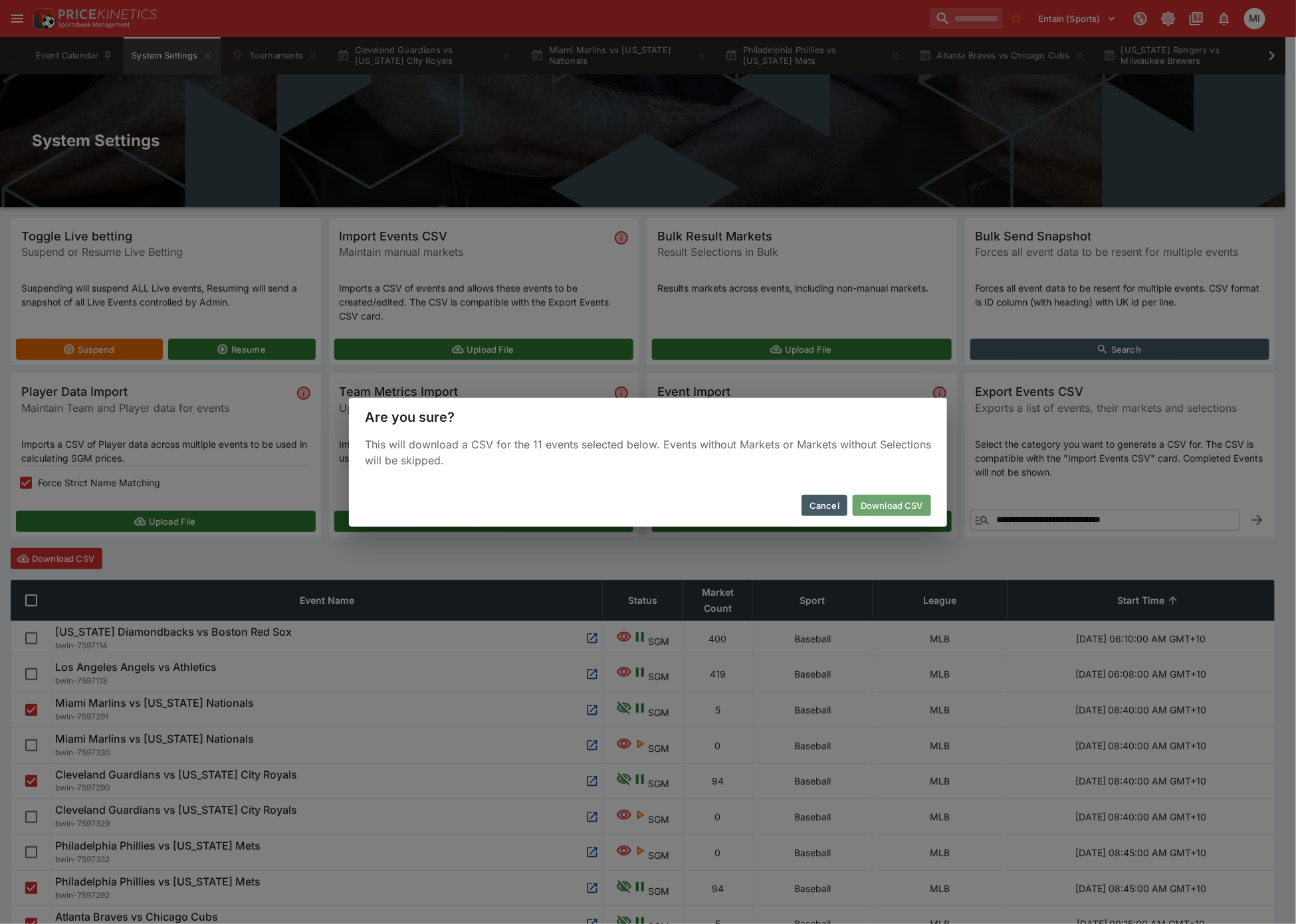
click at [878, 497] on button "Download CSV" at bounding box center [892, 505] width 78 height 21
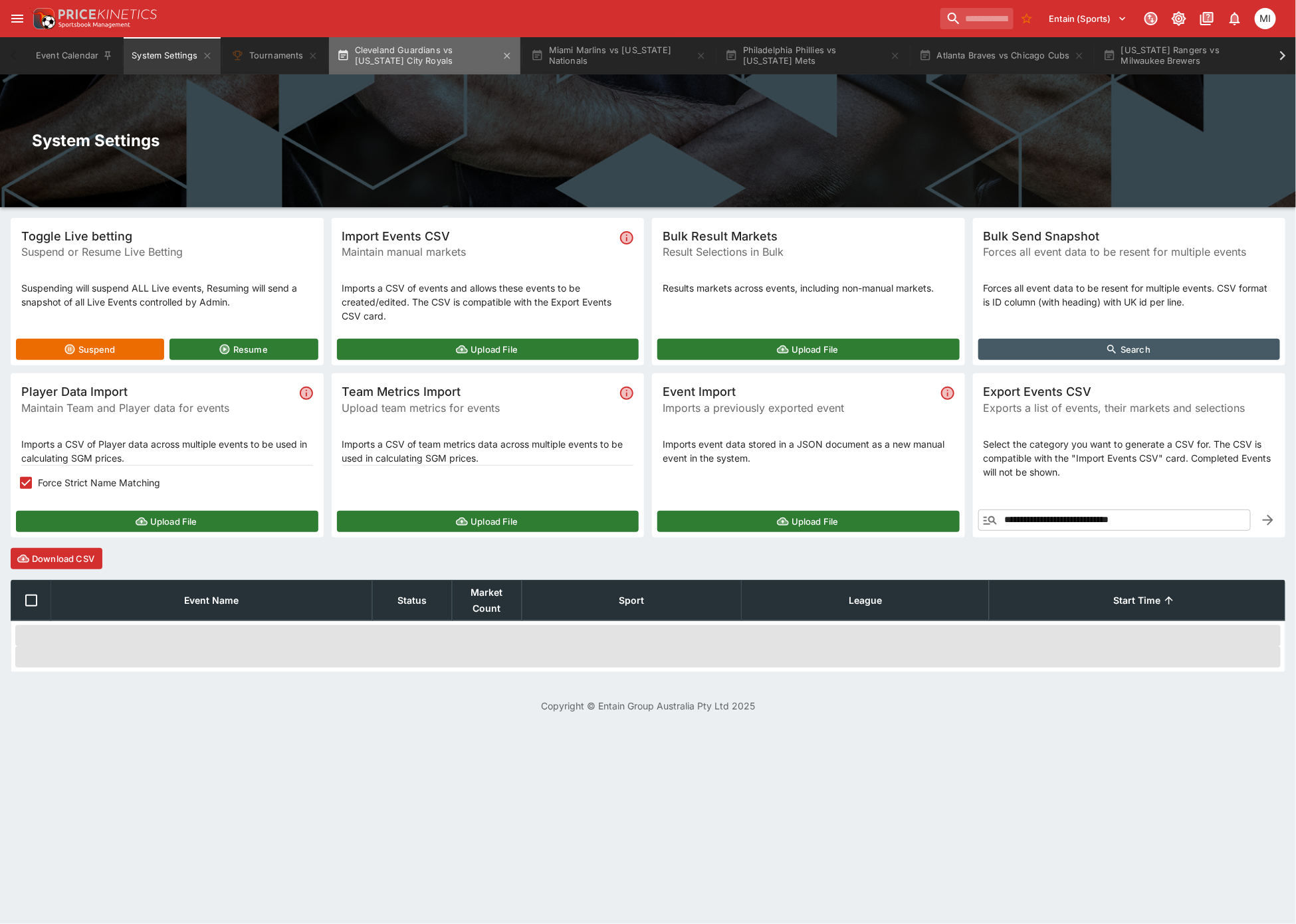
click at [399, 56] on button "Cleveland Guardians vs Kansas City Royals" at bounding box center [424, 56] width 191 height 37
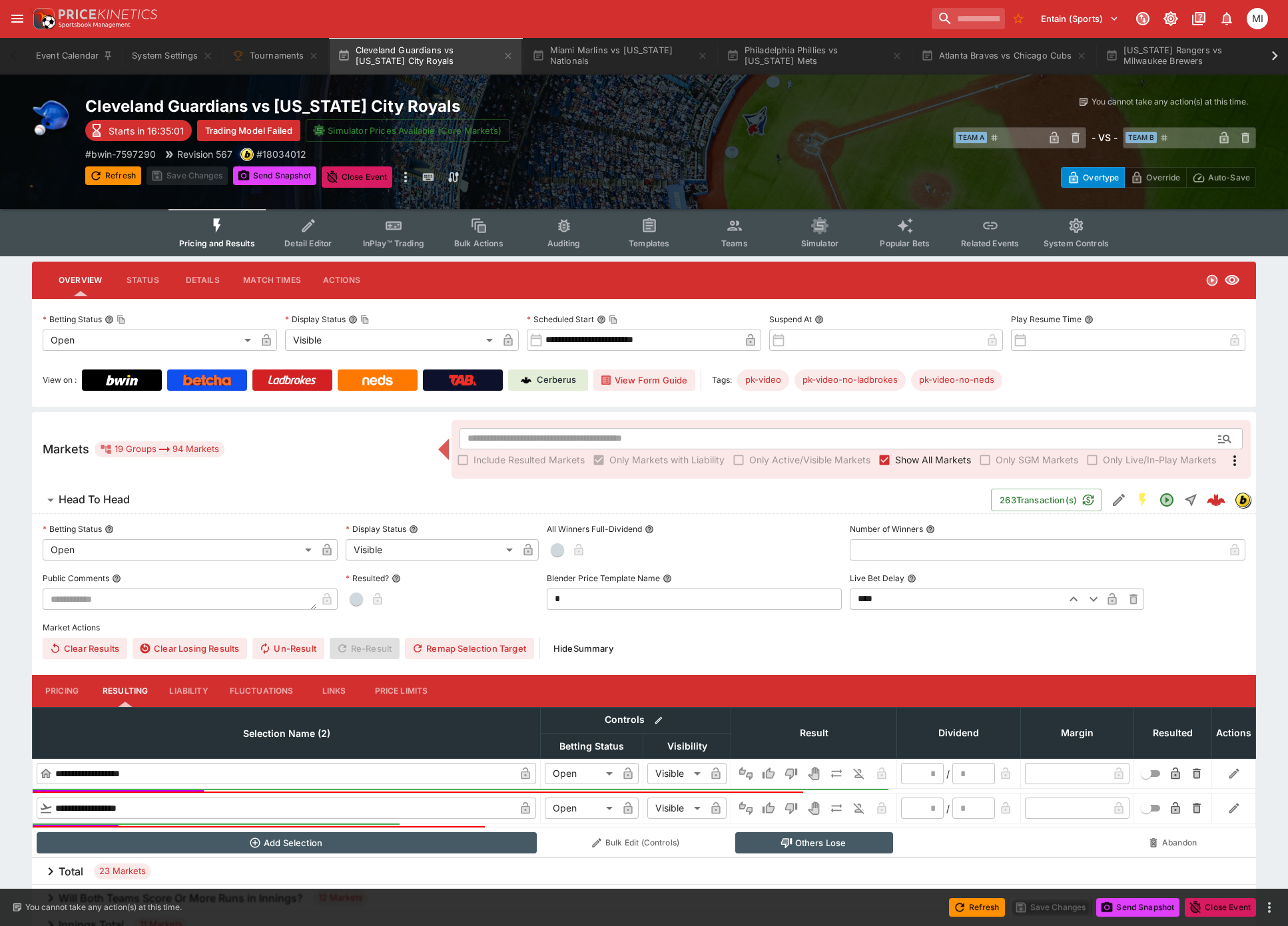
click at [498, 925] on div "Refresh Save Changes Send Snapshot Close Event" at bounding box center [644, 907] width 1288 height 37
click at [160, 56] on button "System Settings" at bounding box center [172, 56] width 96 height 37
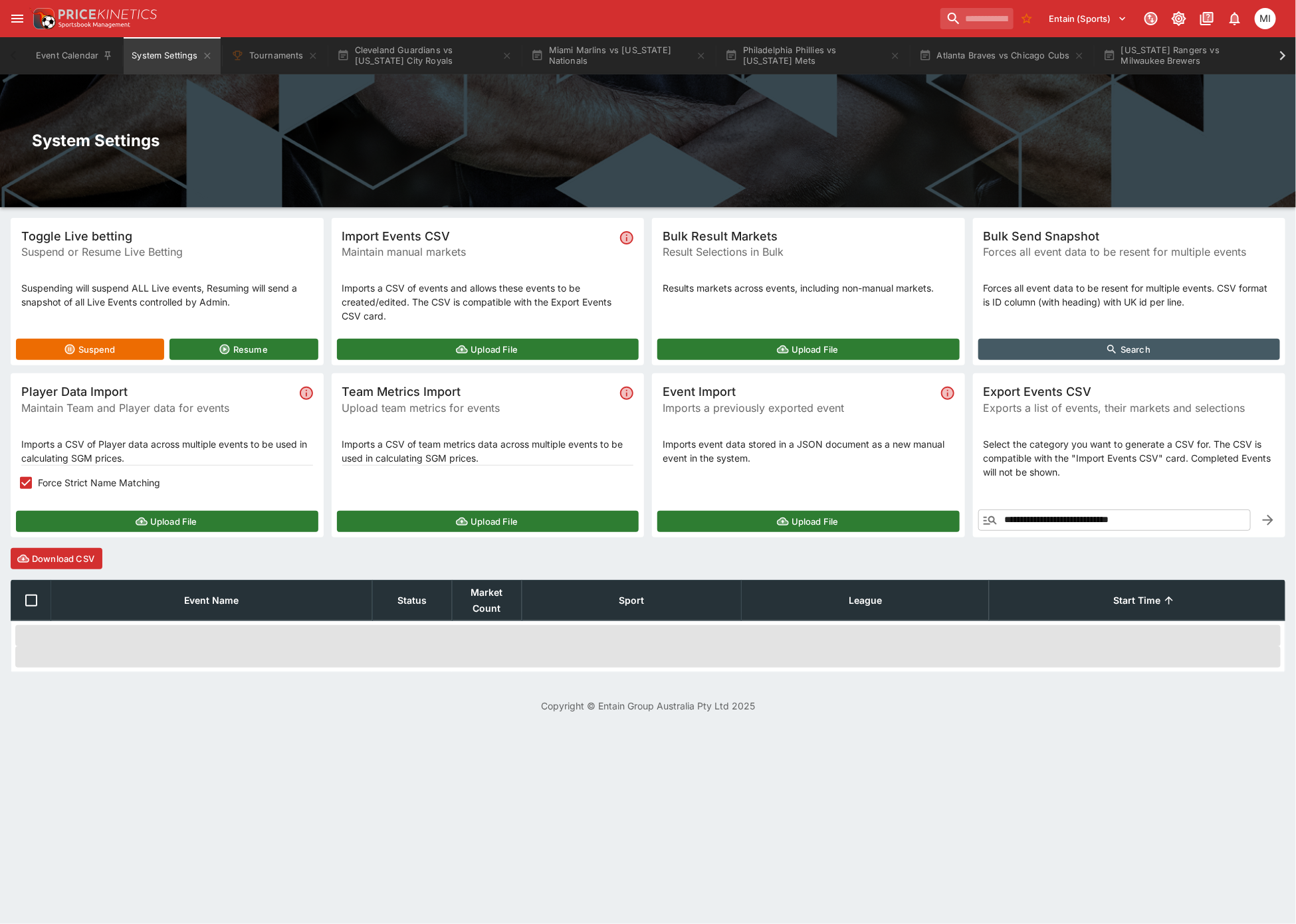
click at [67, 523] on button "Upload File" at bounding box center [167, 522] width 302 height 21
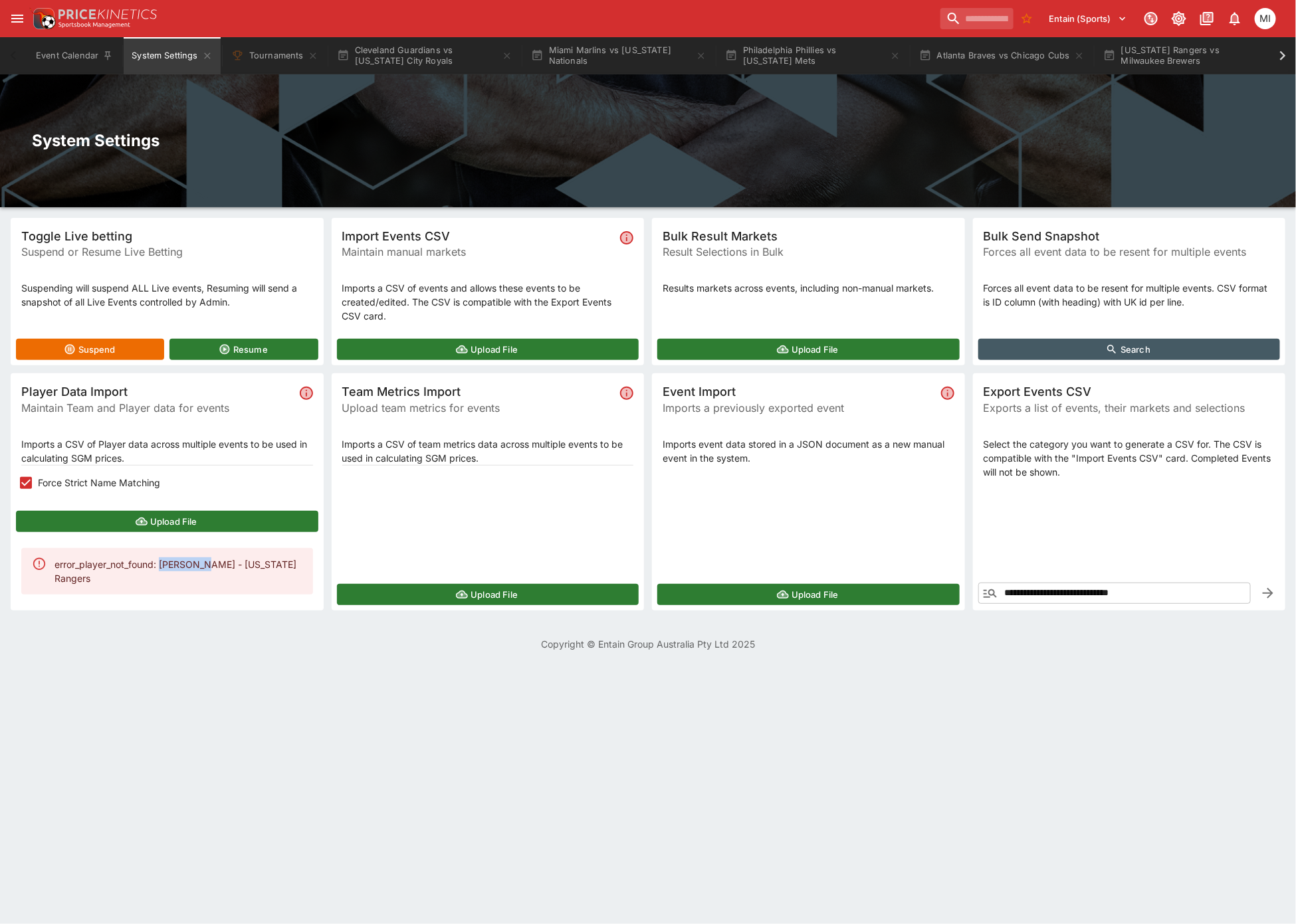
drag, startPoint x: 161, startPoint y: 565, endPoint x: 191, endPoint y: 568, distance: 30.1
click at [201, 570] on div "error_player_not_found: Jake Latz - Texas Rangers" at bounding box center [178, 571] width 248 height 38
copy div "Jake Latz"
click at [1173, 59] on button "Texas Rangers vs Milwaukee Brewers" at bounding box center [1191, 56] width 191 height 37
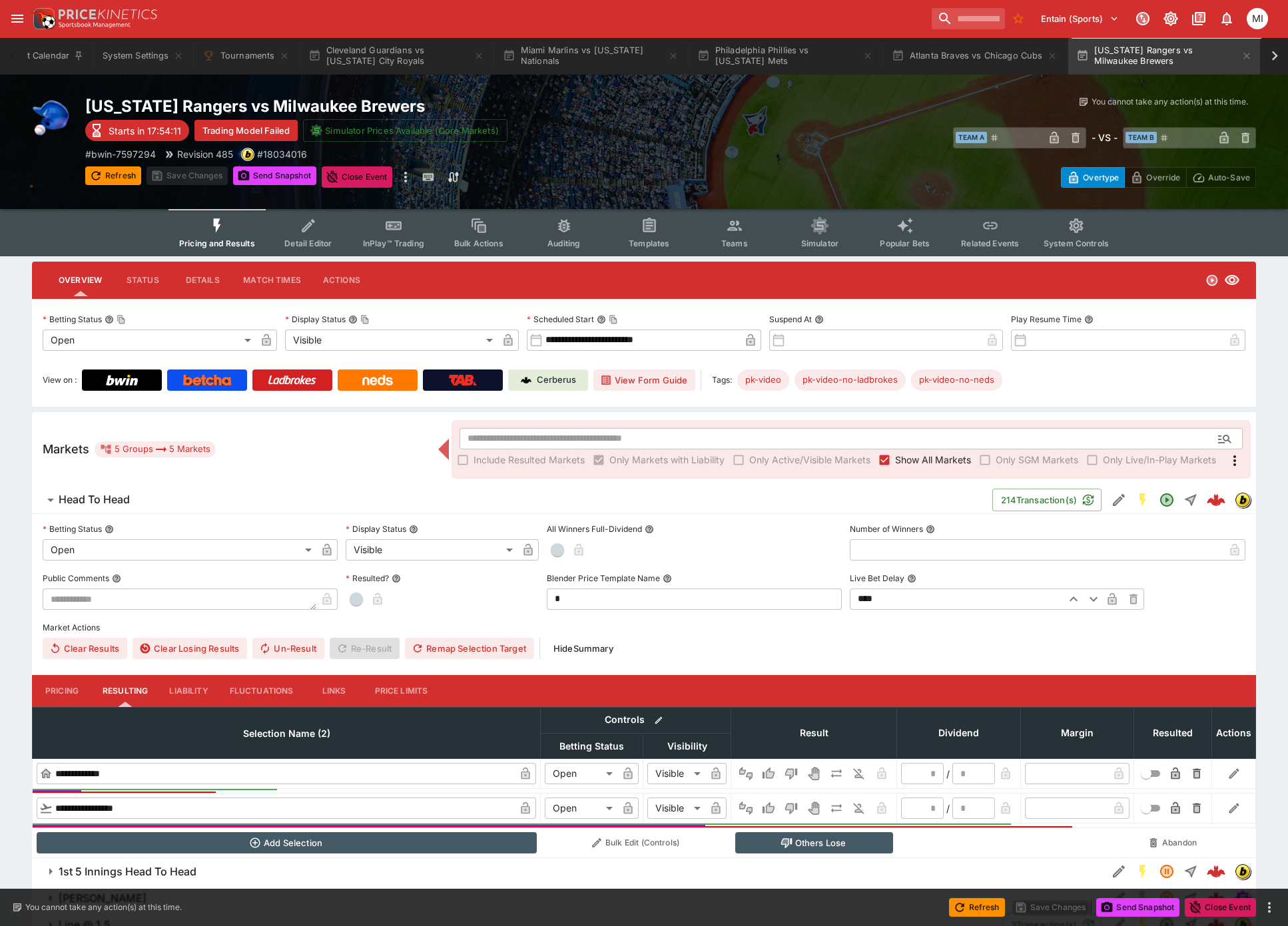
scroll to position [0, 33]
click at [745, 232] on button "Teams" at bounding box center [734, 233] width 85 height 47
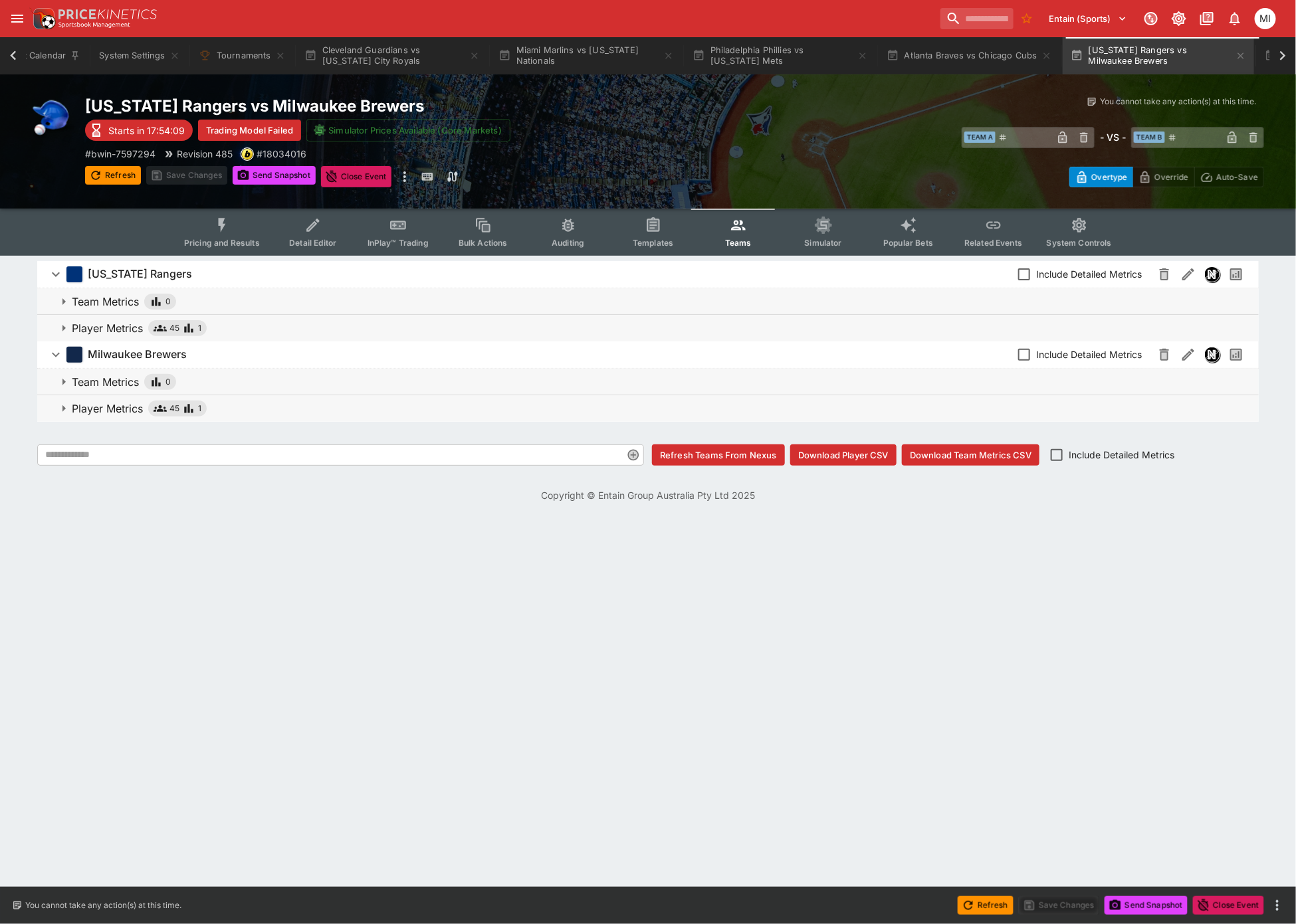
click at [81, 324] on p "Player Metrics" at bounding box center [108, 328] width 71 height 16
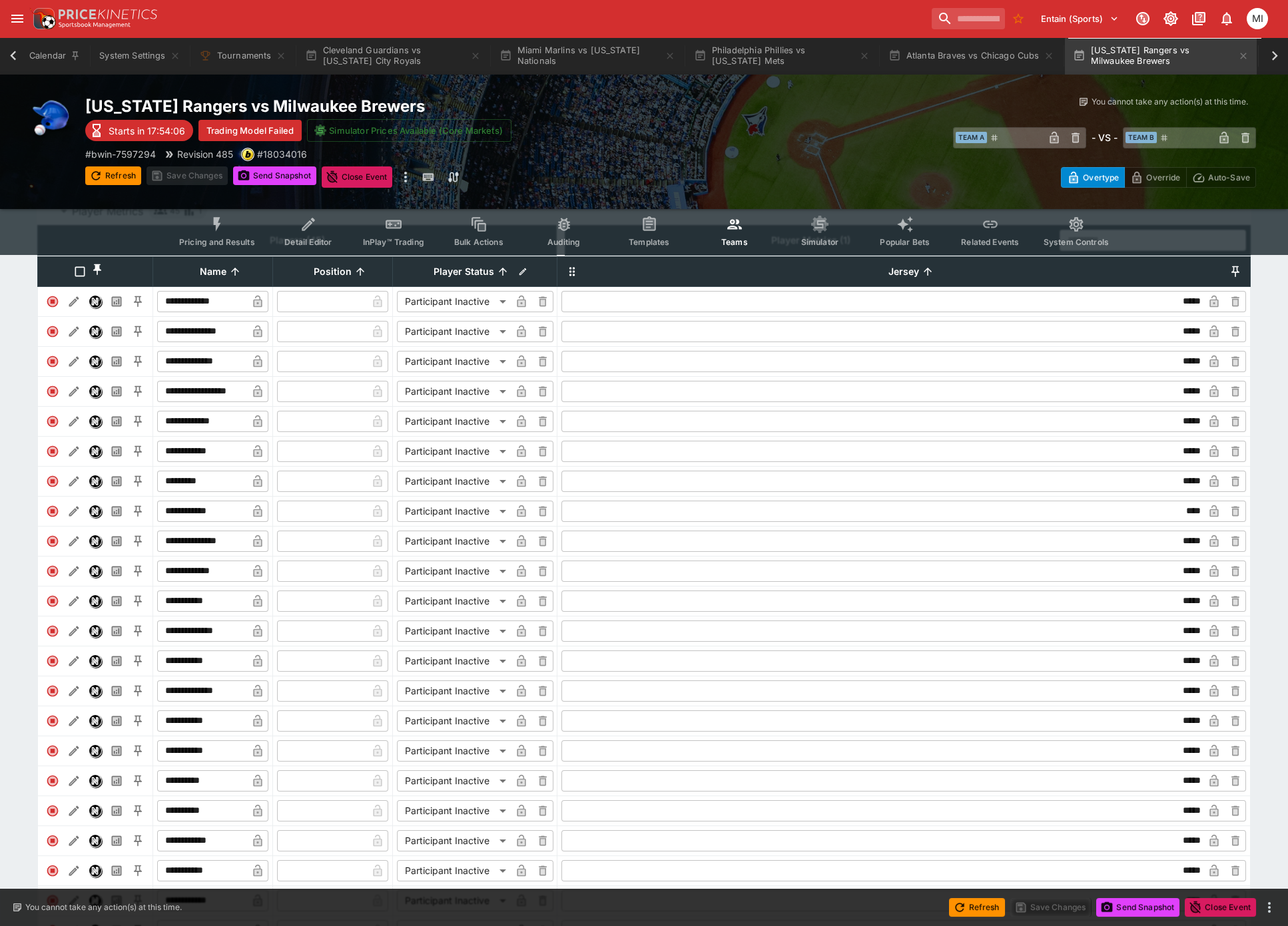
scroll to position [221, 0]
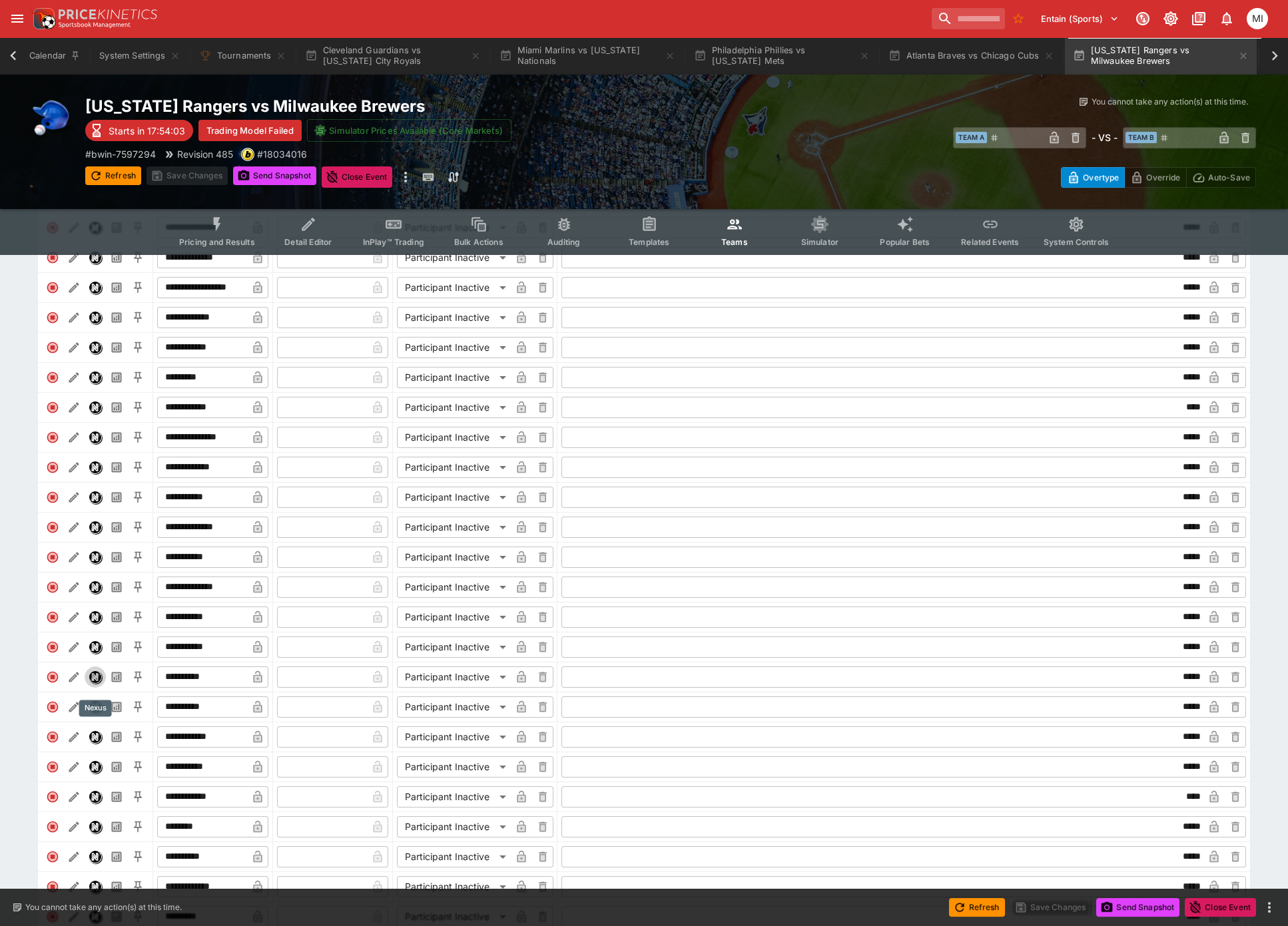
click at [97, 683] on img "Nexus" at bounding box center [95, 677] width 12 height 12
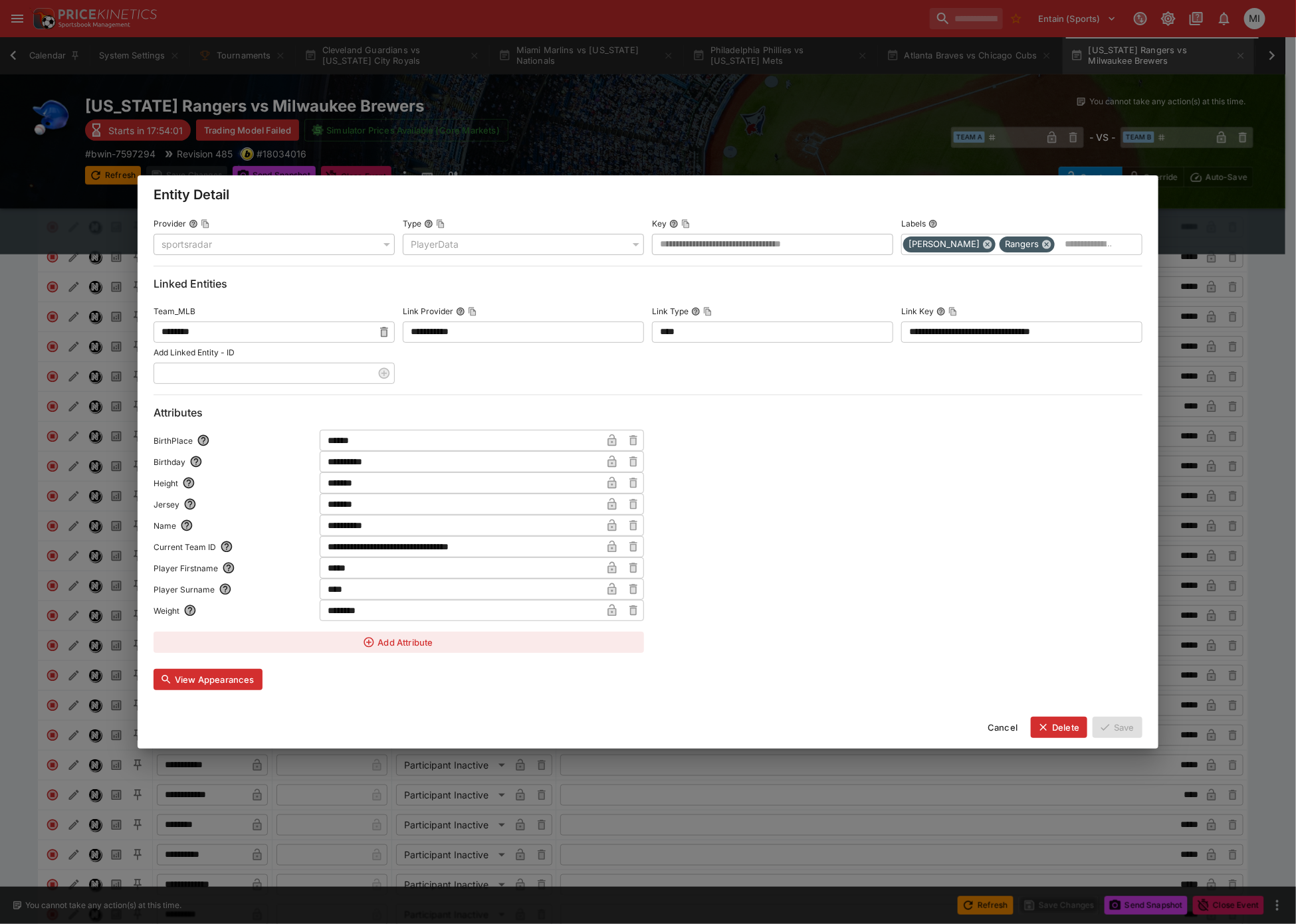
click at [411, 528] on input "**********" at bounding box center [460, 525] width 282 height 21
paste input "text"
type input "*********"
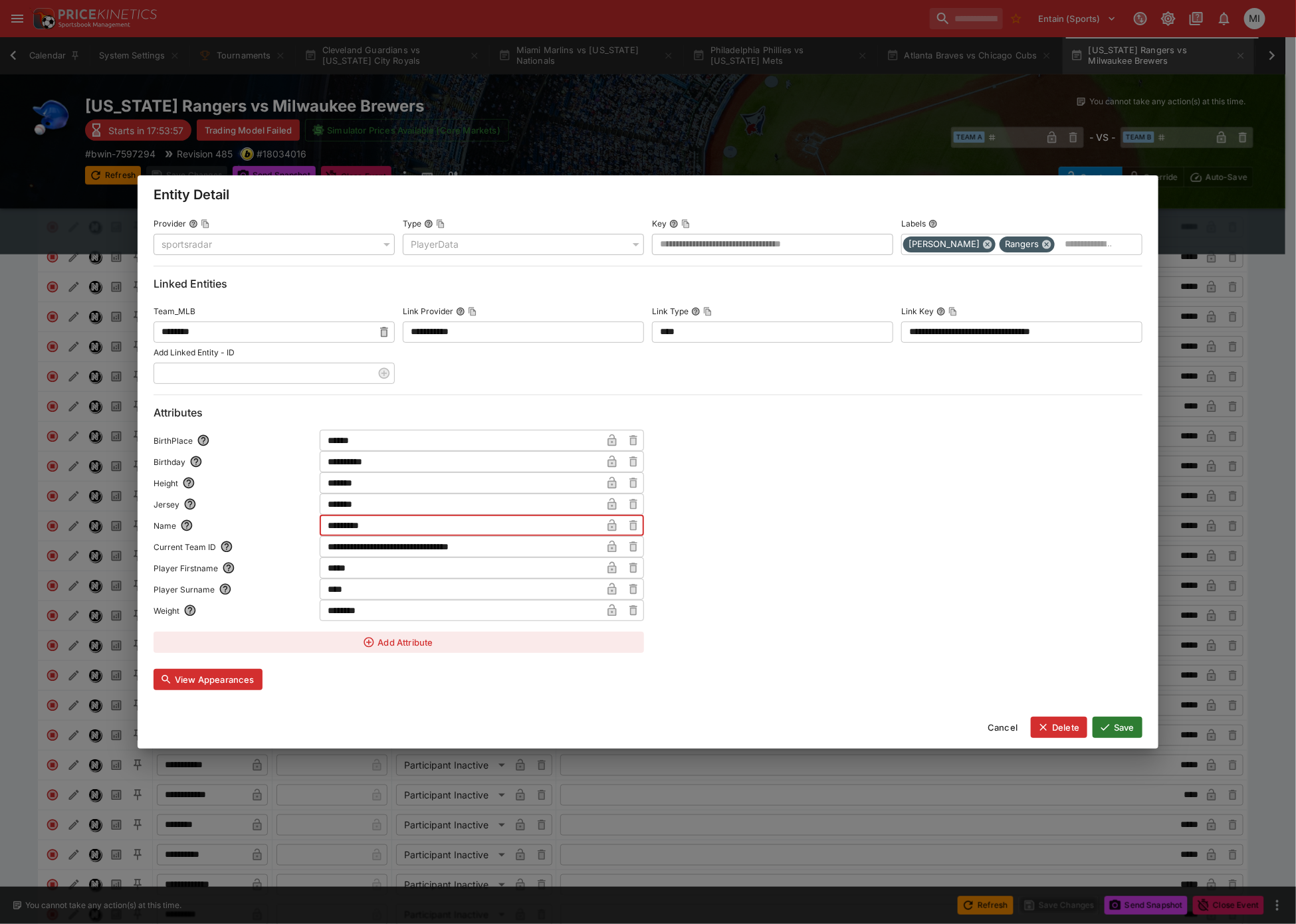
click at [344, 568] on input "*****" at bounding box center [460, 568] width 282 height 21
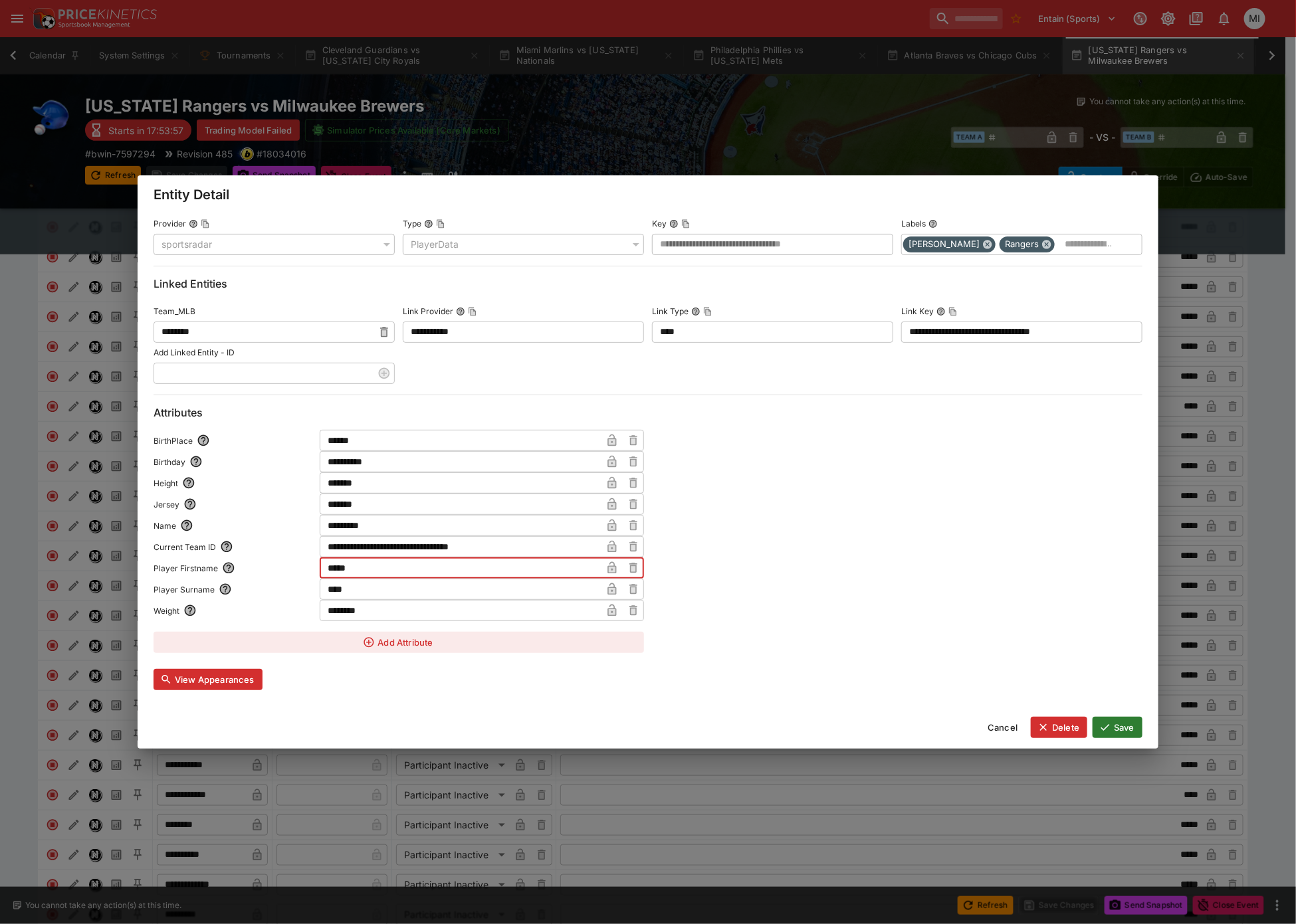
click at [342, 568] on input "*****" at bounding box center [460, 568] width 282 height 21
type input "****"
click at [608, 564] on icon "button" at bounding box center [612, 568] width 14 height 14
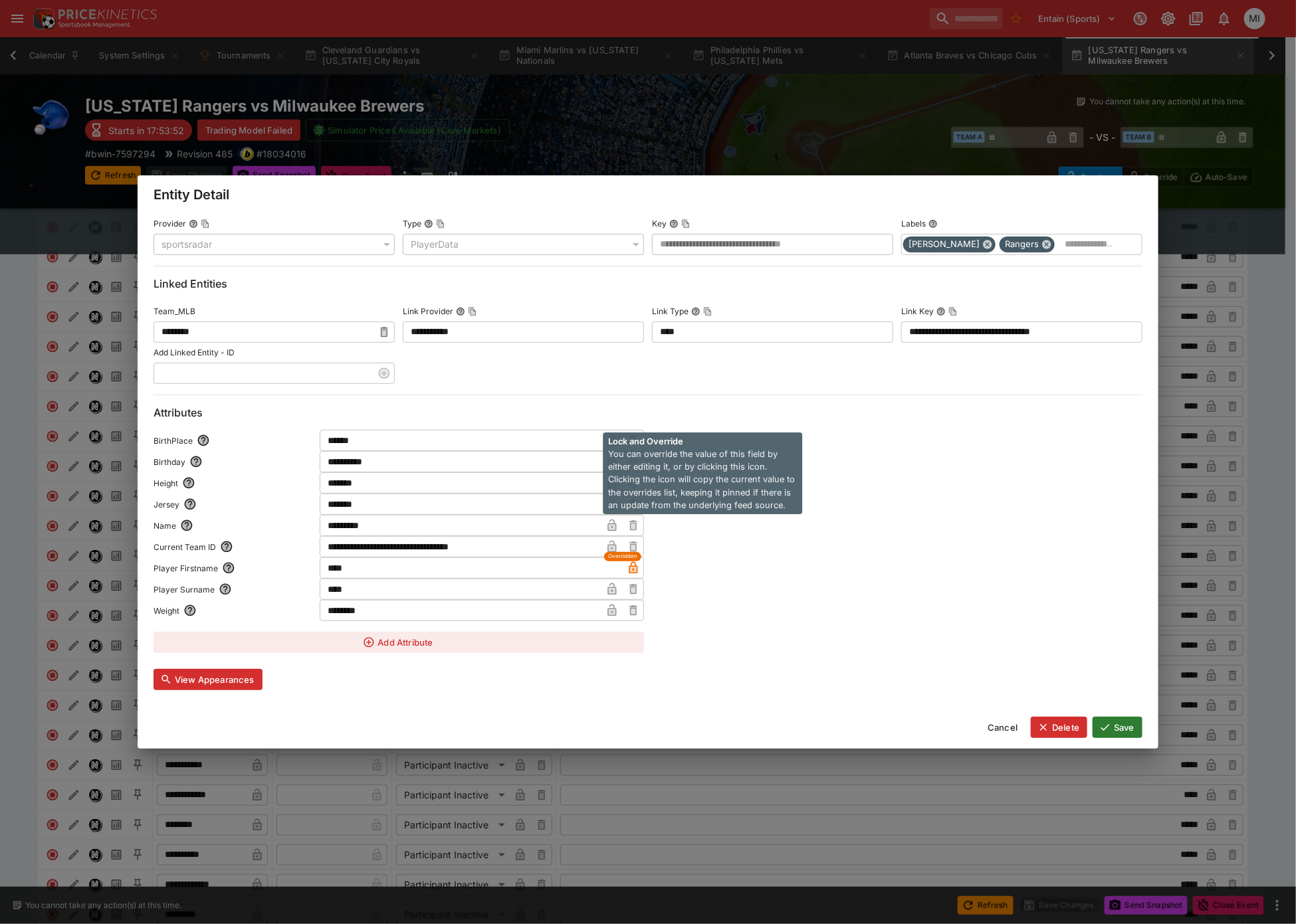
click at [612, 525] on icon "button" at bounding box center [612, 527] width 6 height 5
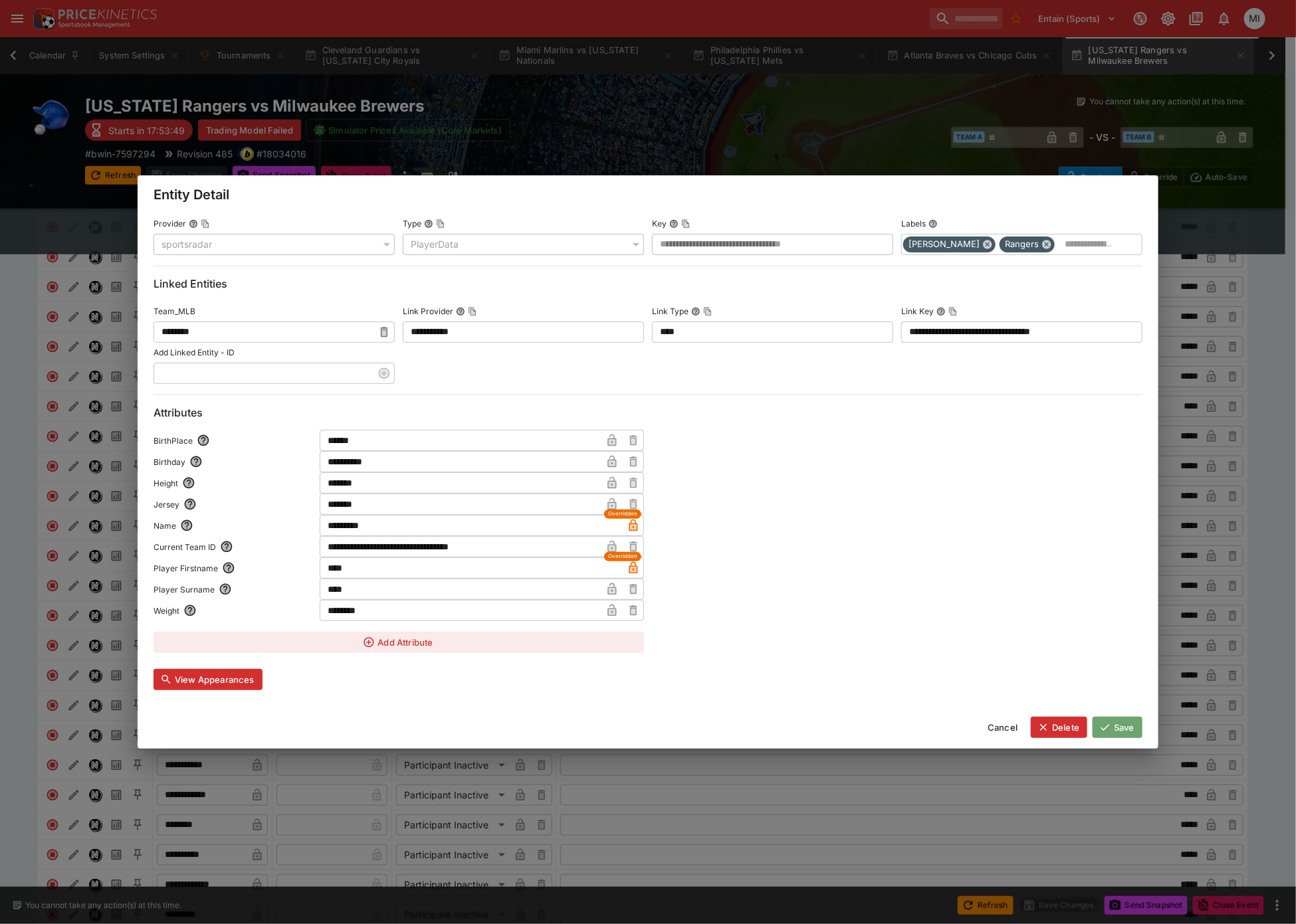
click at [1116, 727] on button "Save" at bounding box center [1118, 727] width 50 height 21
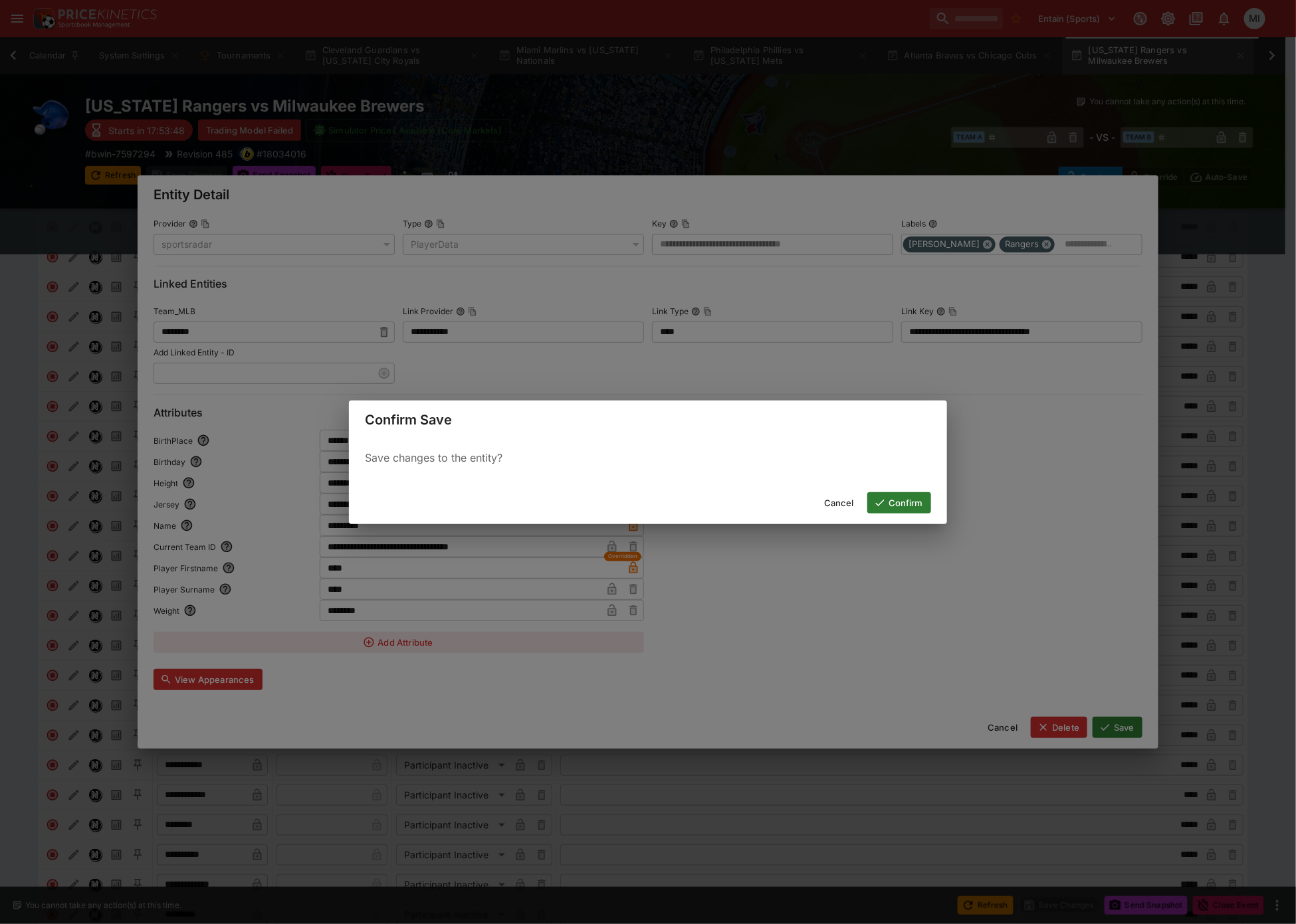
click at [892, 502] on button "Confirm" at bounding box center [899, 503] width 63 height 21
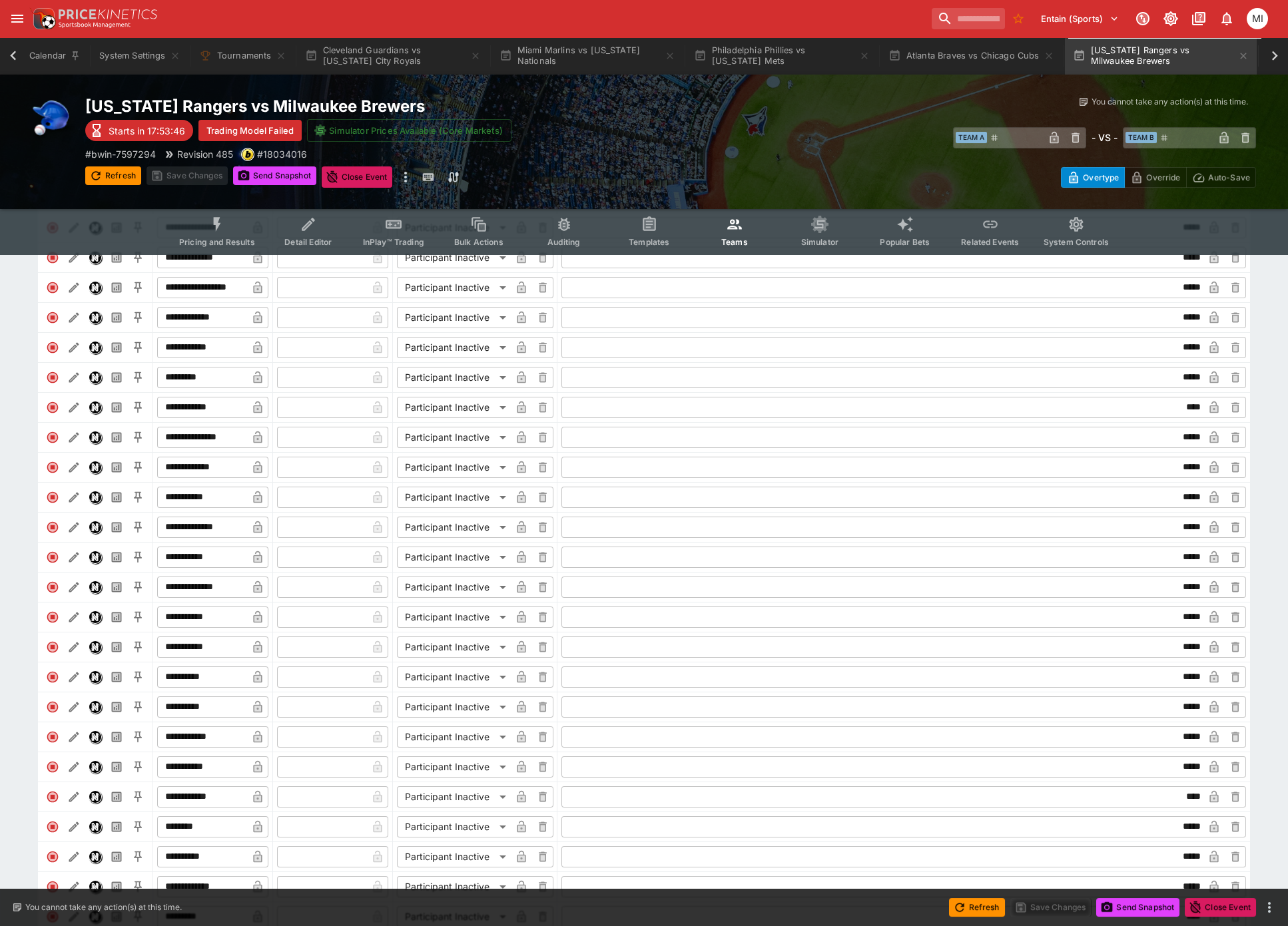
click at [199, 682] on input "**********" at bounding box center [202, 677] width 90 height 21
click at [199, 682] on input "**********" at bounding box center [202, 677] width 90 height 21
click at [198, 682] on input "**********" at bounding box center [202, 677] width 90 height 21
paste input "text"
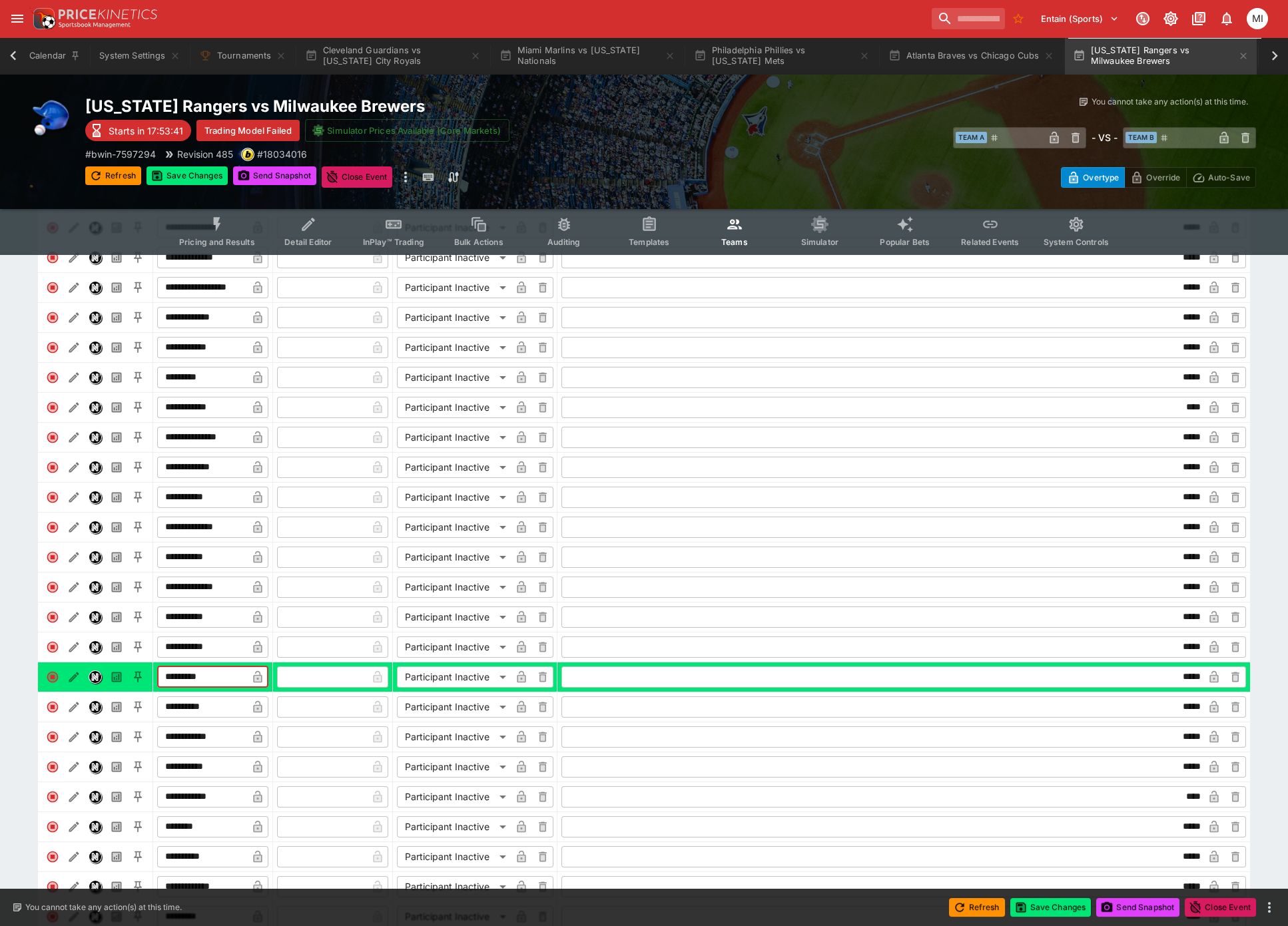
type input "*********"
click at [258, 683] on icon "button" at bounding box center [257, 677] width 9 height 12
click at [188, 173] on button "Save Changes" at bounding box center [187, 176] width 81 height 19
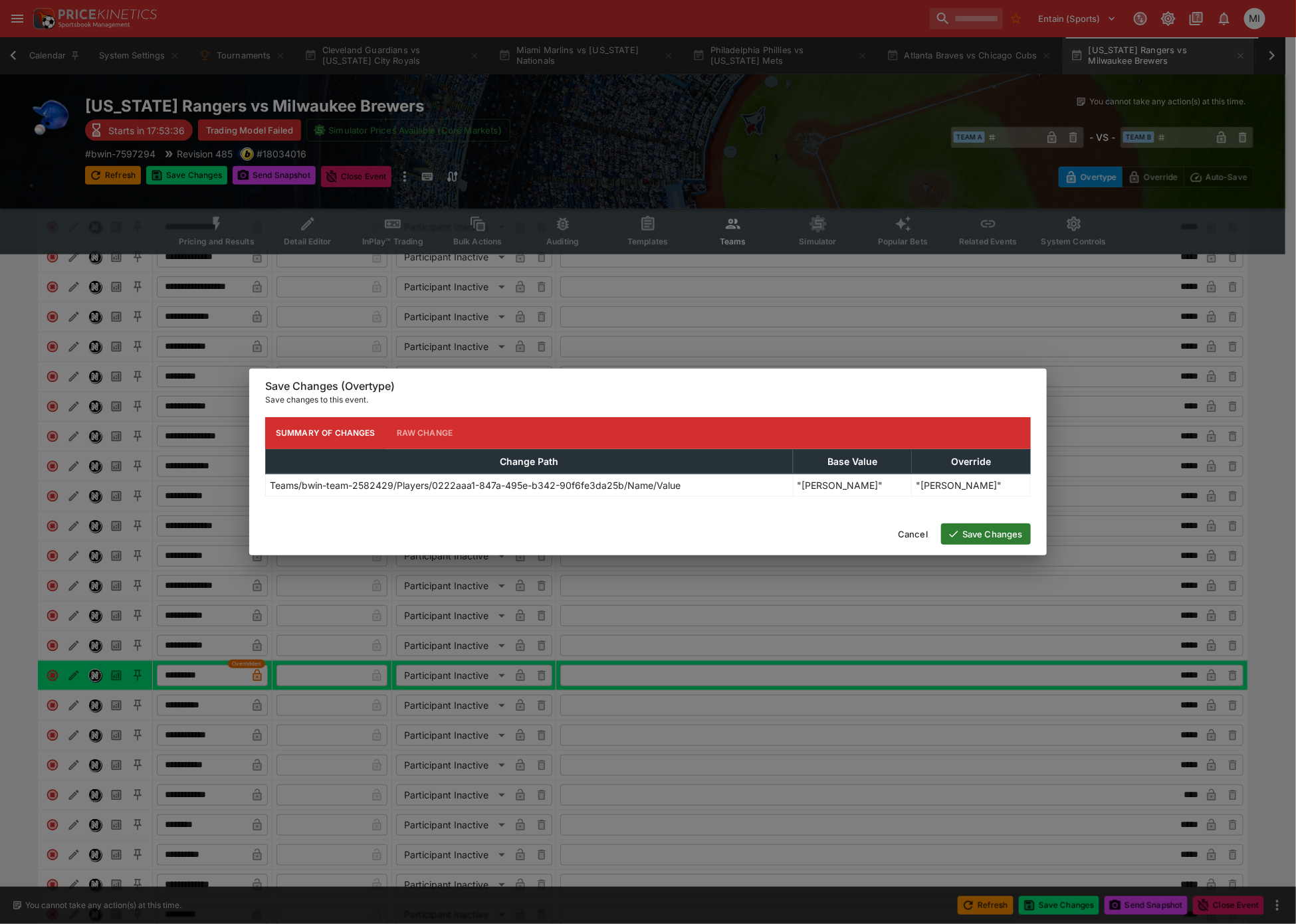
click at [1007, 532] on button "Save Changes" at bounding box center [986, 534] width 90 height 21
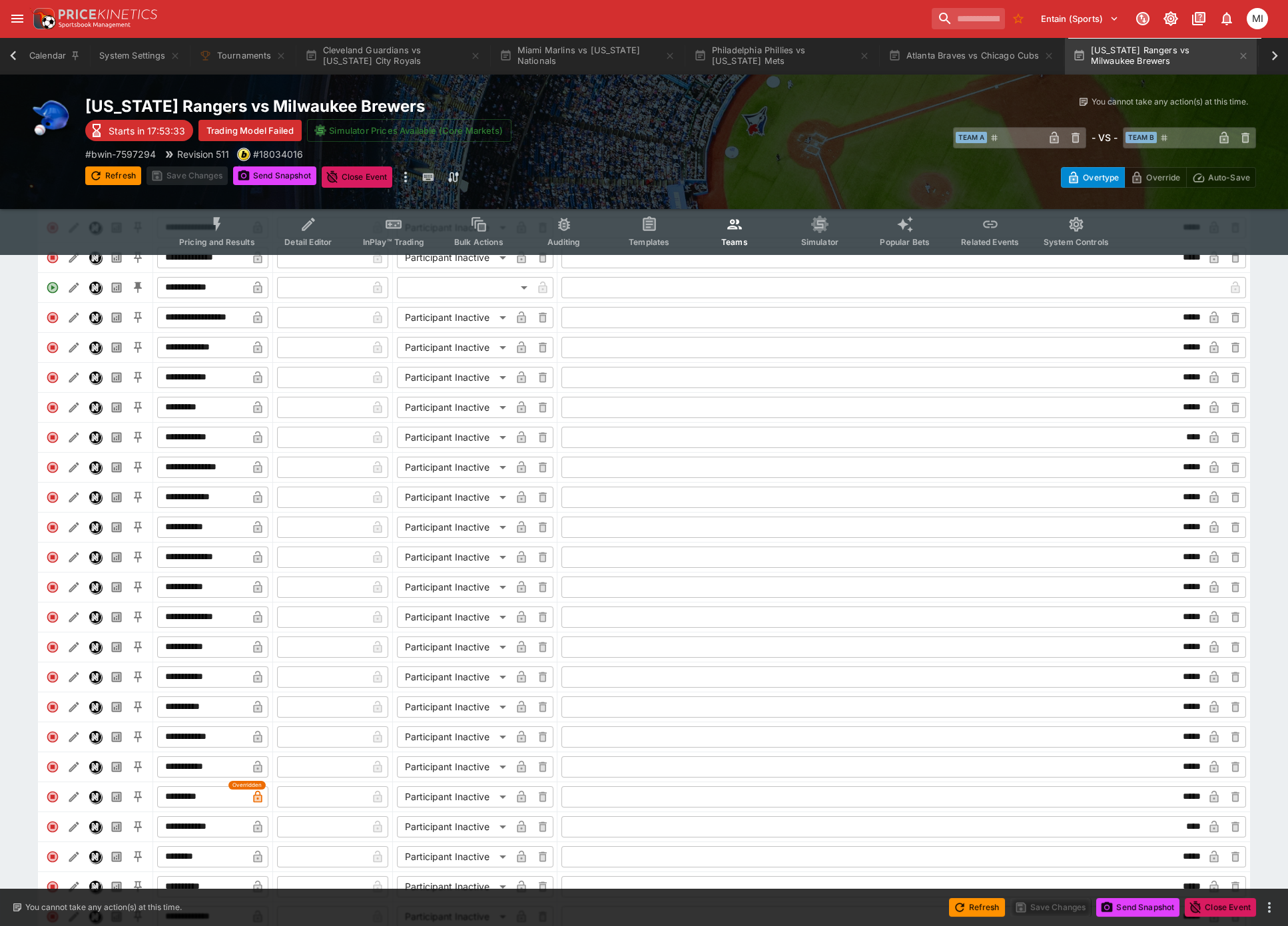
type input "**********"
type input "*****"
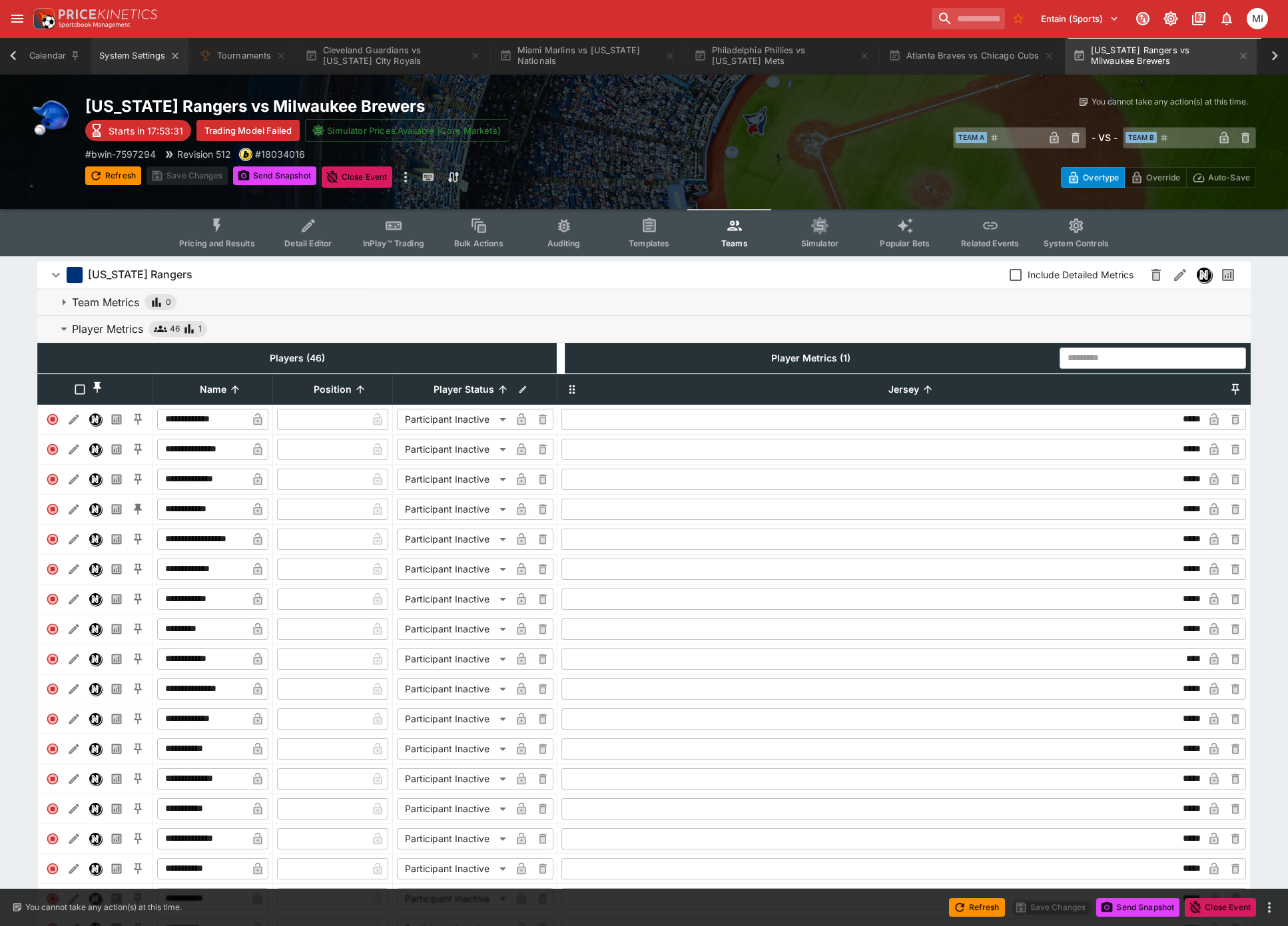
click at [119, 56] on button "System Settings" at bounding box center [139, 56] width 96 height 37
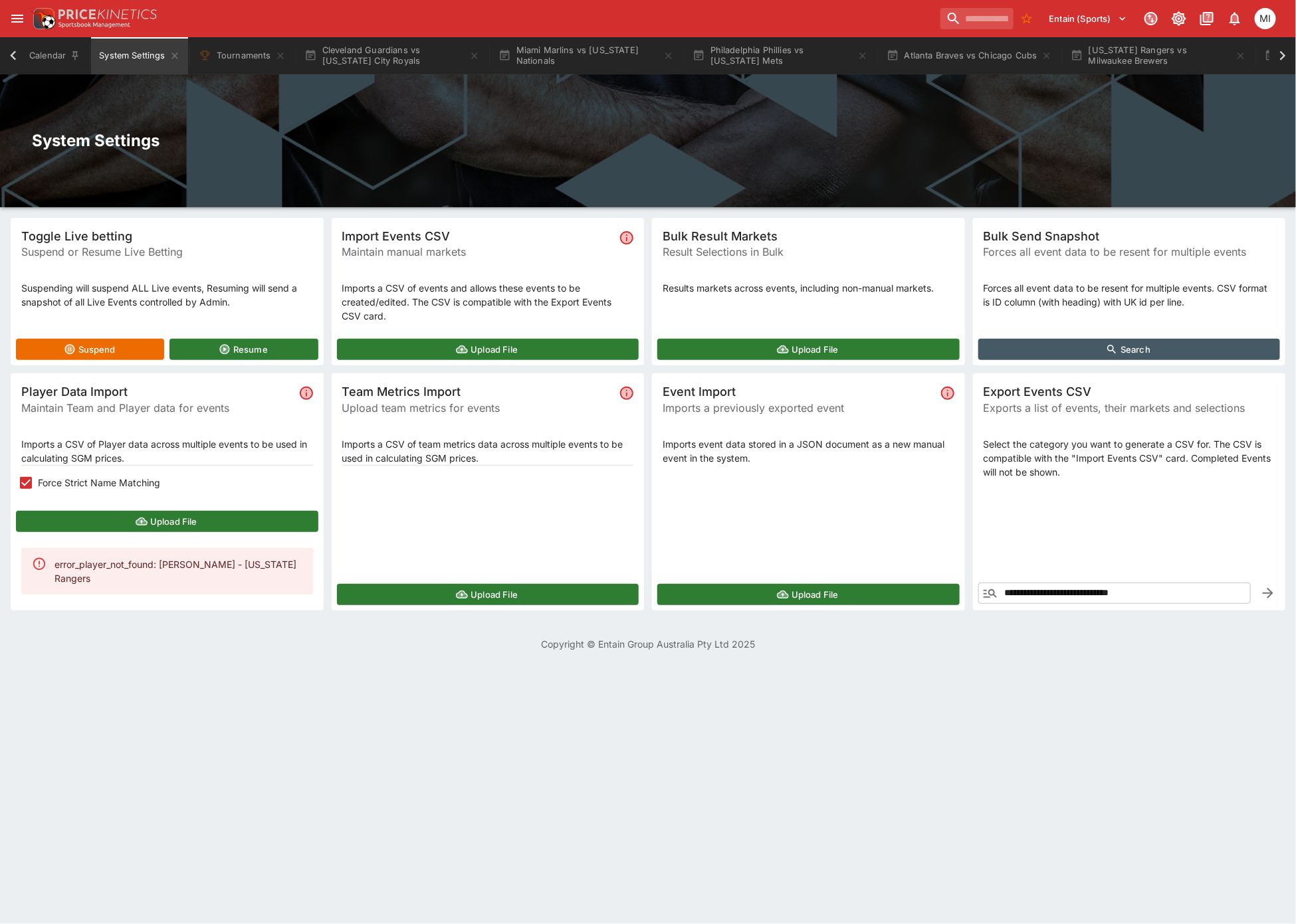
click at [106, 521] on button "Upload File" at bounding box center [167, 522] width 302 height 21
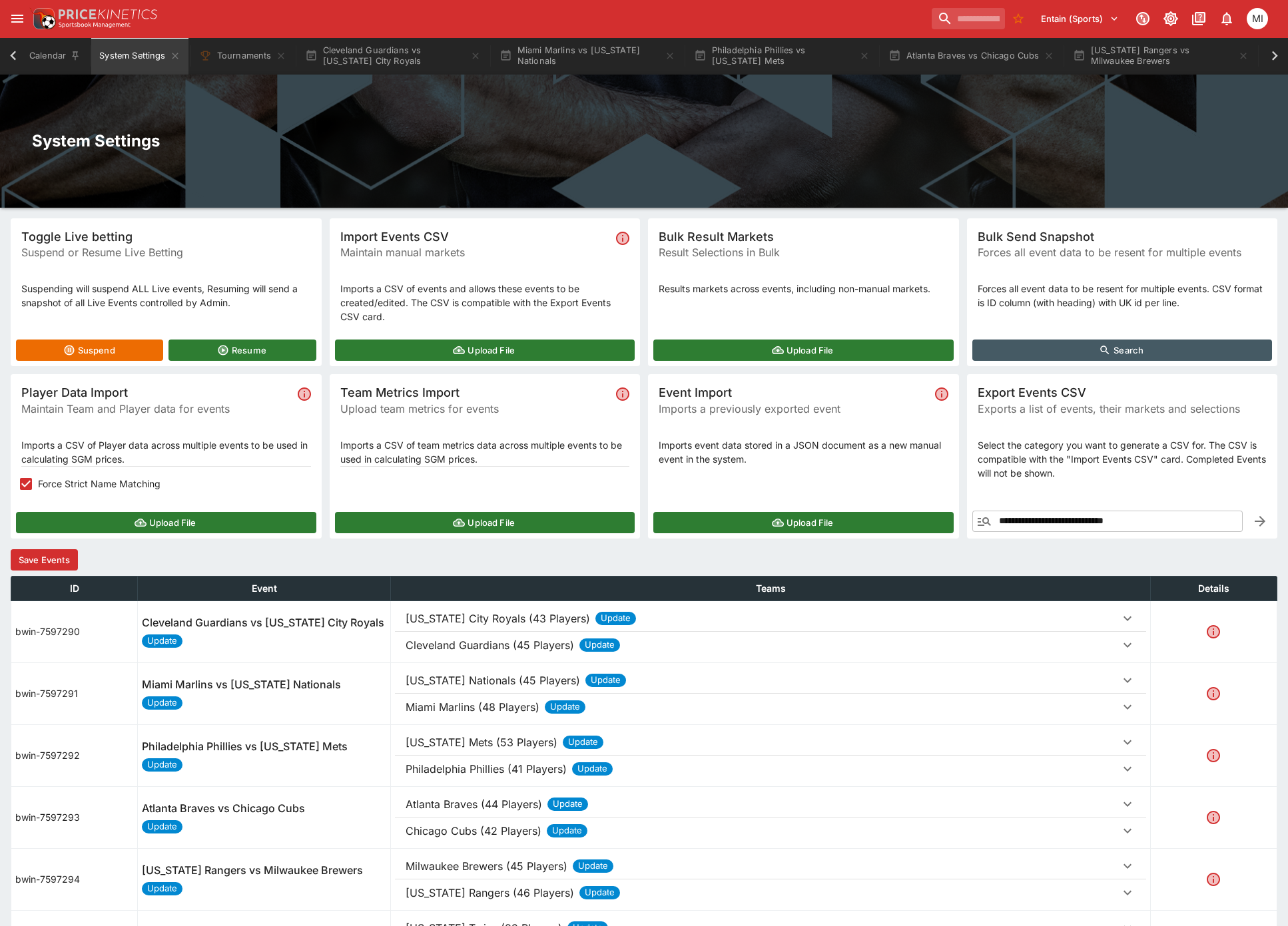
click at [33, 549] on button "Save Events" at bounding box center [44, 560] width 67 height 21
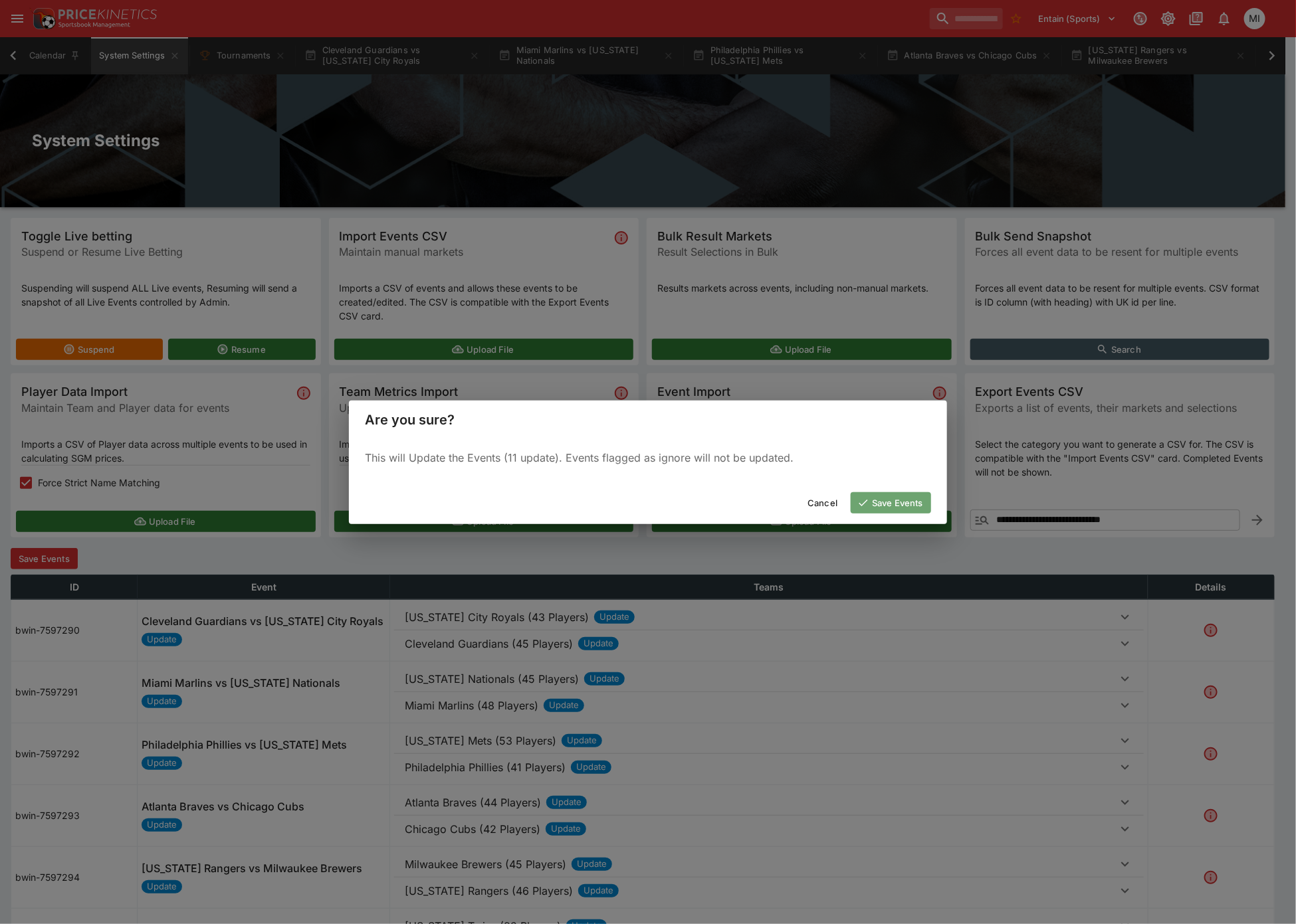
click at [882, 501] on button "Save Events" at bounding box center [891, 503] width 81 height 21
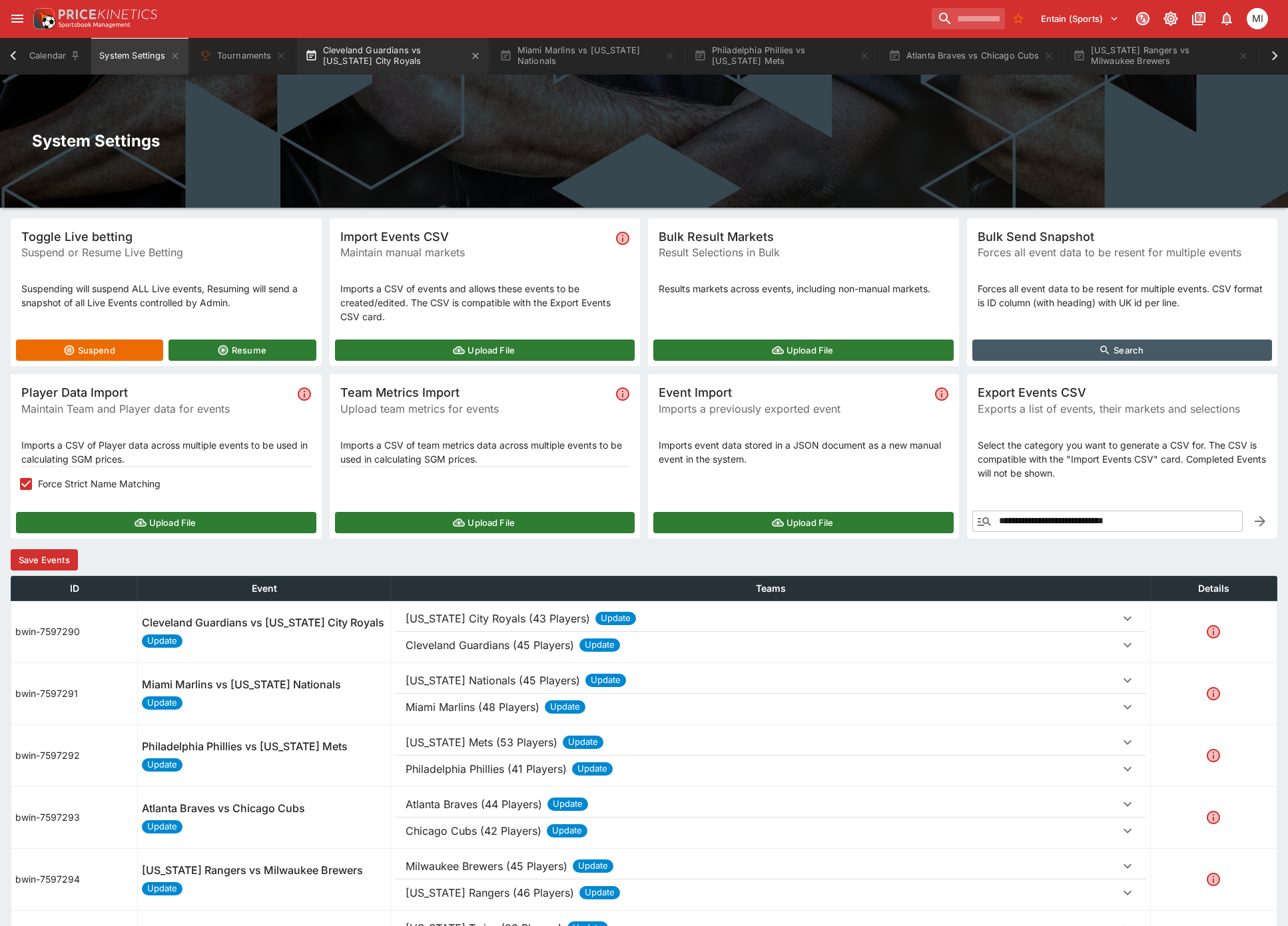
click at [400, 55] on button "Cleveland Guardians vs Kansas City Royals" at bounding box center [393, 56] width 192 height 37
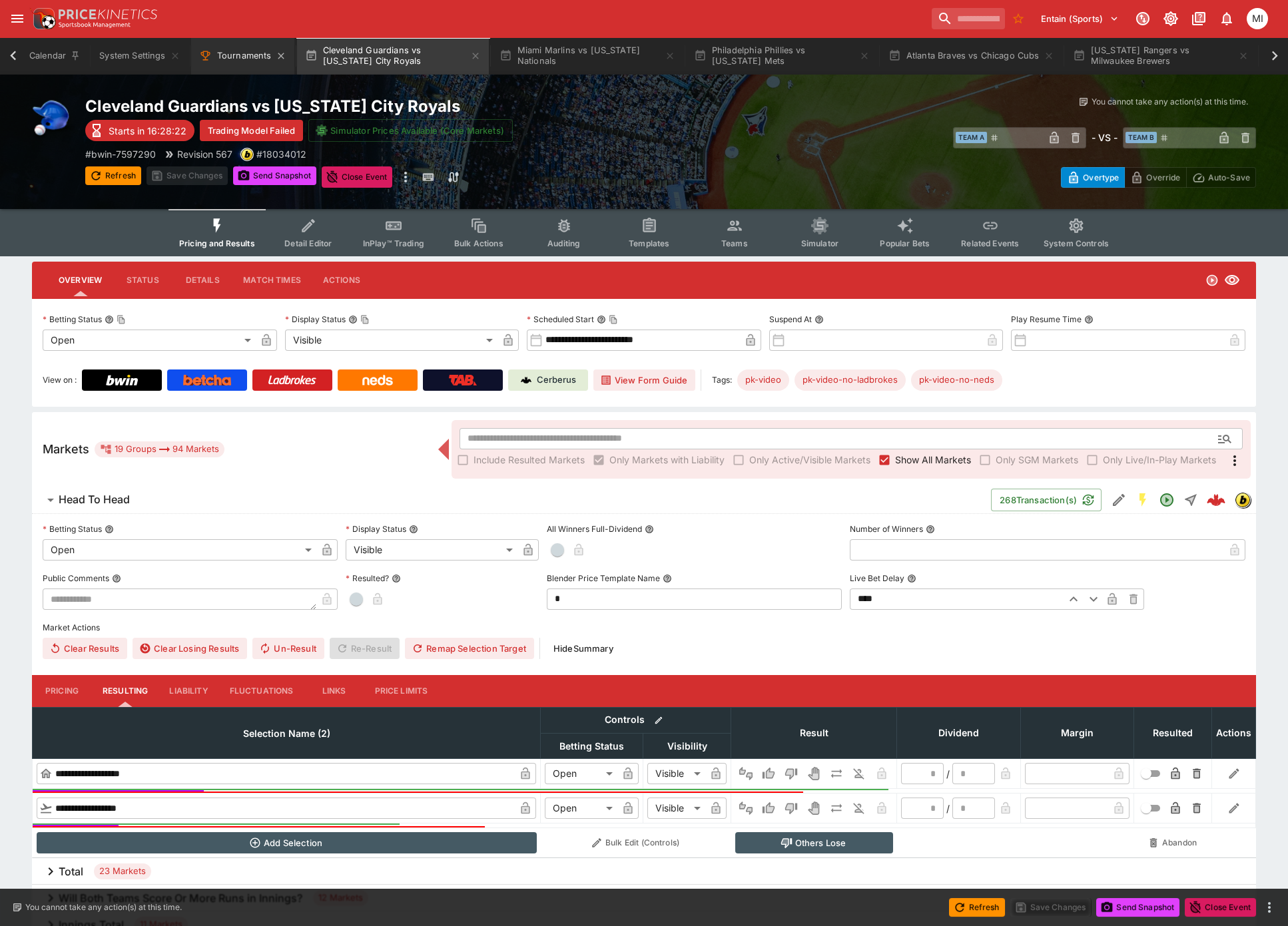
click at [222, 57] on button "Tournaments" at bounding box center [242, 56] width 103 height 37
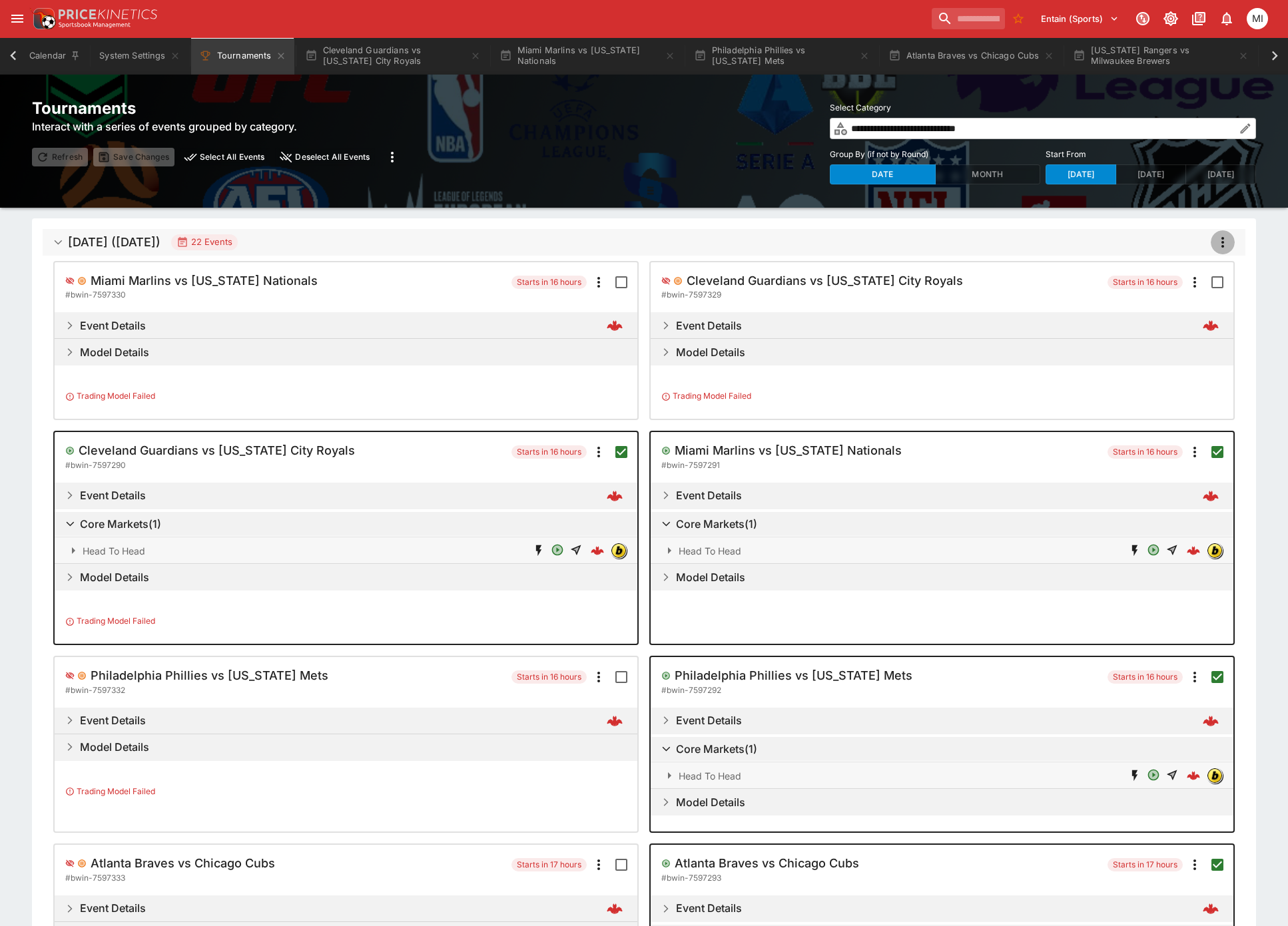
click at [1221, 242] on icon "more" at bounding box center [1223, 242] width 16 height 16
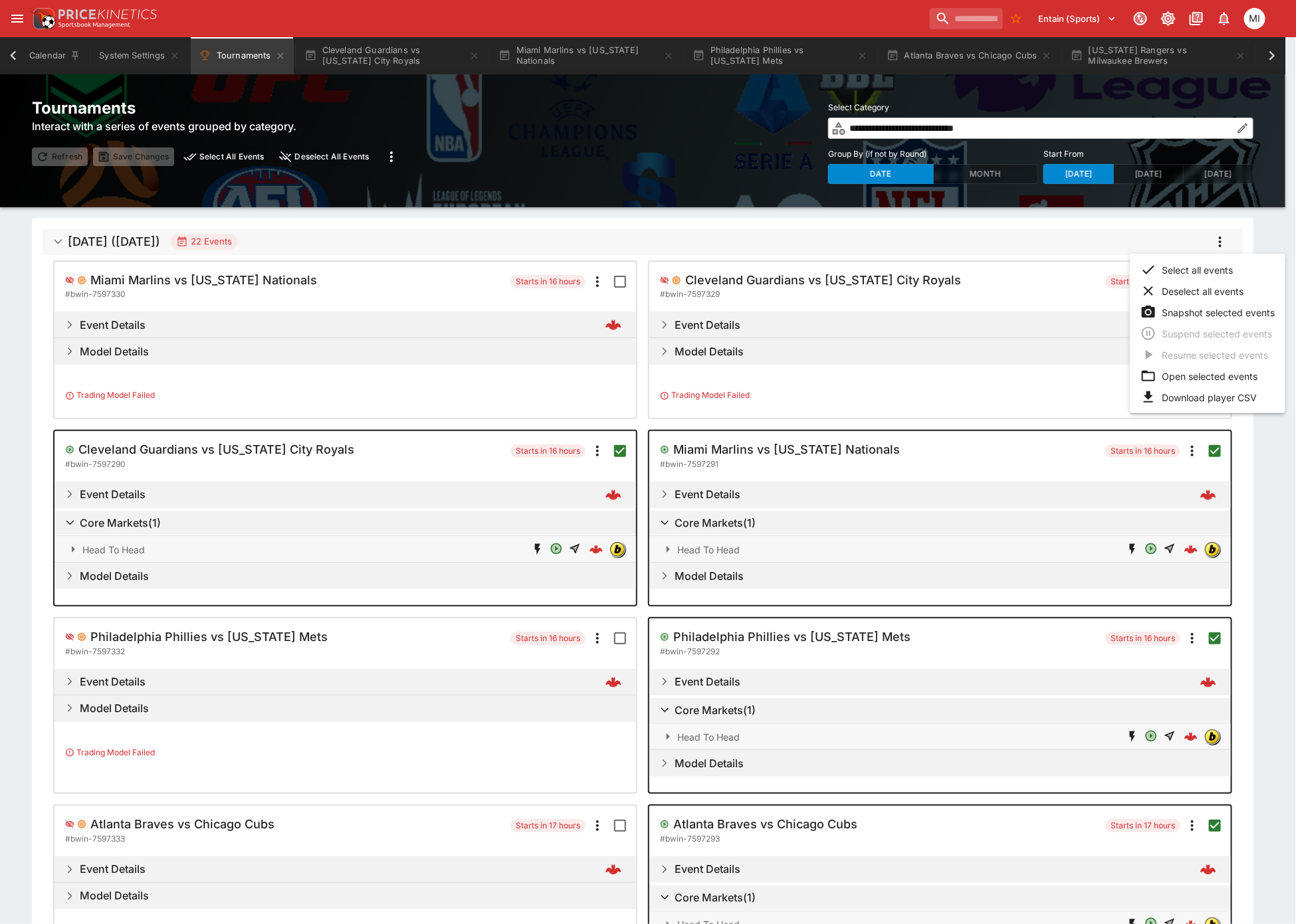
click at [1197, 312] on li "Snapshot selected events" at bounding box center [1208, 312] width 155 height 21
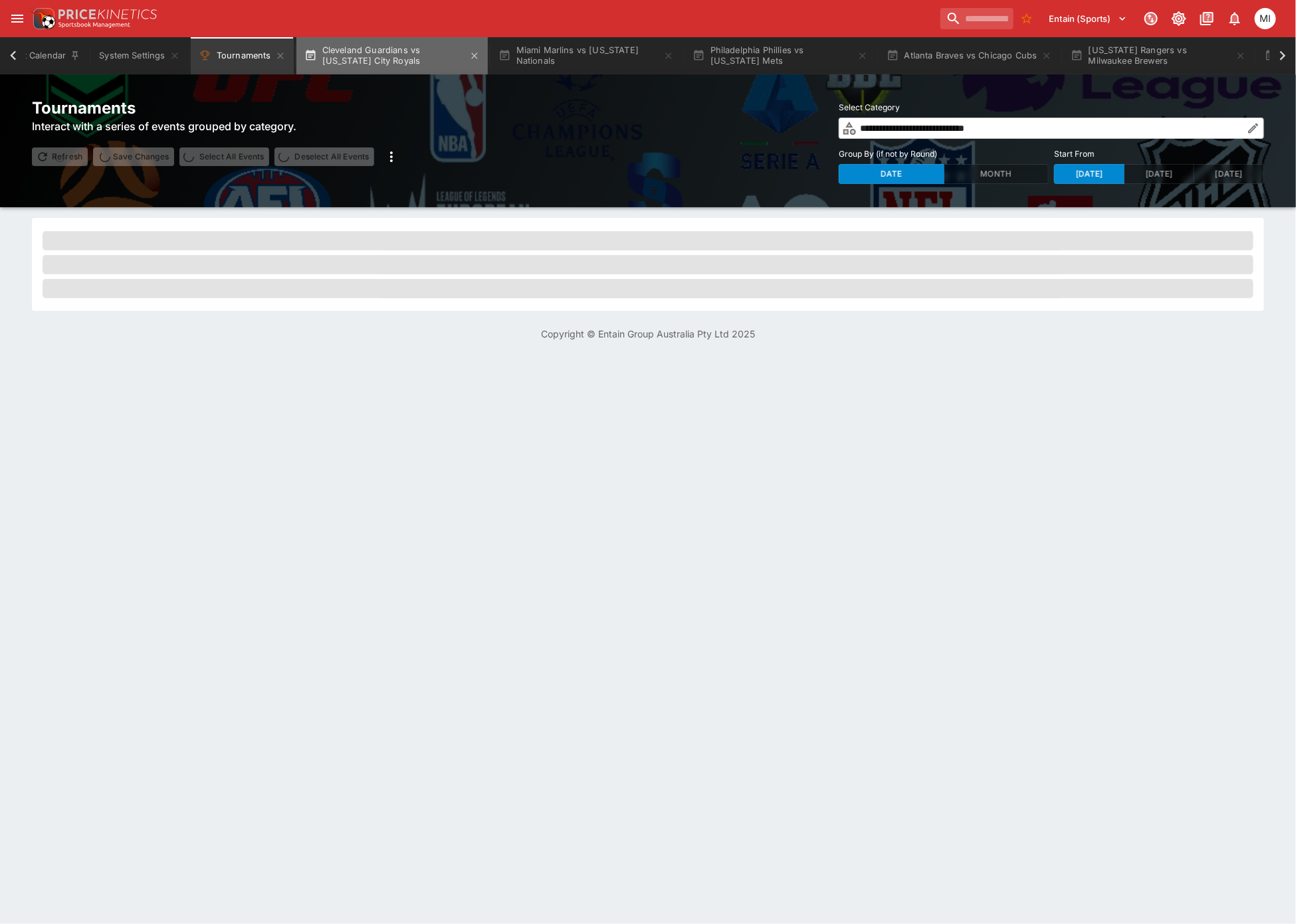
click at [402, 54] on button "Cleveland Guardians vs Kansas City Royals" at bounding box center [392, 56] width 191 height 37
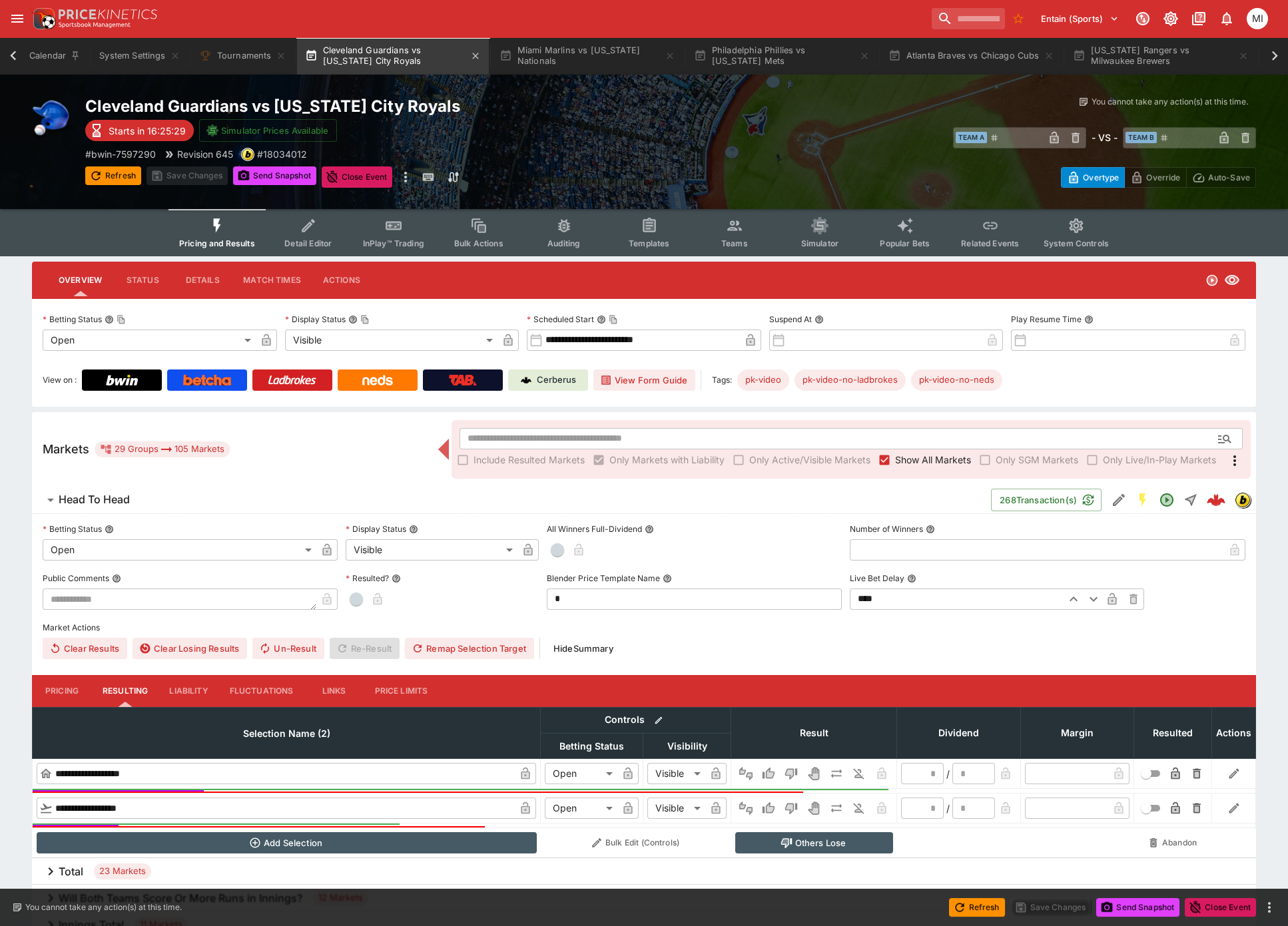
click at [389, 65] on button "Cleveland Guardians vs Kansas City Royals" at bounding box center [393, 56] width 192 height 37
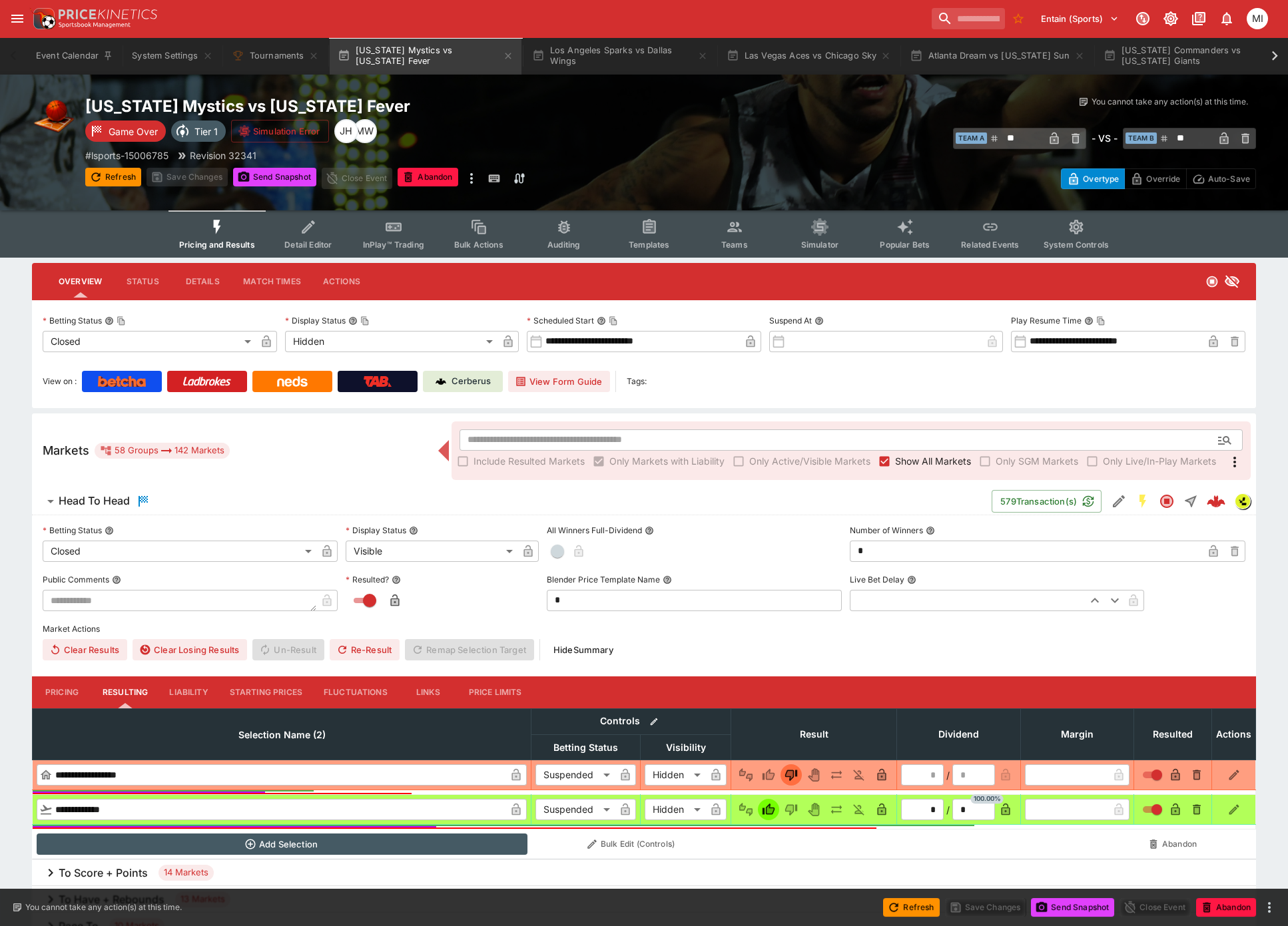
click at [895, 464] on span "Show All Markets" at bounding box center [933, 462] width 76 height 14
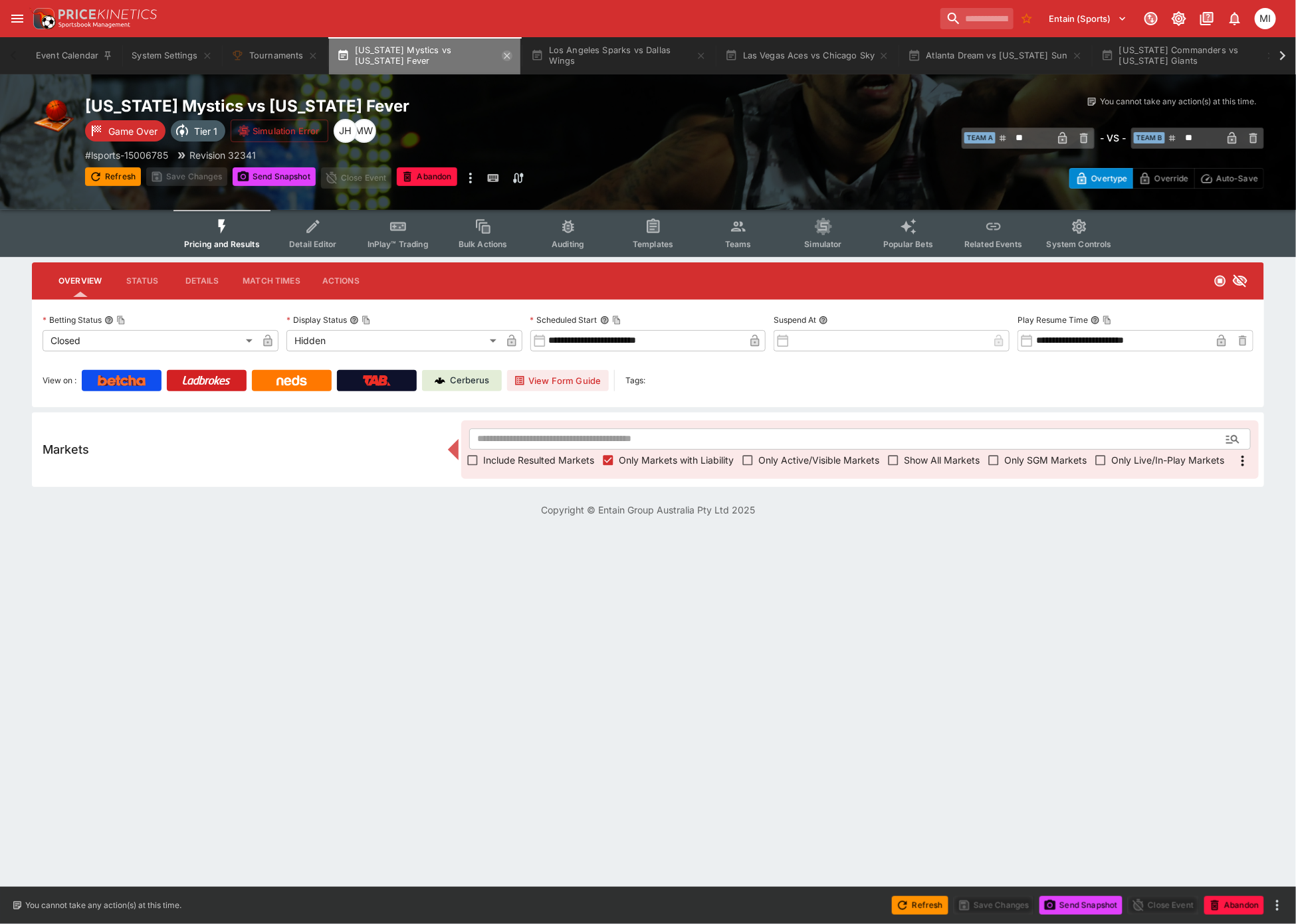
click at [509, 55] on icon "button" at bounding box center [506, 56] width 6 height 6
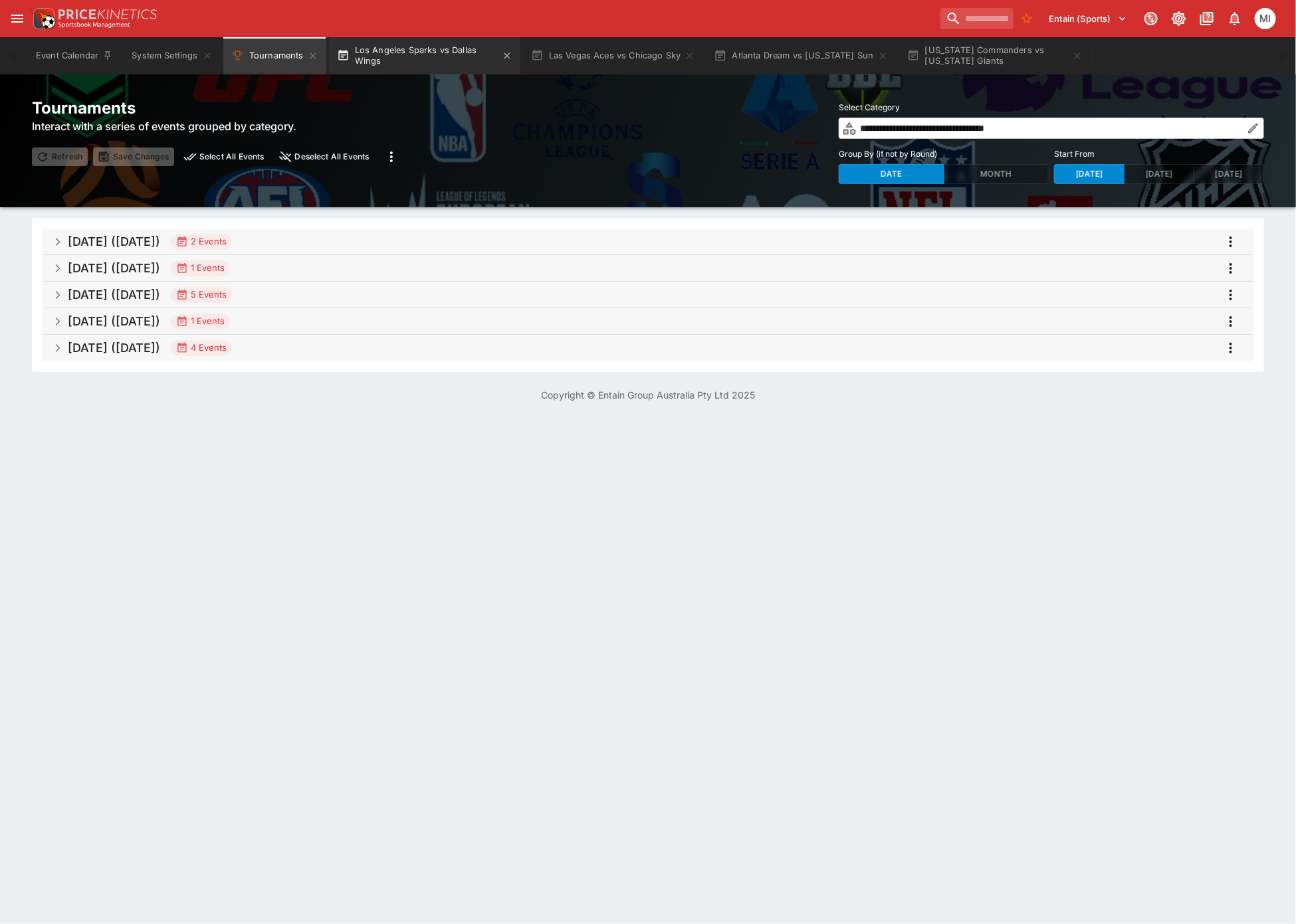
click at [444, 58] on button "Los Angeles Sparks vs Dallas Wings" at bounding box center [424, 56] width 191 height 37
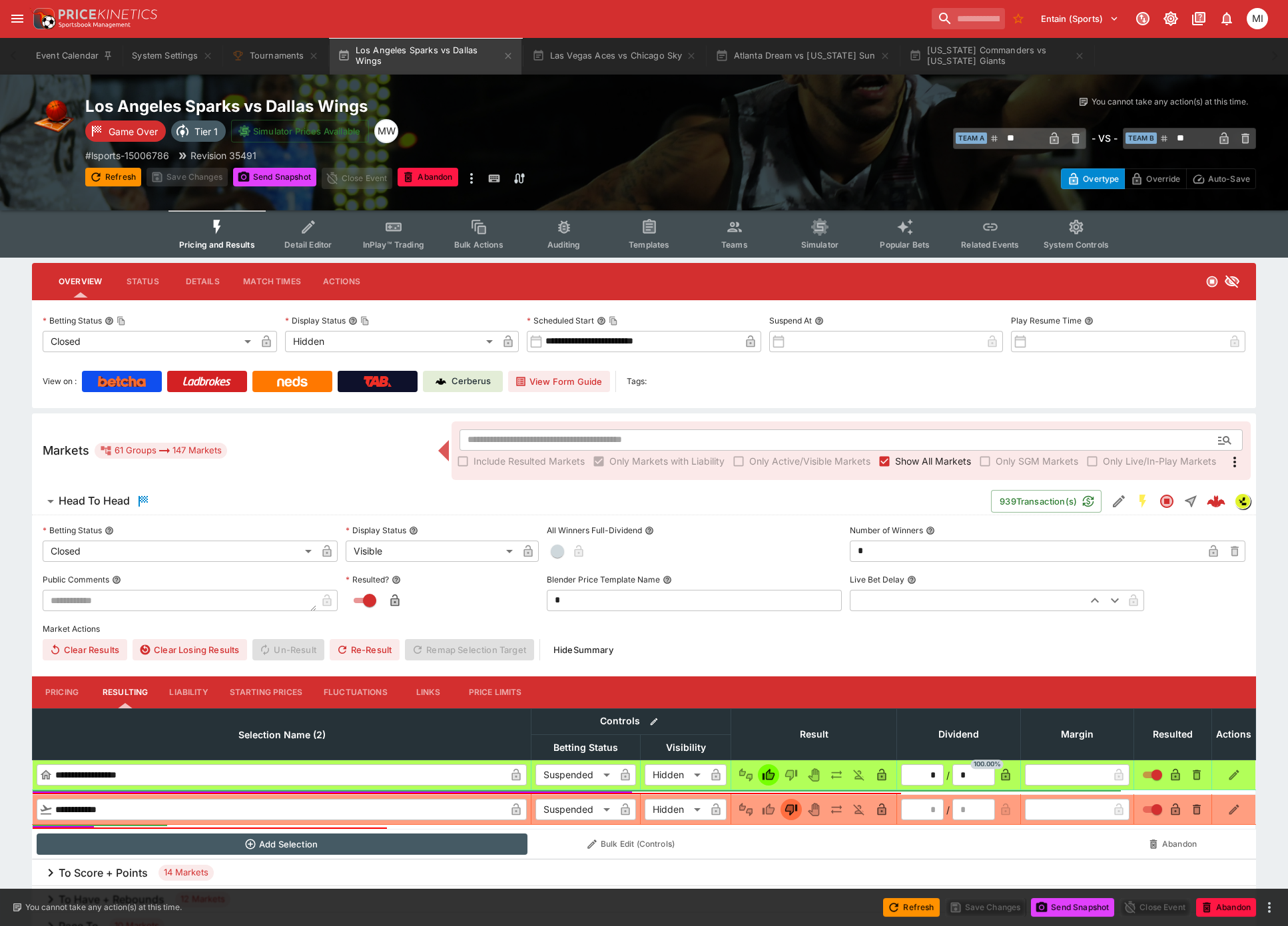
click at [947, 457] on span "Show All Markets" at bounding box center [933, 462] width 76 height 14
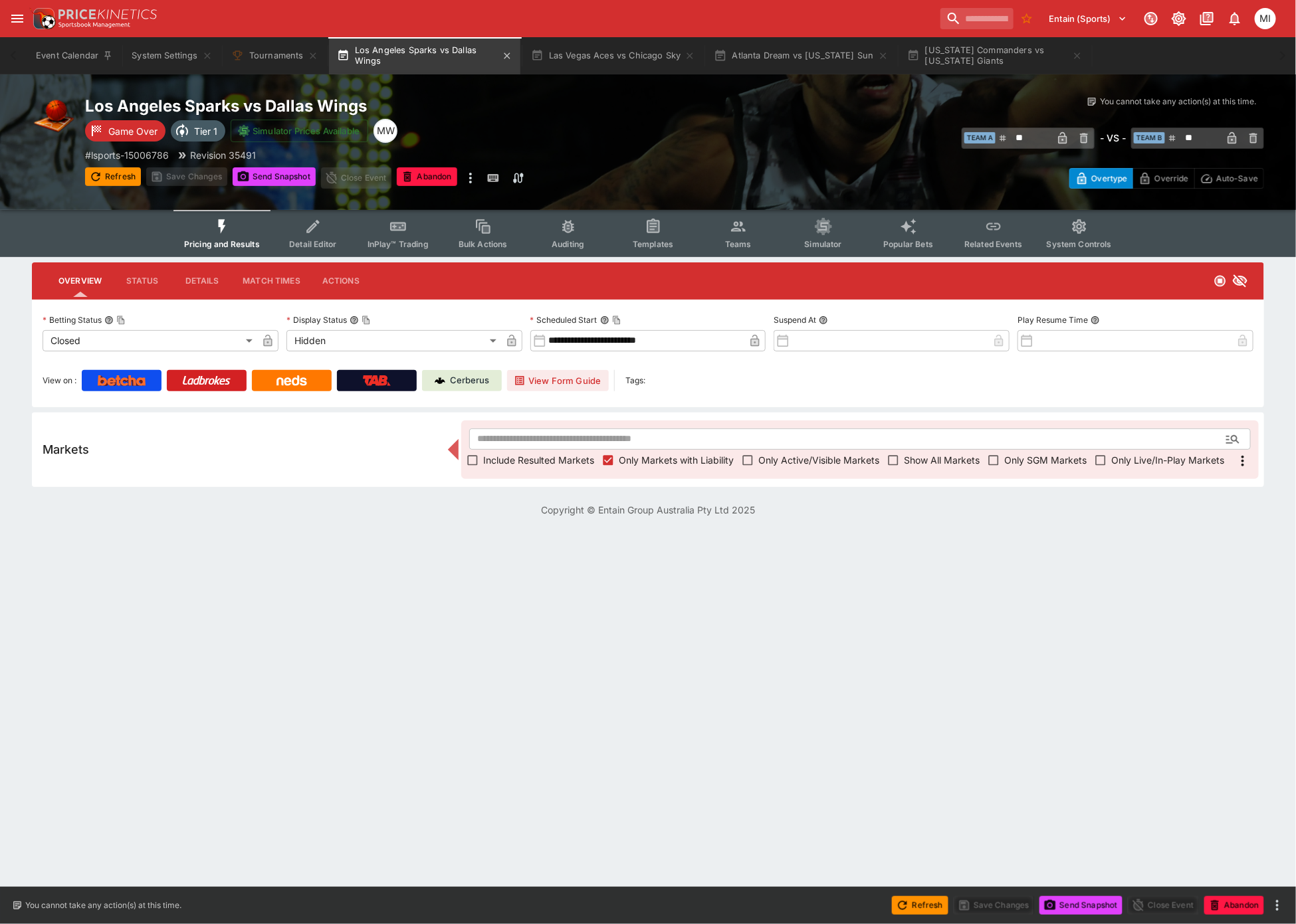
click at [501, 51] on button "Los Angeles Sparks vs Dallas Wings" at bounding box center [424, 56] width 191 height 37
click at [506, 54] on icon "button" at bounding box center [507, 56] width 11 height 11
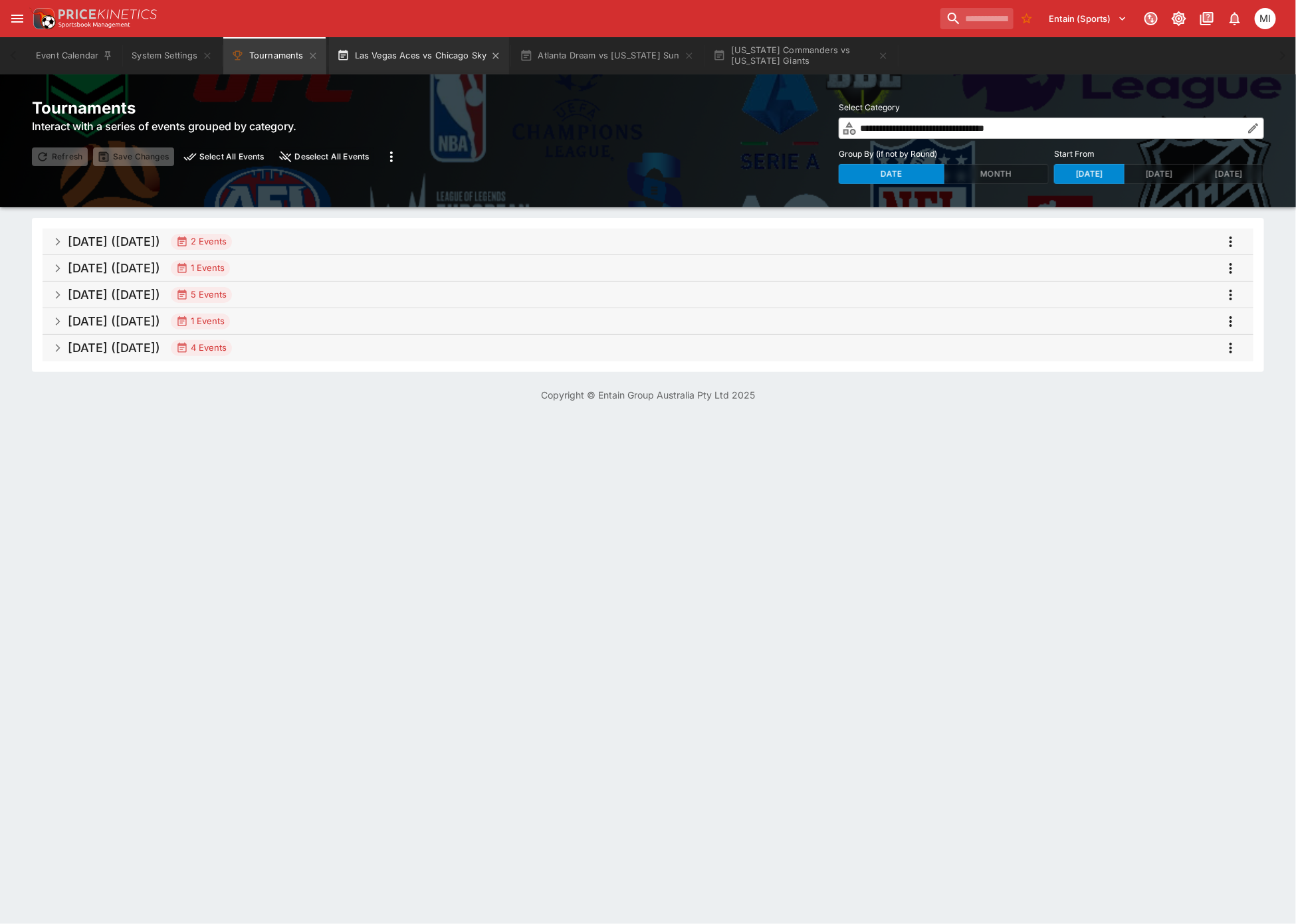
click at [421, 55] on button "Las Vegas Aces vs Chicago Sky" at bounding box center [419, 56] width 180 height 37
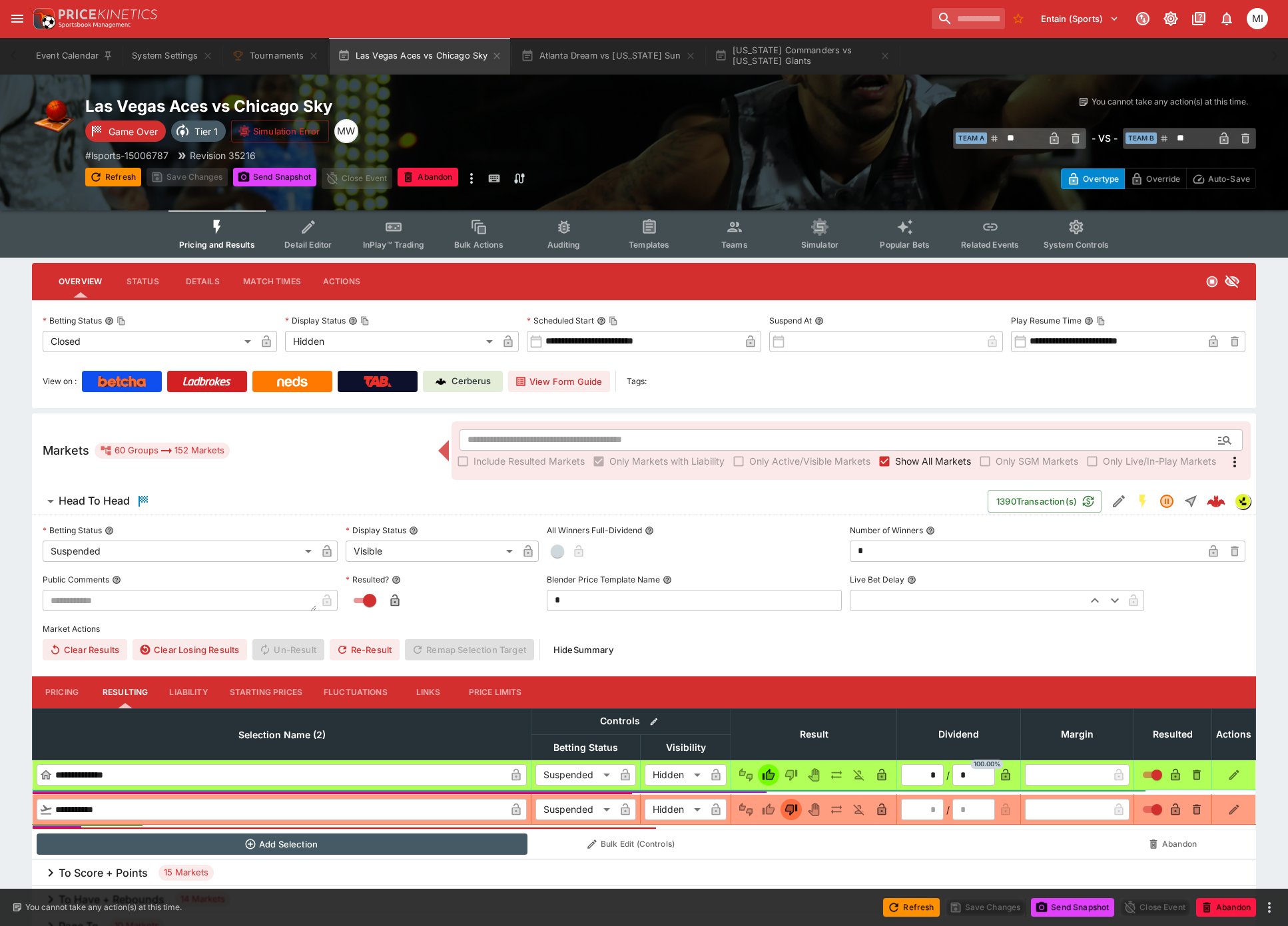
click at [934, 451] on label "Show All Markets" at bounding box center [923, 462] width 97 height 21
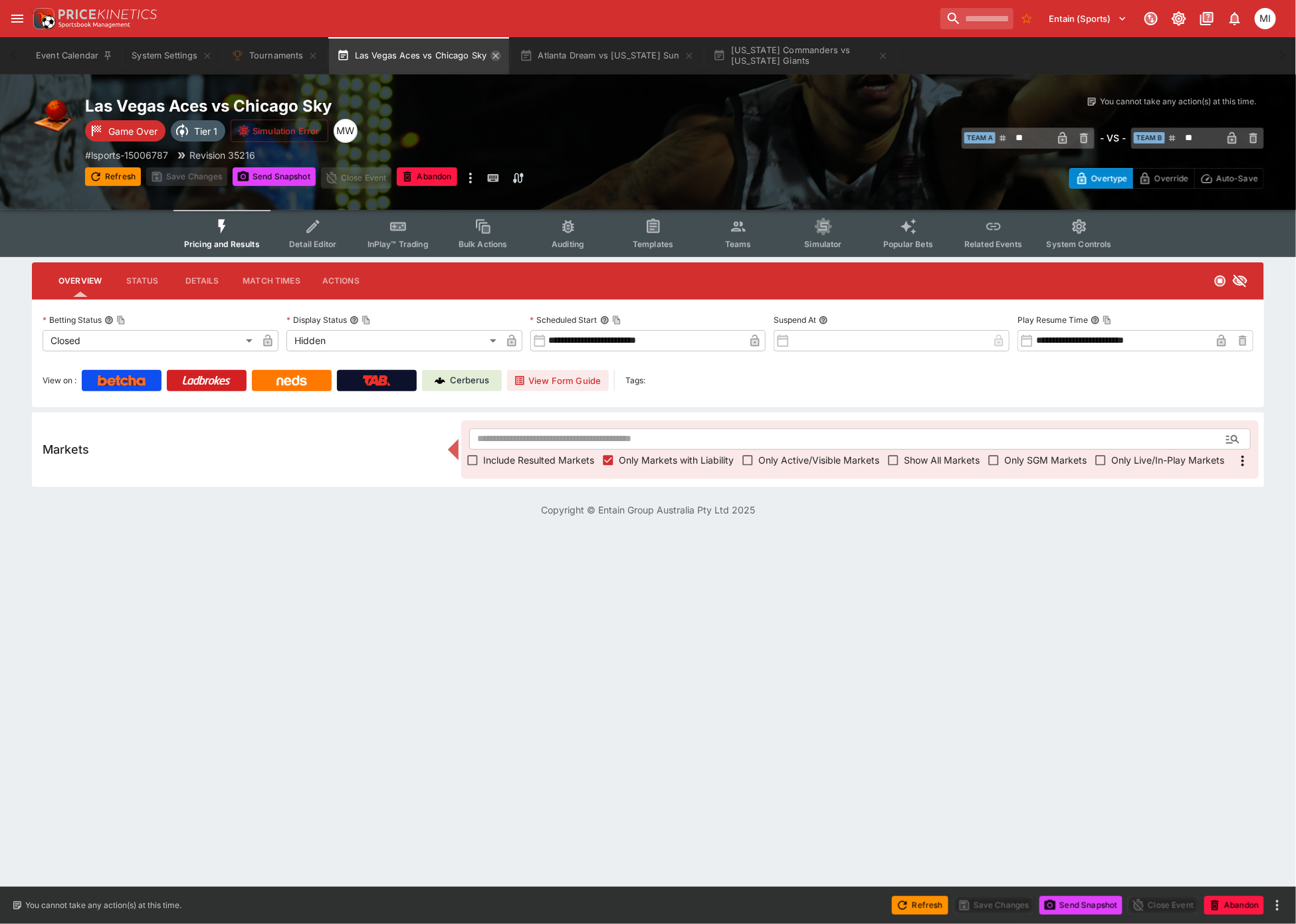
click at [493, 51] on icon "button" at bounding box center [496, 56] width 11 height 11
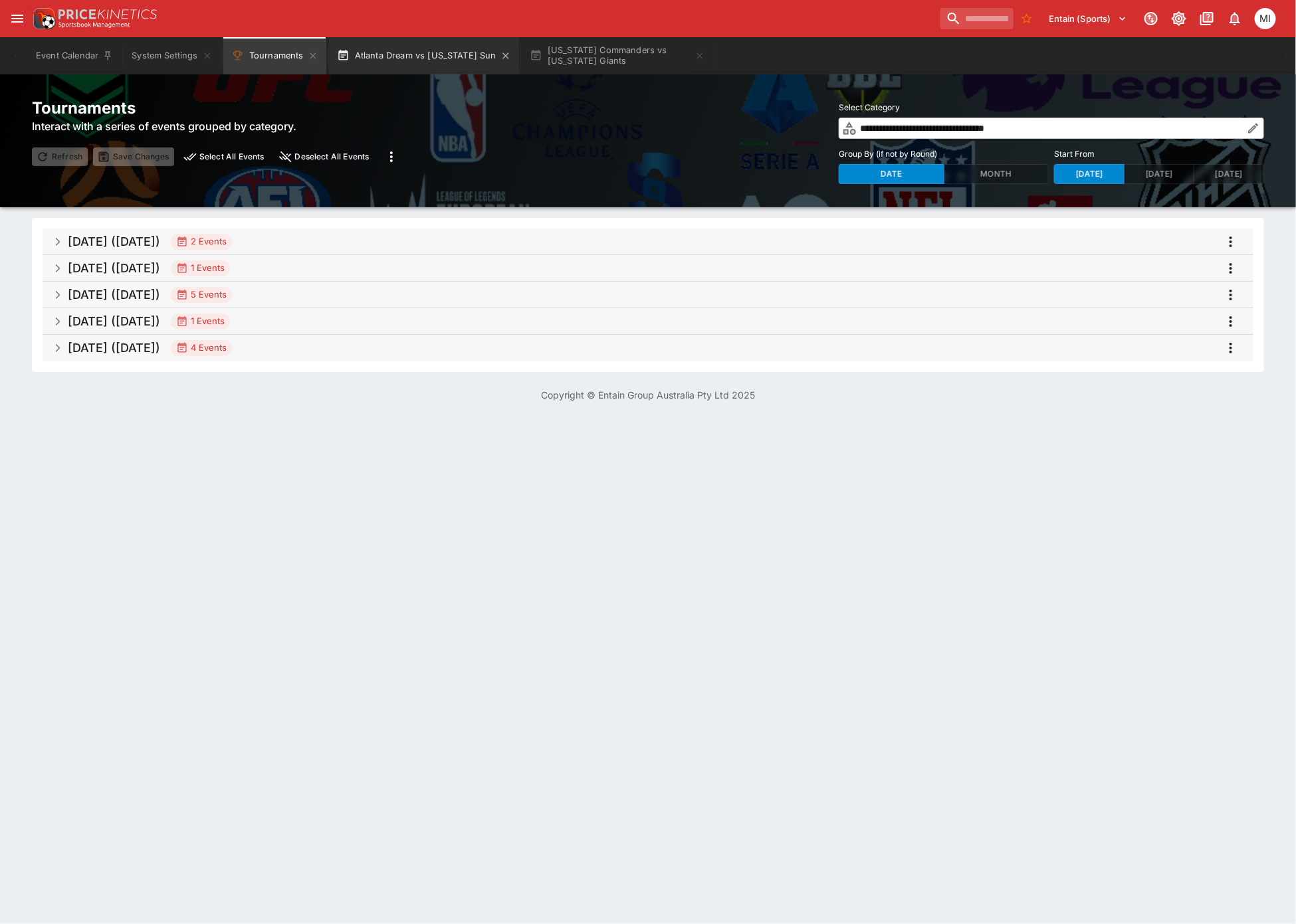
click at [451, 58] on button "Atlanta Dream vs Connecticut Sun" at bounding box center [424, 56] width 190 height 37
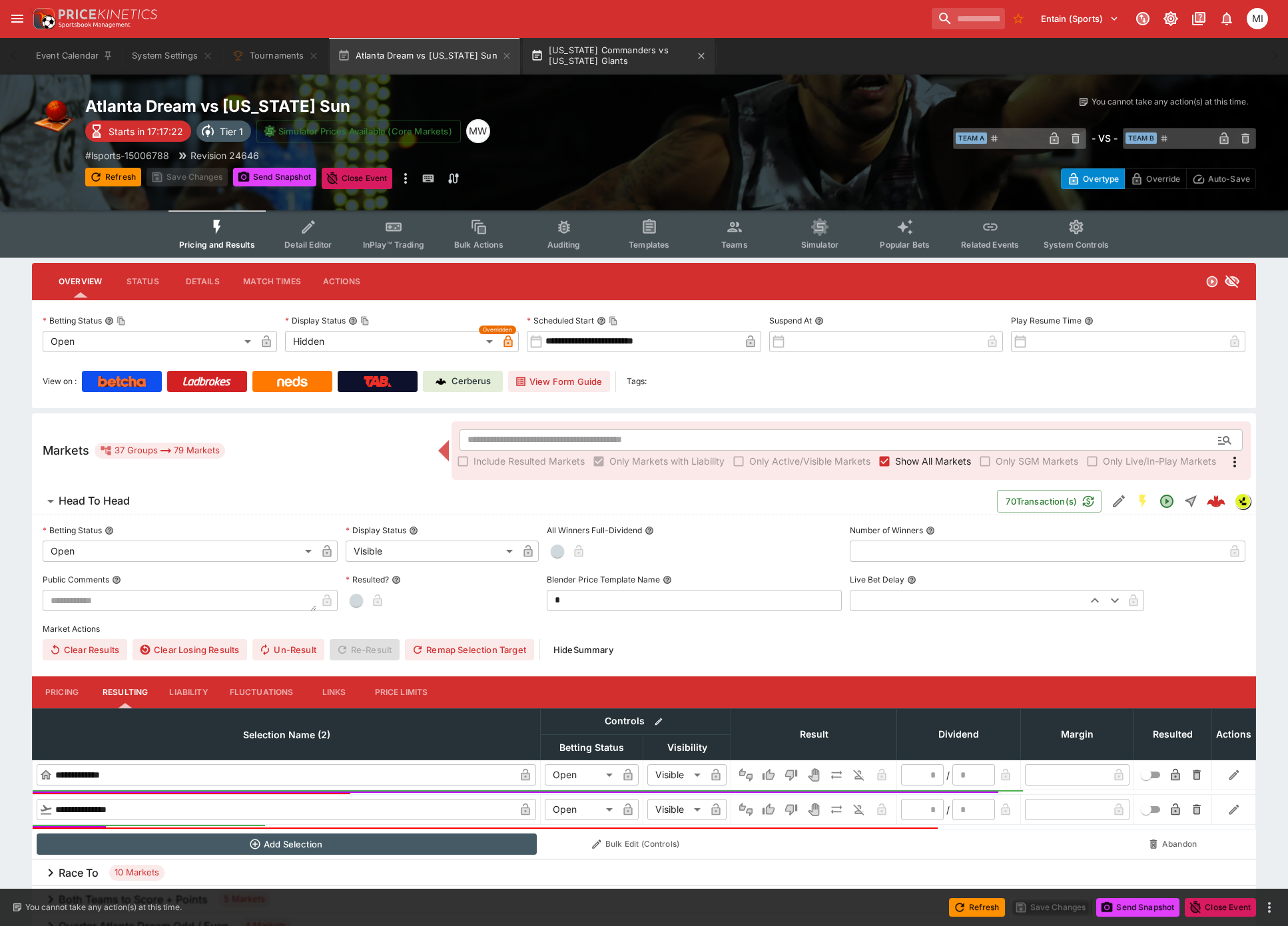
click at [595, 54] on button "Washington Commanders vs New York Giants" at bounding box center [619, 56] width 192 height 37
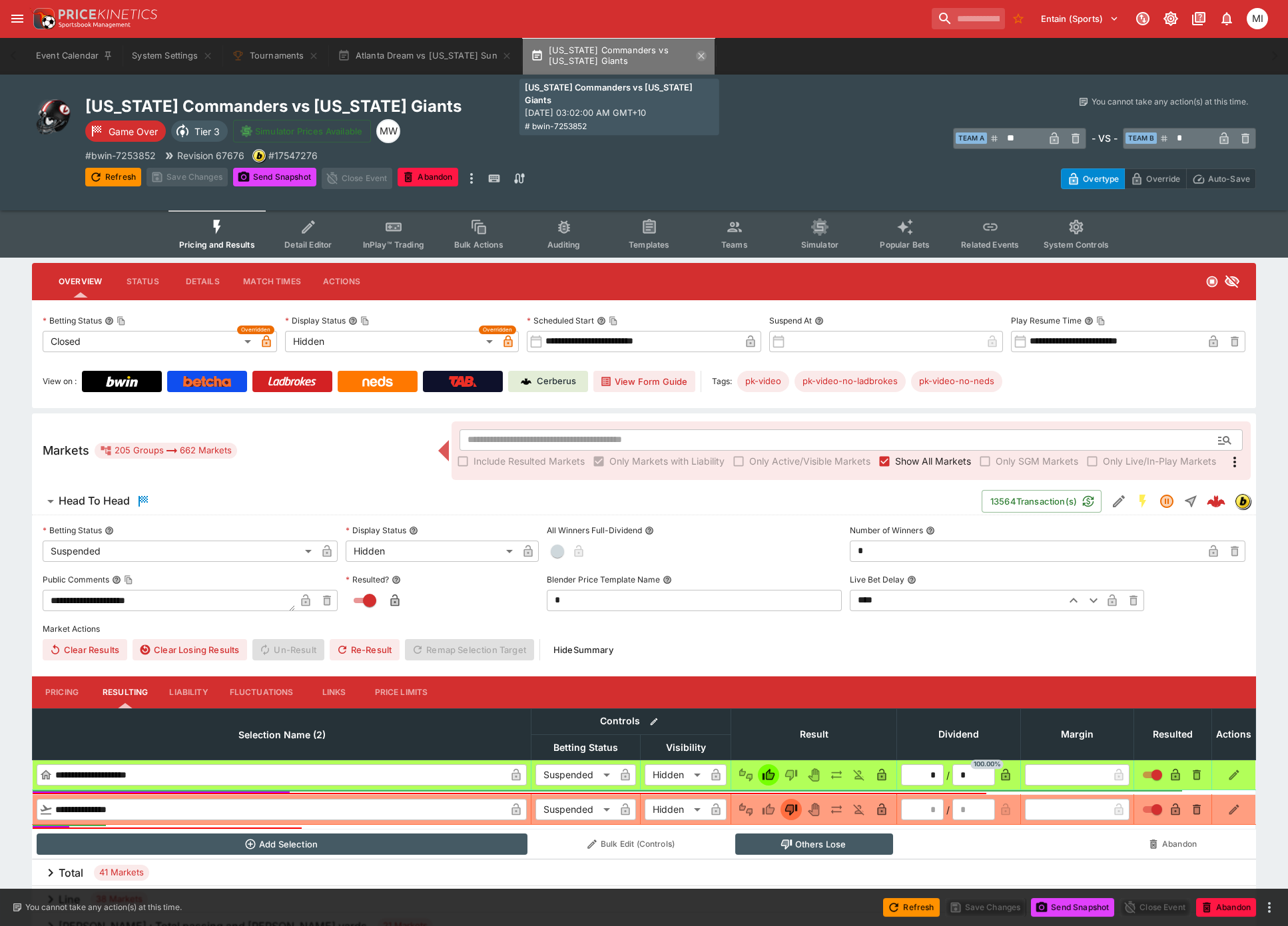
click at [701, 56] on icon "button" at bounding box center [701, 56] width 6 height 6
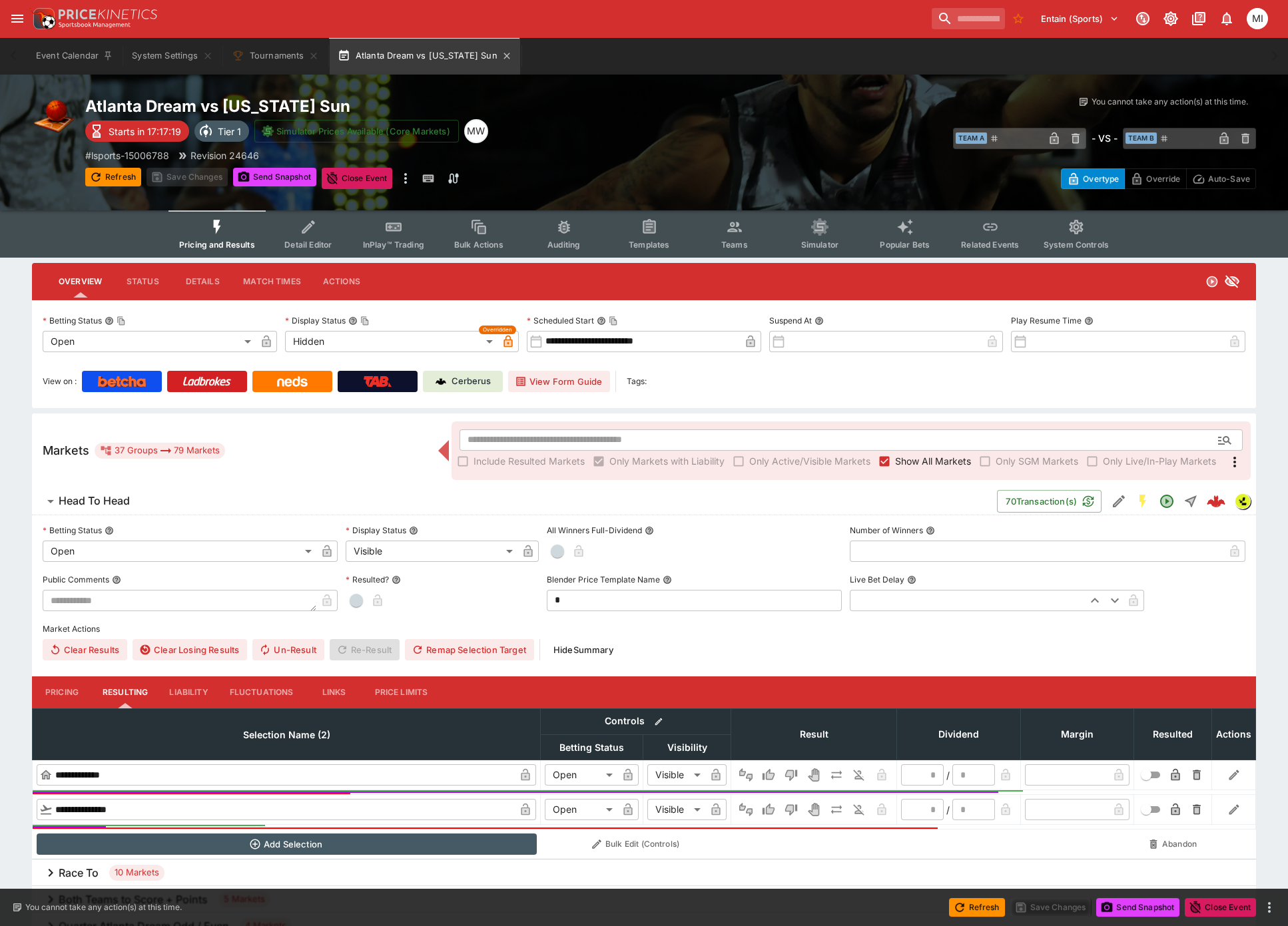
click at [418, 63] on button "Atlanta Dream vs Connecticut Sun" at bounding box center [425, 56] width 191 height 37
click at [269, 59] on button "Tournaments" at bounding box center [275, 56] width 103 height 37
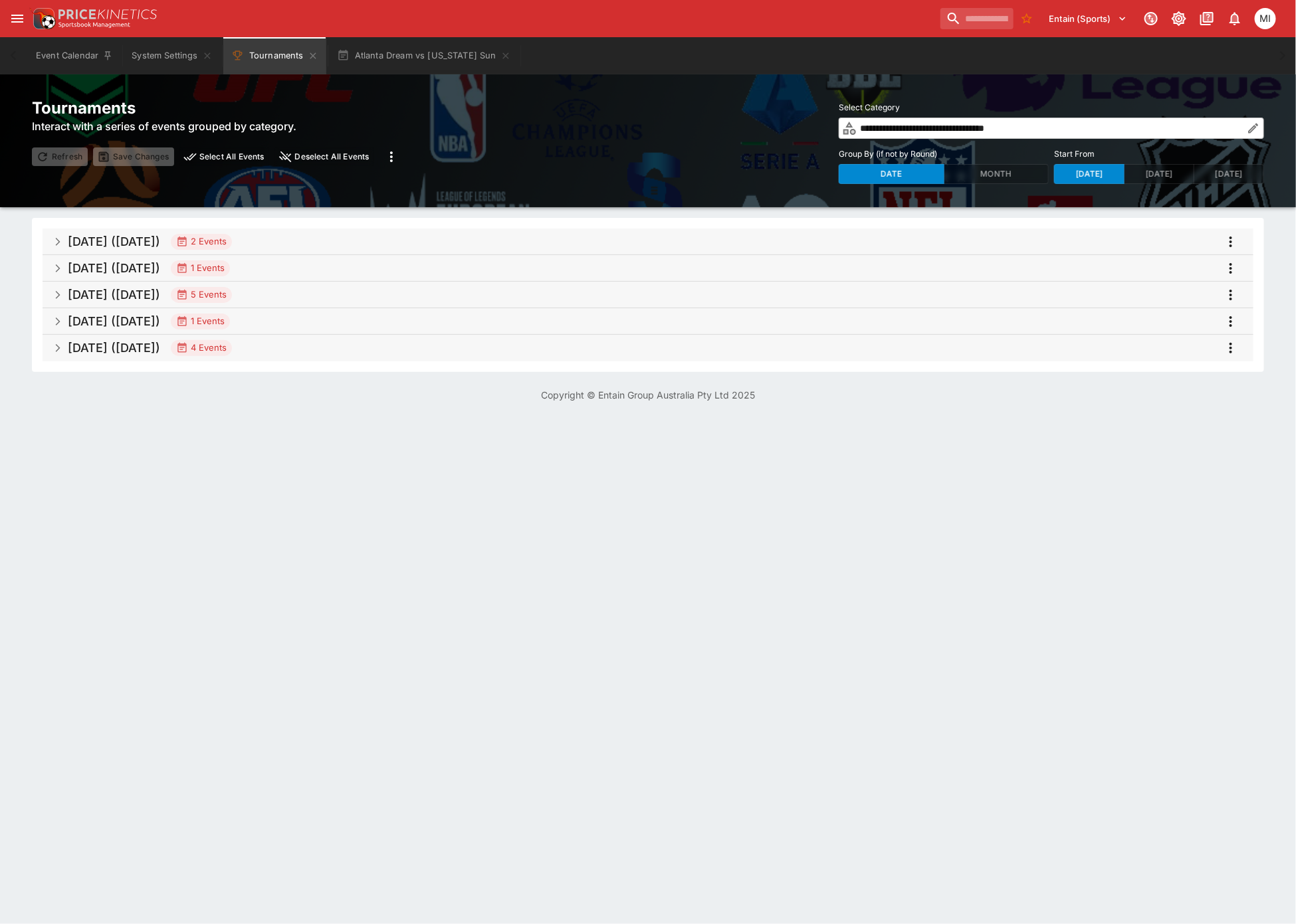
click at [317, 287] on span "Sep 2025 (2025-09-10) 5 Events" at bounding box center [655, 295] width 1175 height 24
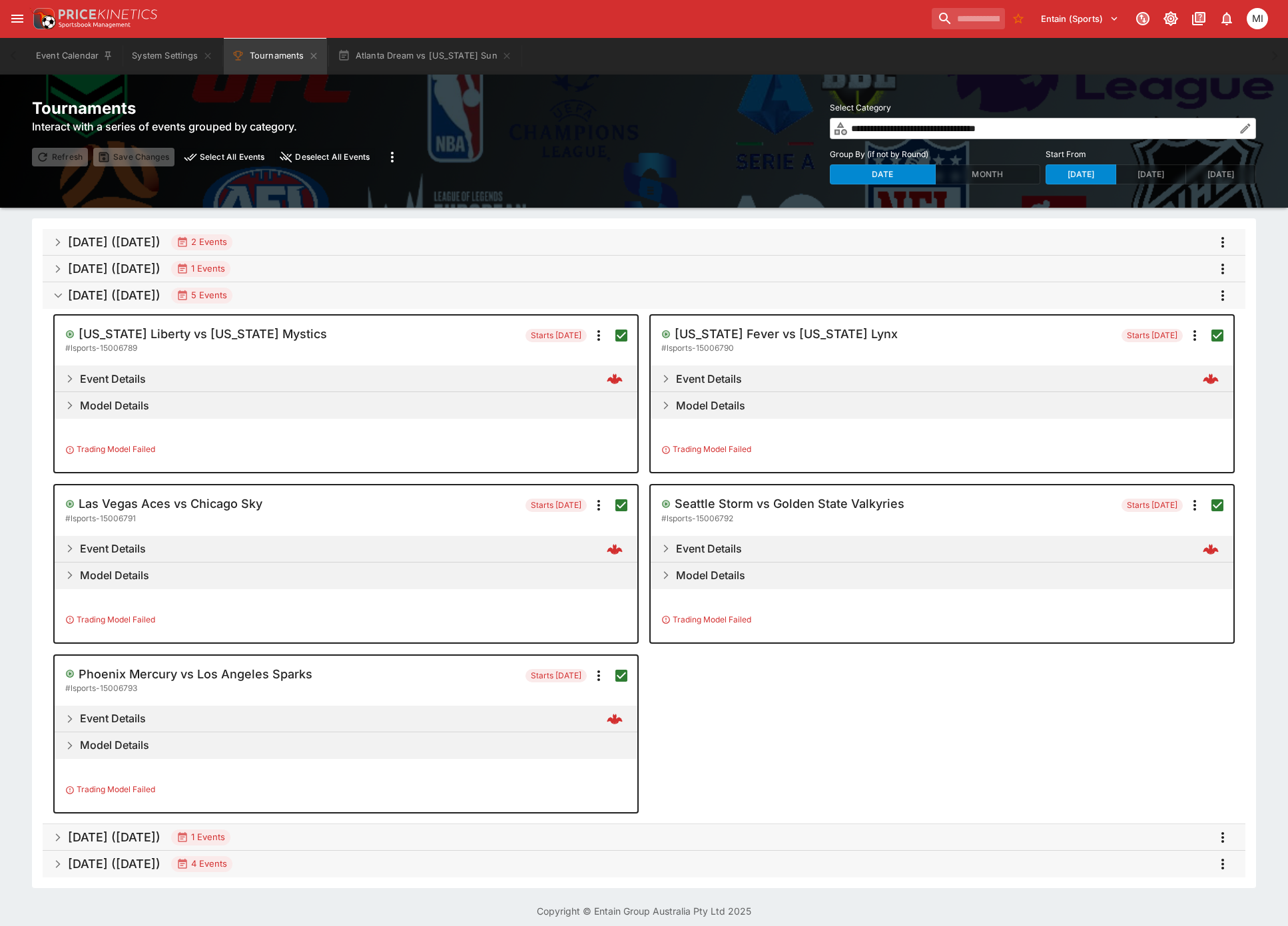
click at [1225, 295] on icon "more" at bounding box center [1223, 296] width 16 height 16
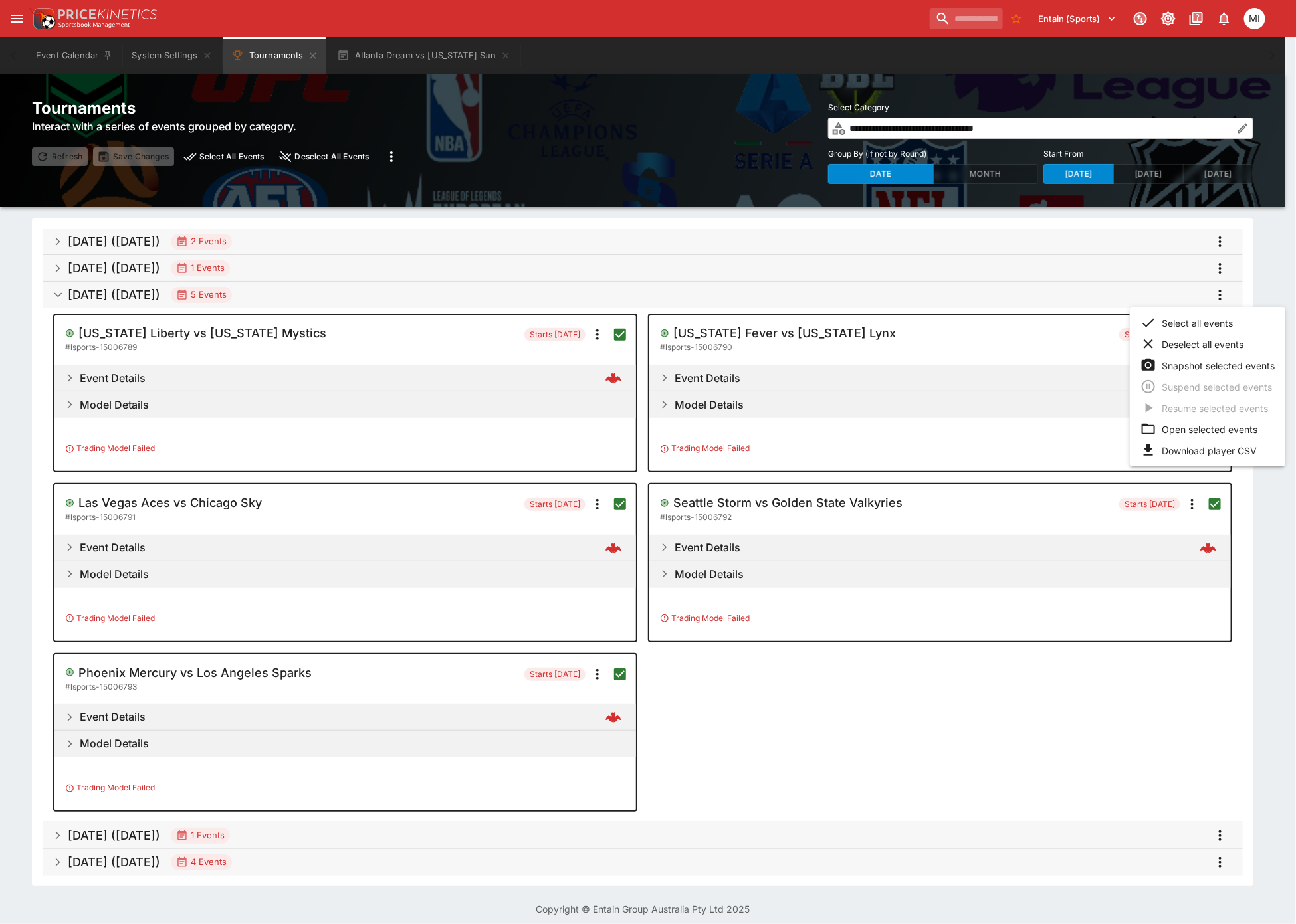
click at [1193, 426] on li "Open selected events" at bounding box center [1208, 429] width 155 height 21
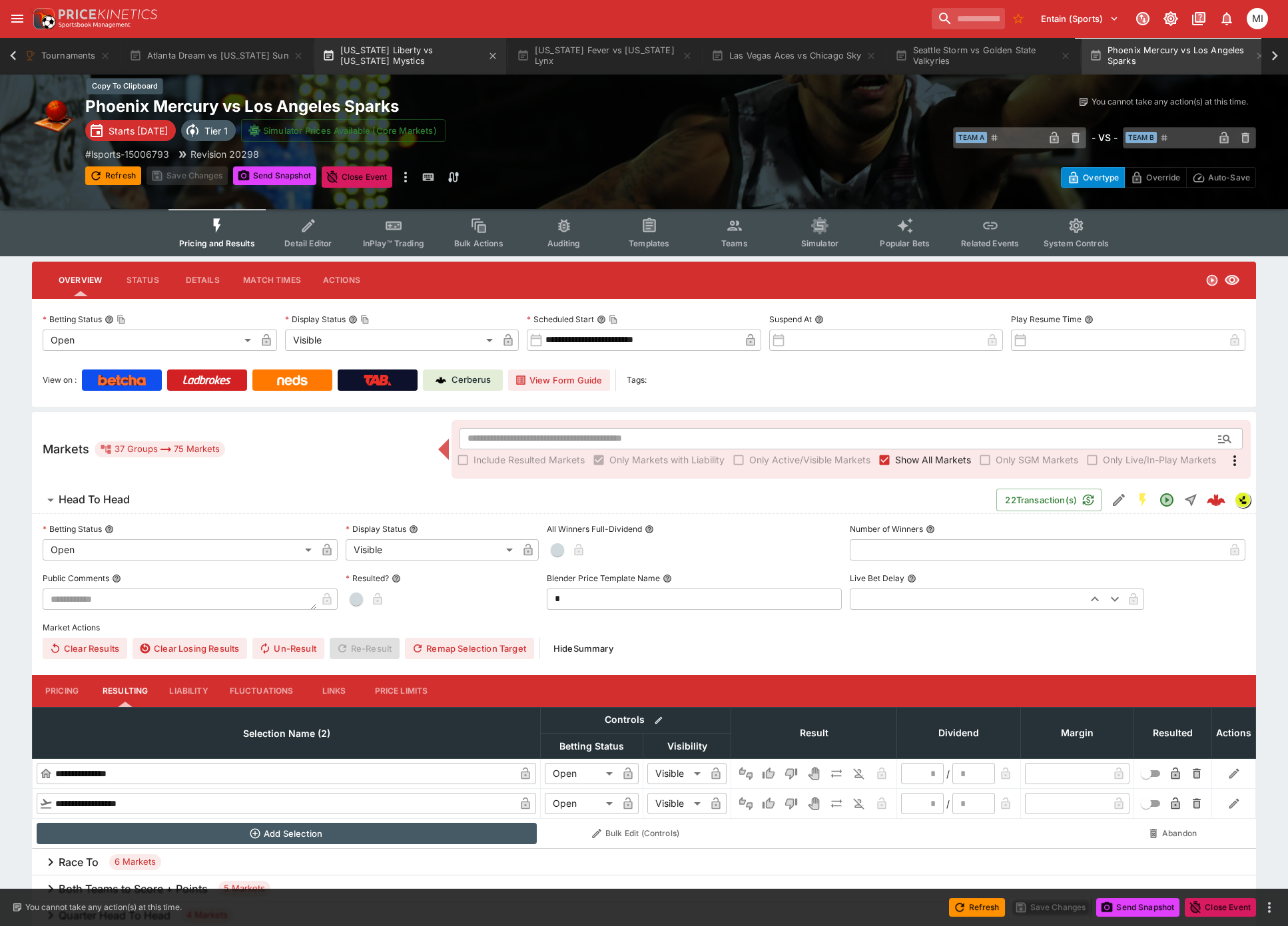
scroll to position [0, 215]
click at [390, 65] on button "New York Liberty vs Washington Mystics" at bounding box center [404, 56] width 192 height 37
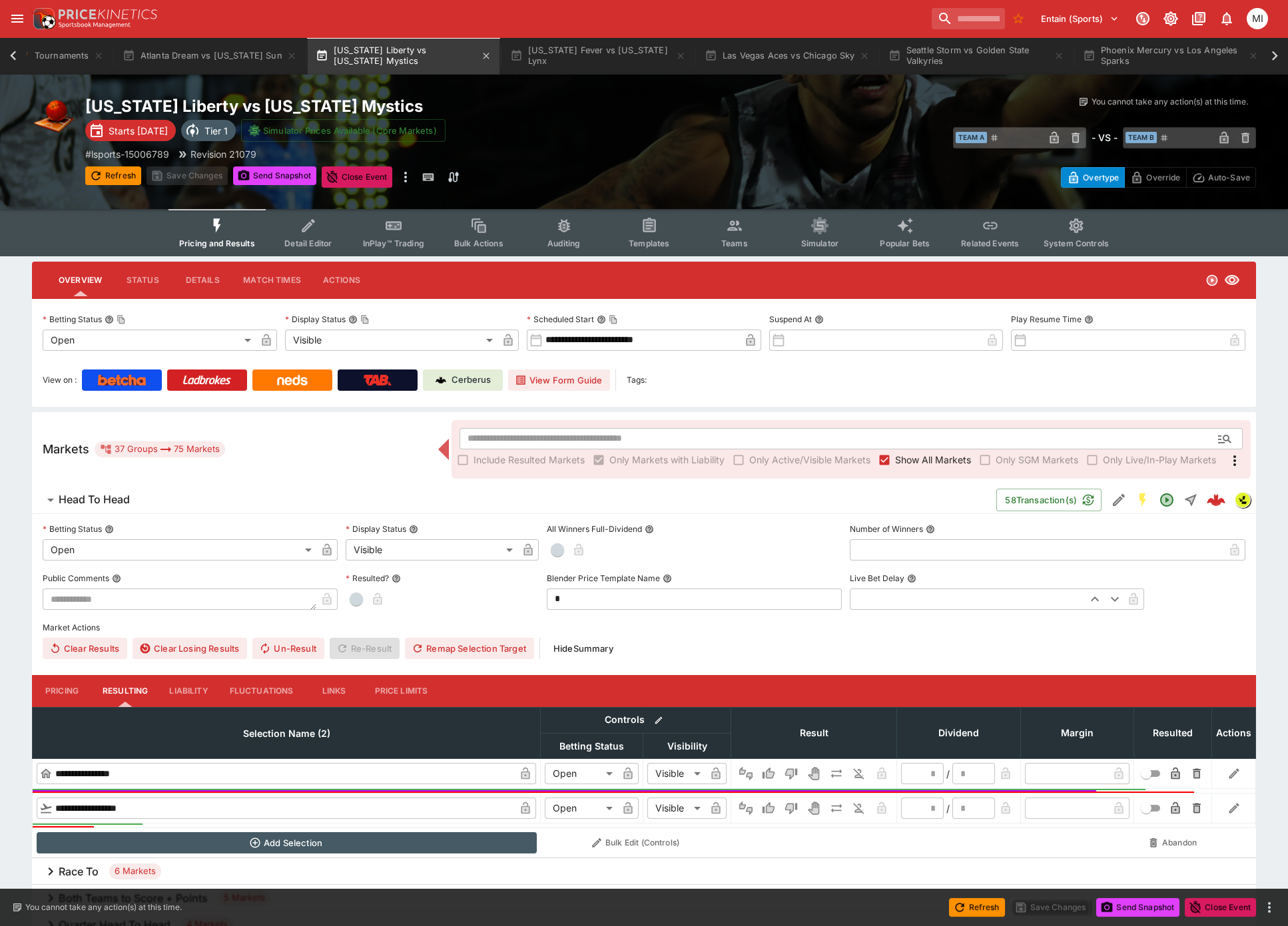
scroll to position [0, 207]
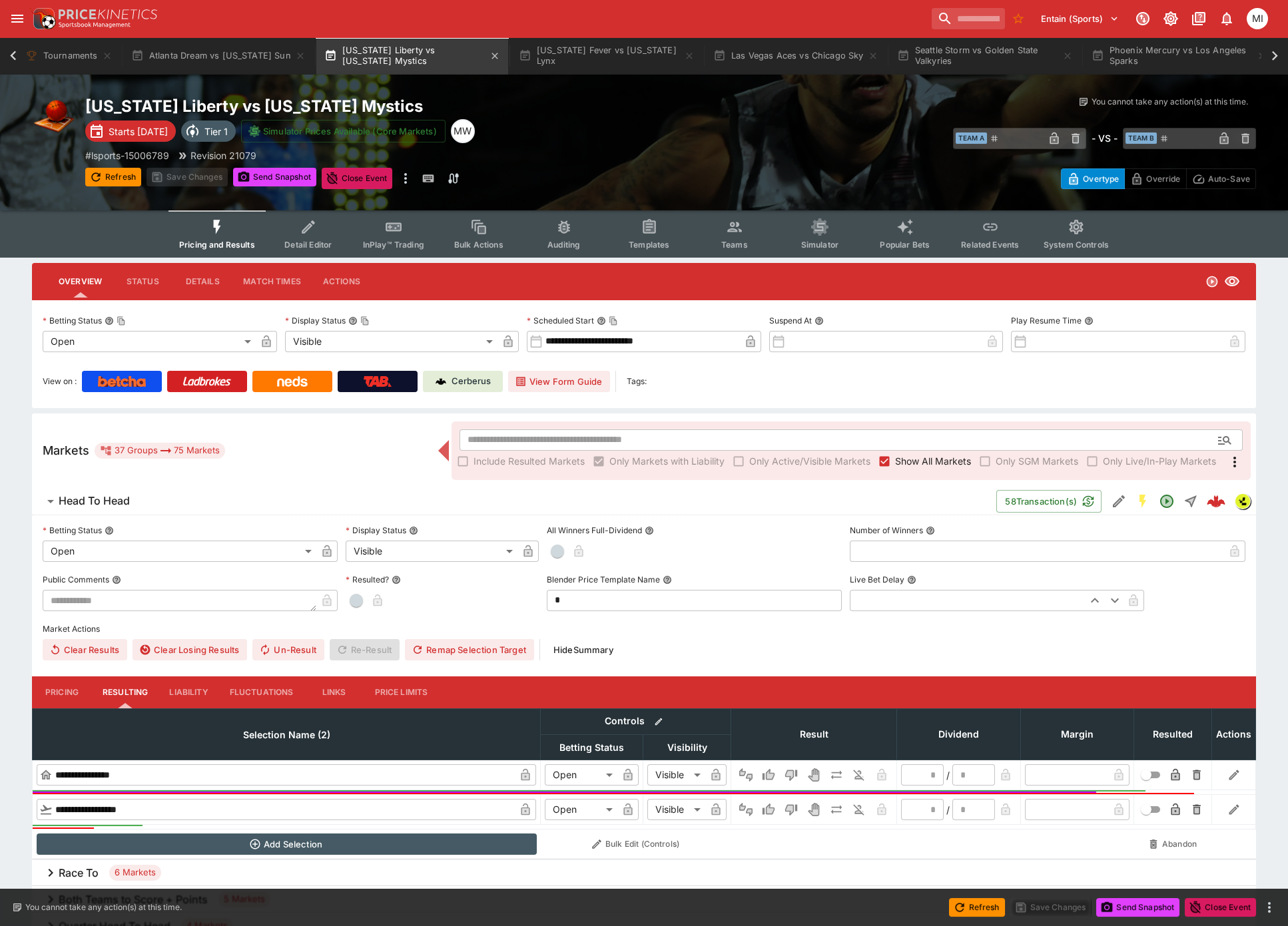
click at [438, 51] on button "New York Liberty vs Washington Mystics" at bounding box center [412, 56] width 192 height 37
click at [430, 51] on button "New York Liberty vs Washington Mystics" at bounding box center [412, 56] width 192 height 37
